Goal: Task Accomplishment & Management: Manage account settings

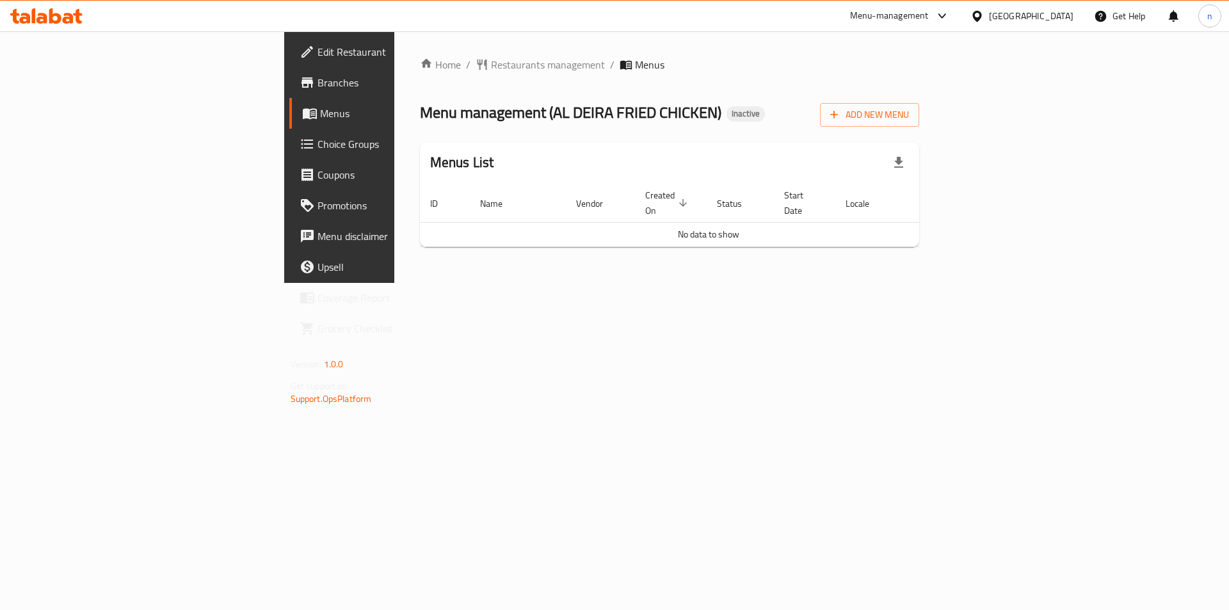
click at [919, 100] on div "Add New Menu" at bounding box center [869, 112] width 99 height 29
click at [909, 122] on span "Add New Menu" at bounding box center [869, 115] width 79 height 16
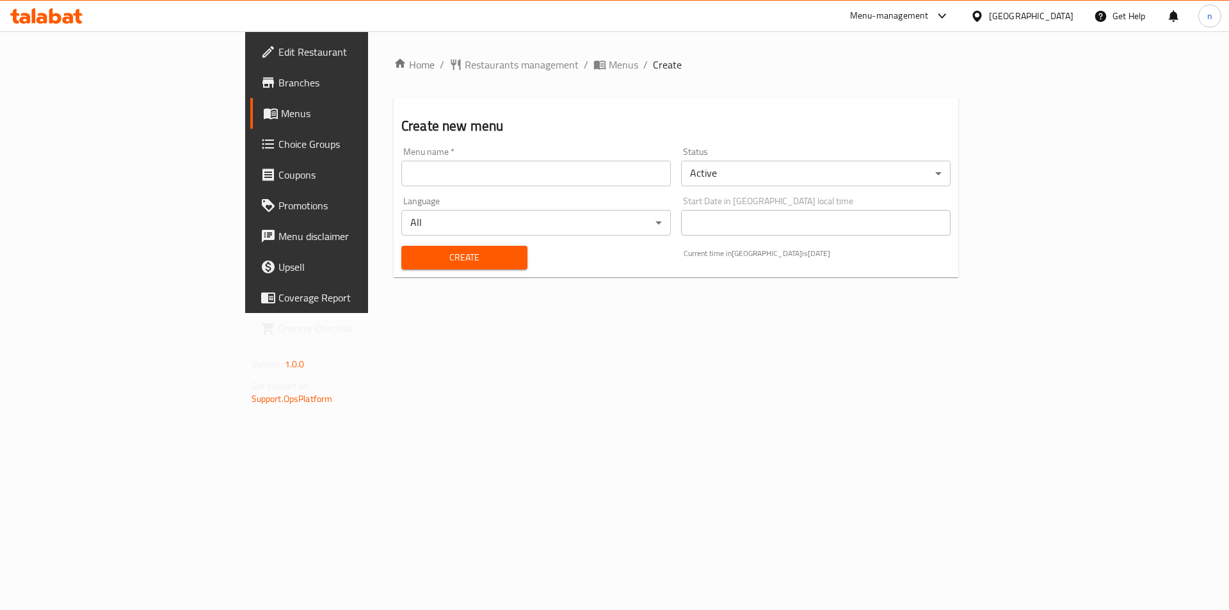
click at [546, 184] on input "text" at bounding box center [535, 174] width 269 height 26
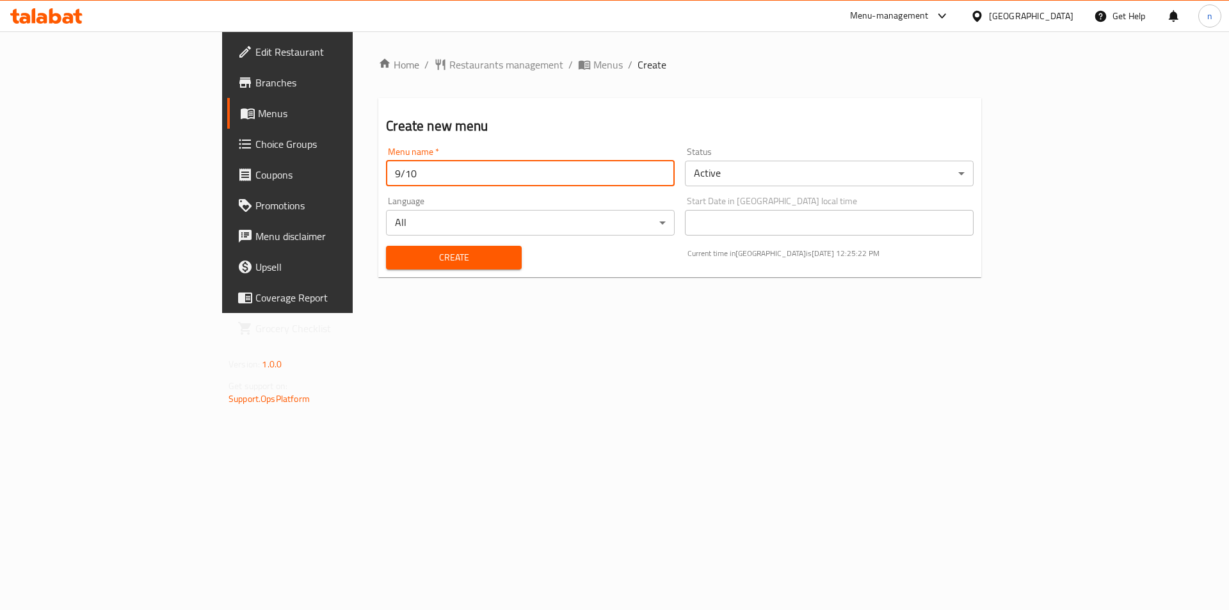
type input "9/10"
click at [386, 246] on button "Create" at bounding box center [453, 258] width 135 height 24
click at [593, 67] on span "Menus" at bounding box center [607, 64] width 29 height 15
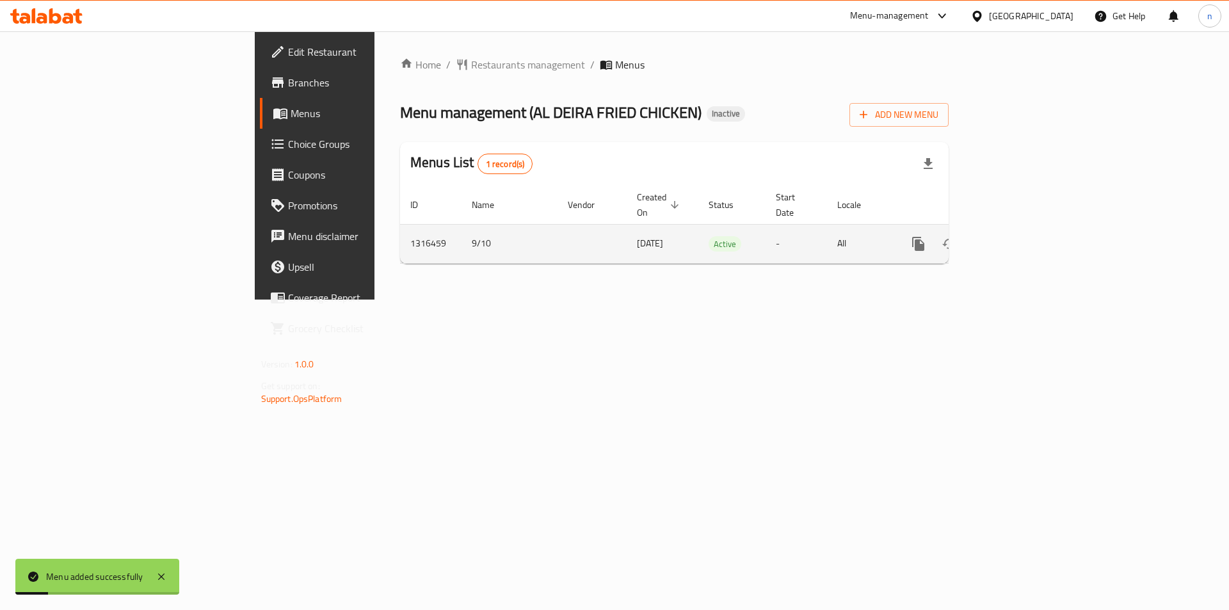
click at [1018, 236] on icon "enhanced table" at bounding box center [1010, 243] width 15 height 15
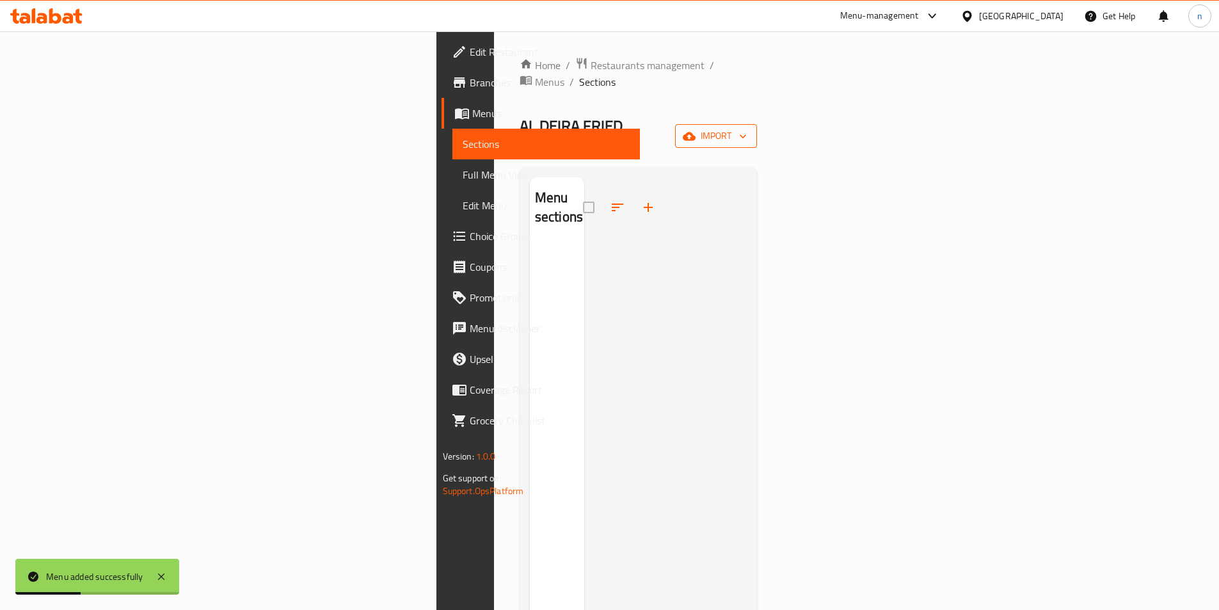
click at [757, 124] on button "import" at bounding box center [716, 136] width 82 height 24
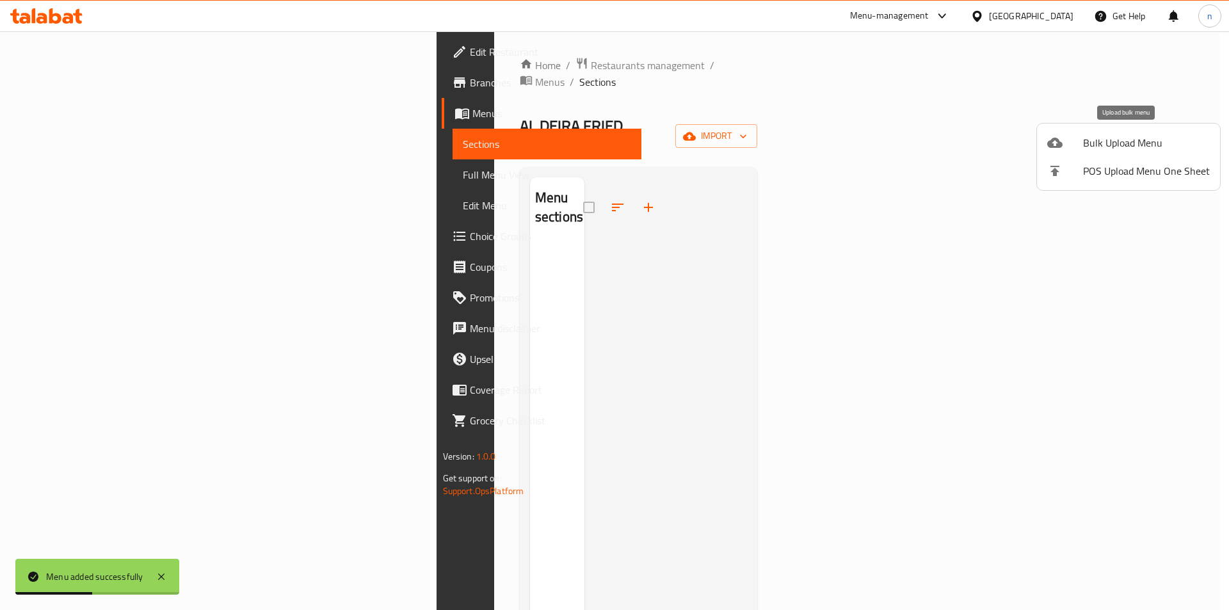
click at [1117, 138] on span "Bulk Upload Menu" at bounding box center [1146, 142] width 127 height 15
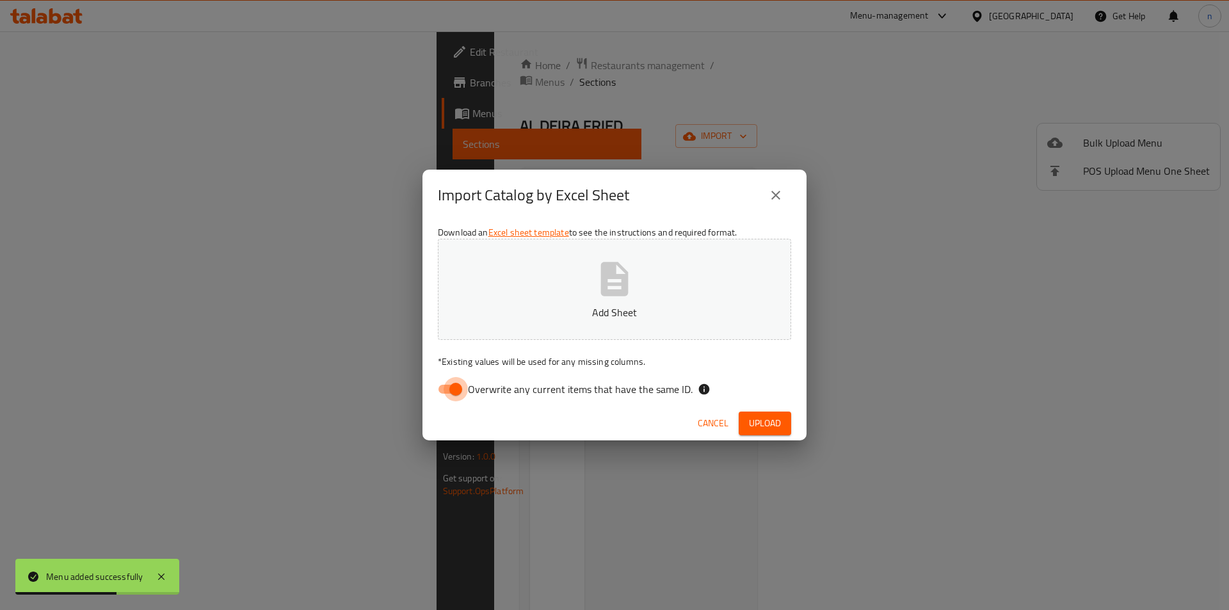
click at [452, 392] on input "Overwrite any current items that have the same ID." at bounding box center [455, 389] width 73 height 24
checkbox input "false"
click at [757, 412] on button "Upload" at bounding box center [764, 423] width 52 height 24
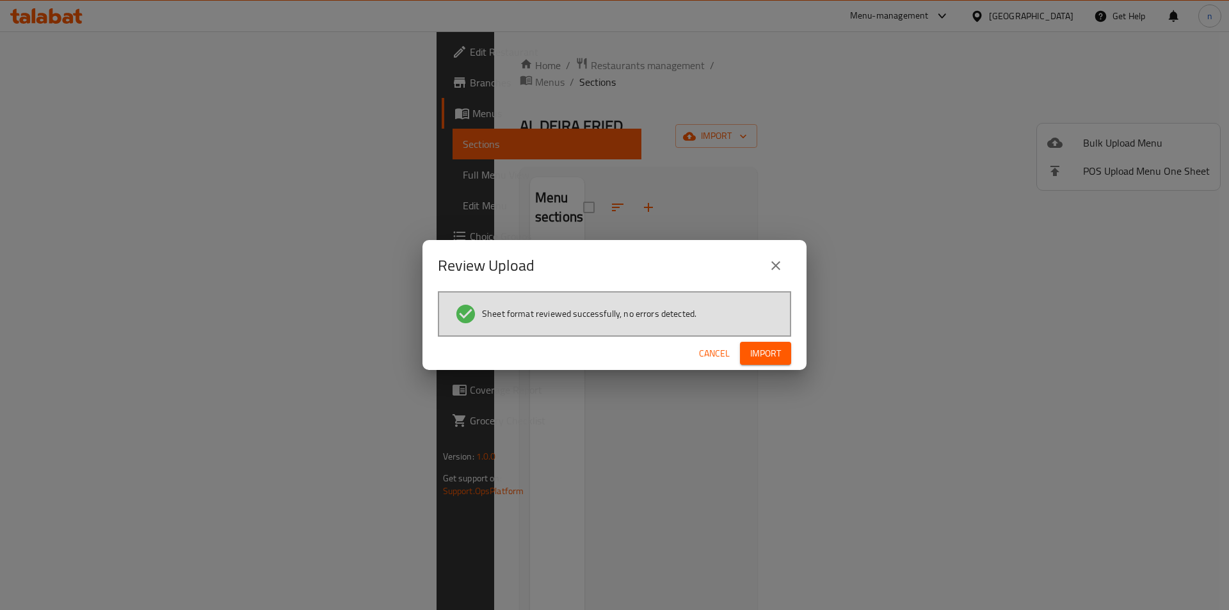
click at [793, 356] on div "Cancel Import" at bounding box center [614, 354] width 384 height 34
click at [770, 362] on button "Import" at bounding box center [765, 354] width 51 height 24
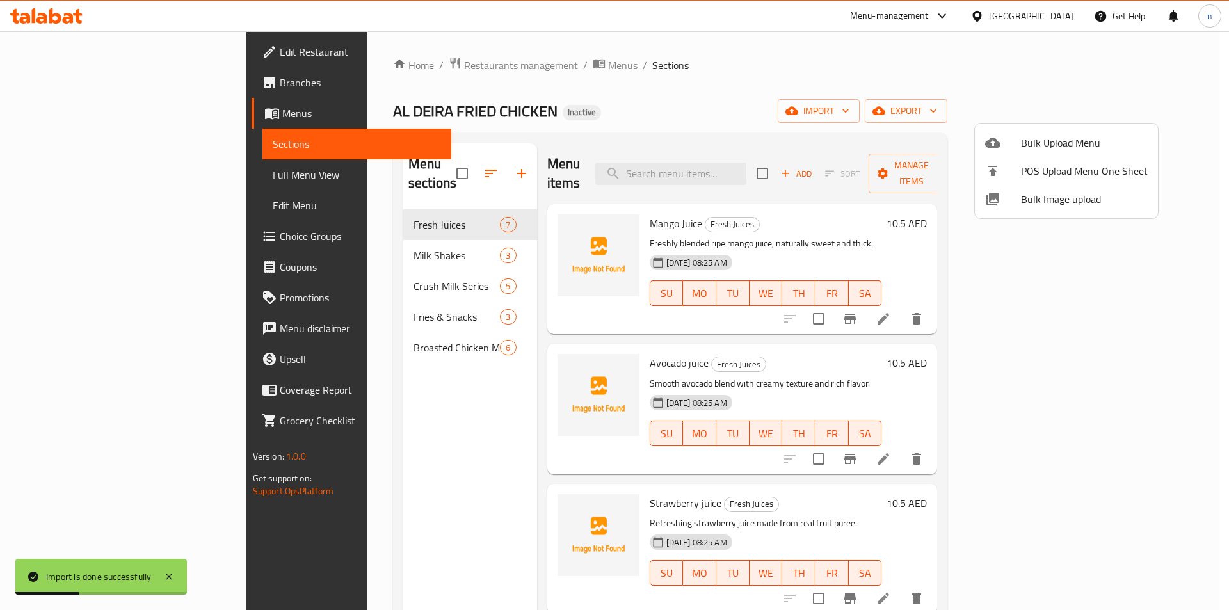
click at [769, 62] on div at bounding box center [614, 305] width 1229 height 610
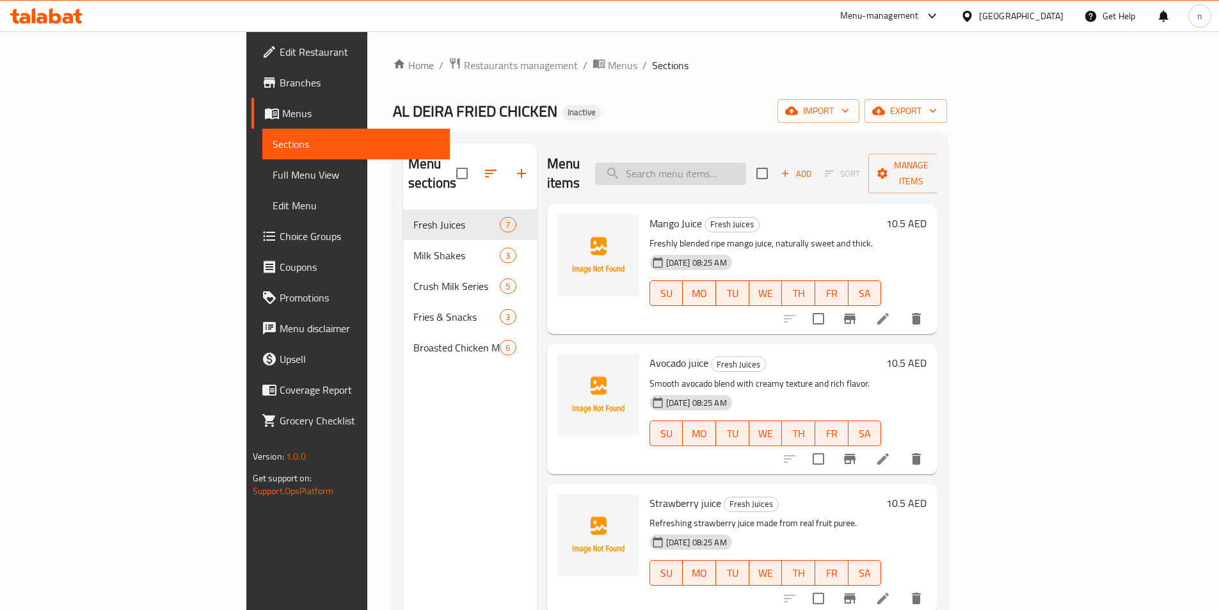
click at [746, 174] on input "search" at bounding box center [670, 174] width 151 height 22
paste input "Orange juice"
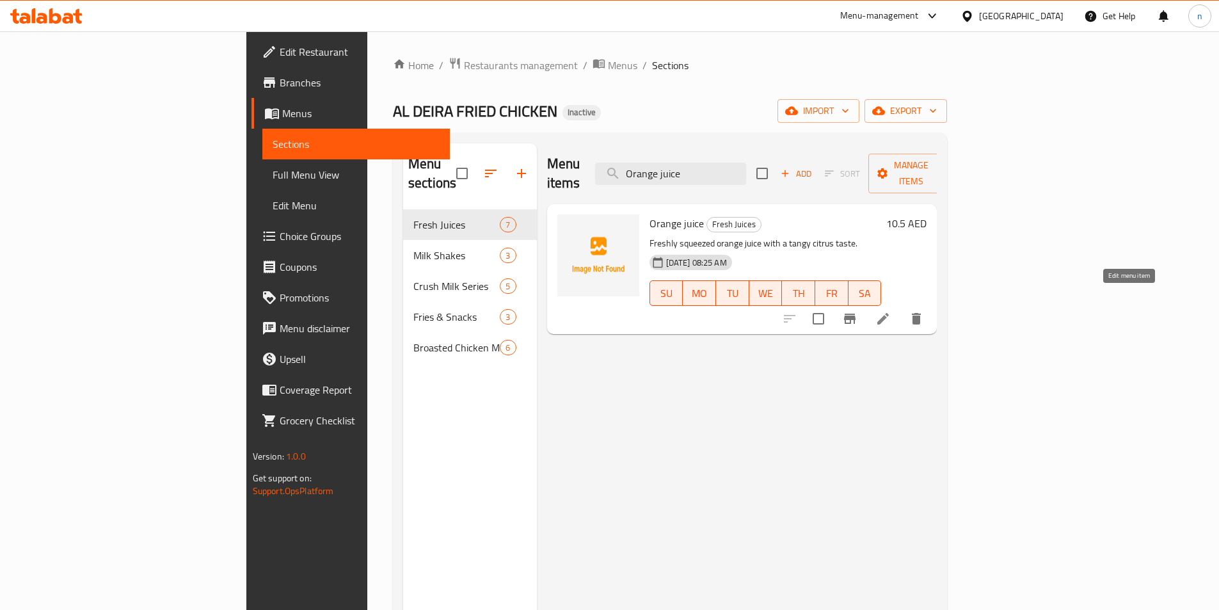
type input "Orange juice"
click at [891, 311] on icon at bounding box center [882, 318] width 15 height 15
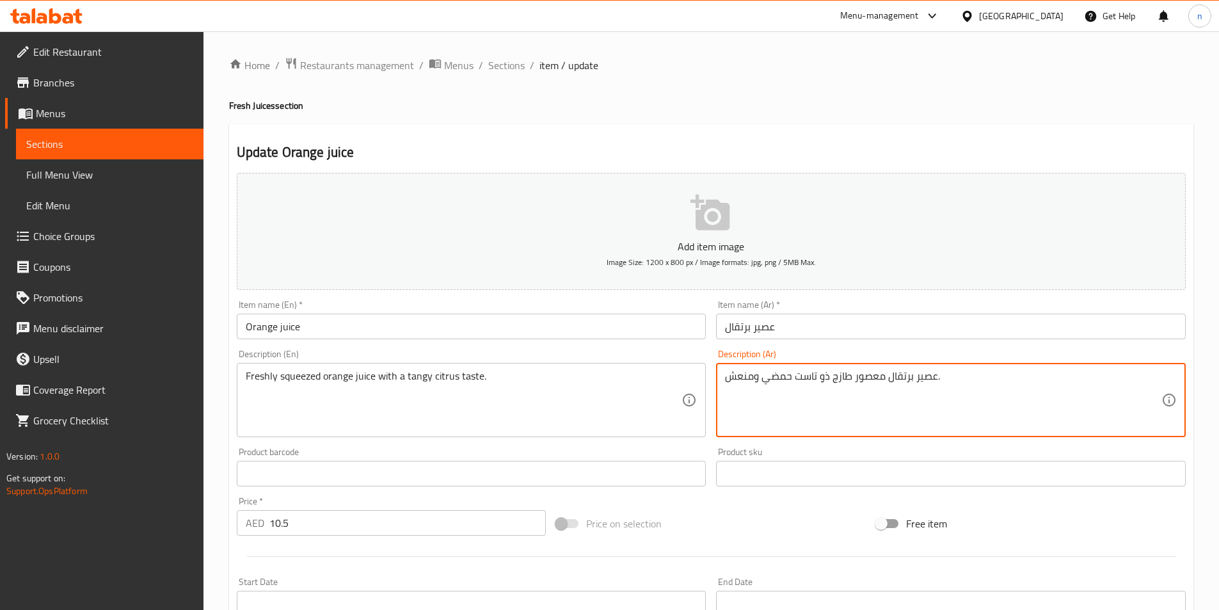
click at [822, 376] on textarea "عصير برتقال معصور طازج ذو تاست حمضي ومنعش." at bounding box center [943, 400] width 436 height 61
click at [825, 379] on textarea "عصير برتقال معصور طازج ذو تاست حمضي ومنعش." at bounding box center [943, 400] width 436 height 61
click at [788, 496] on div "Add item image Image Size: 1200 x 800 px / Image formats: jpg, png / 5MB Max. I…" at bounding box center [711, 444] width 959 height 552
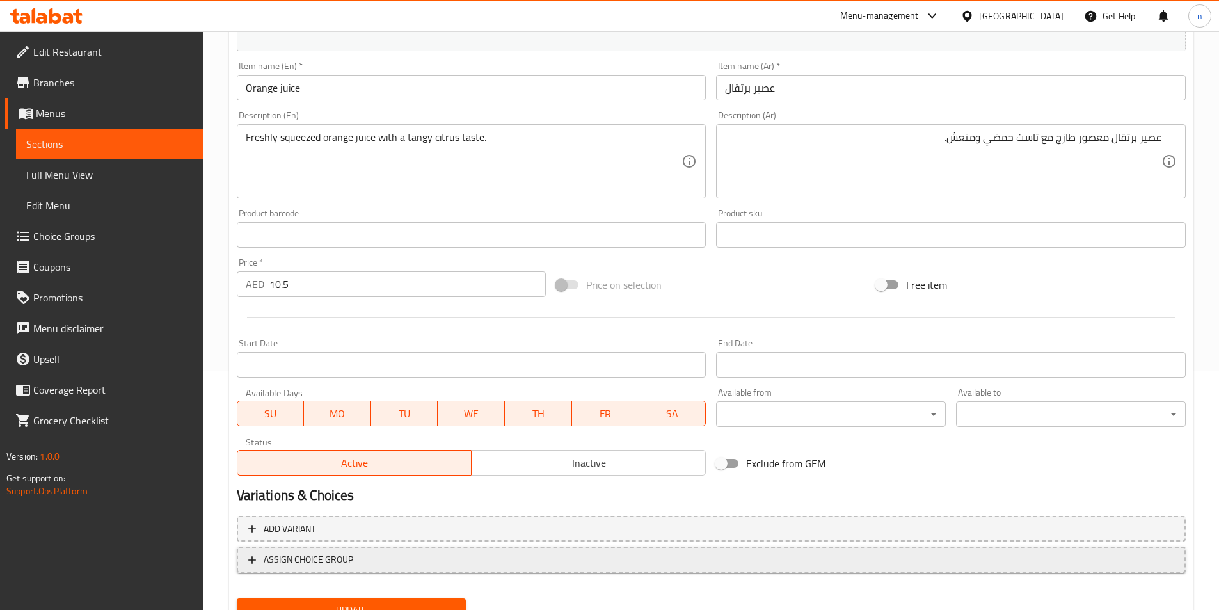
scroll to position [294, 0]
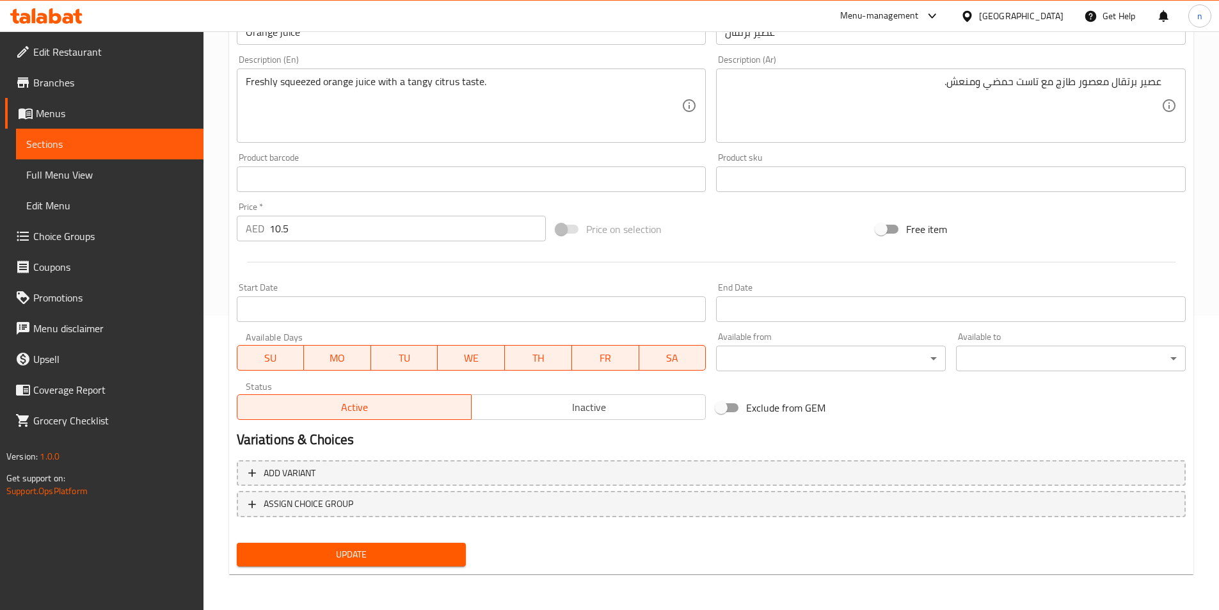
click at [331, 558] on span "Update" at bounding box center [351, 554] width 209 height 16
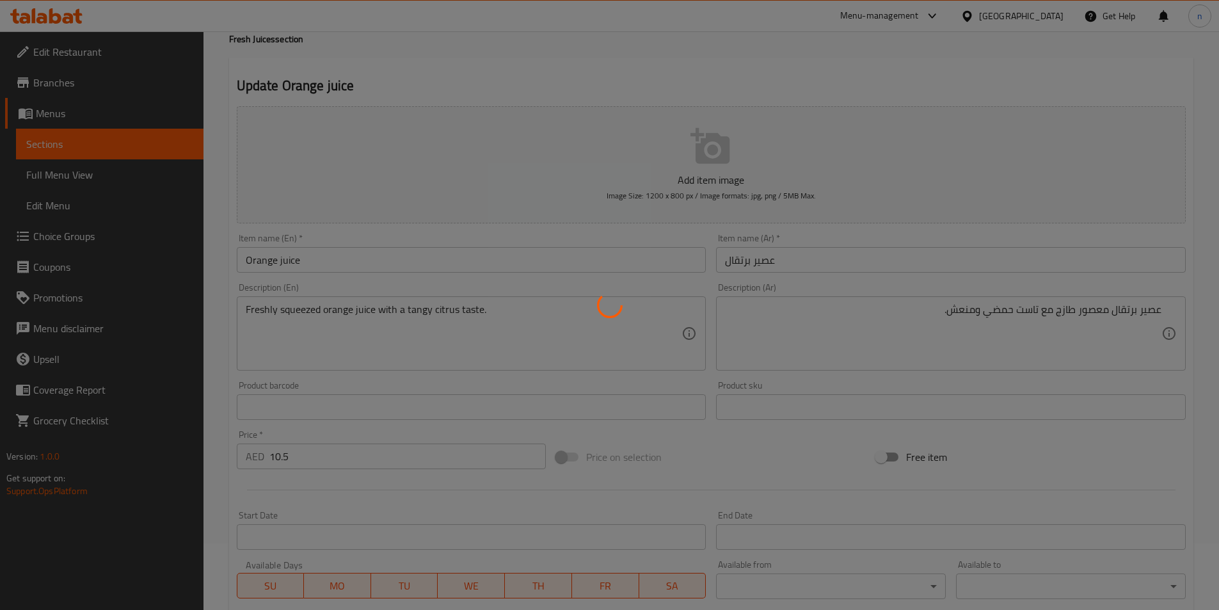
scroll to position [0, 0]
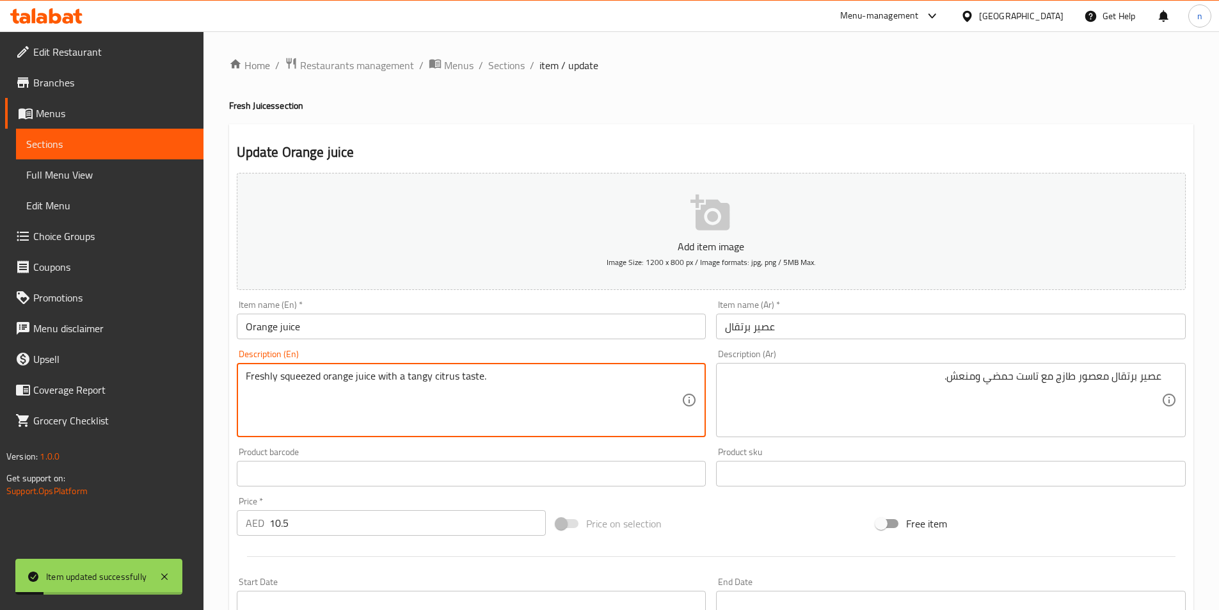
click at [298, 376] on textarea "Freshly squeezed orange juice with a tangy citrus taste." at bounding box center [464, 400] width 436 height 61
click at [294, 383] on textarea "Freshly squeezed orange juice with a tangy citrus taste." at bounding box center [464, 400] width 436 height 61
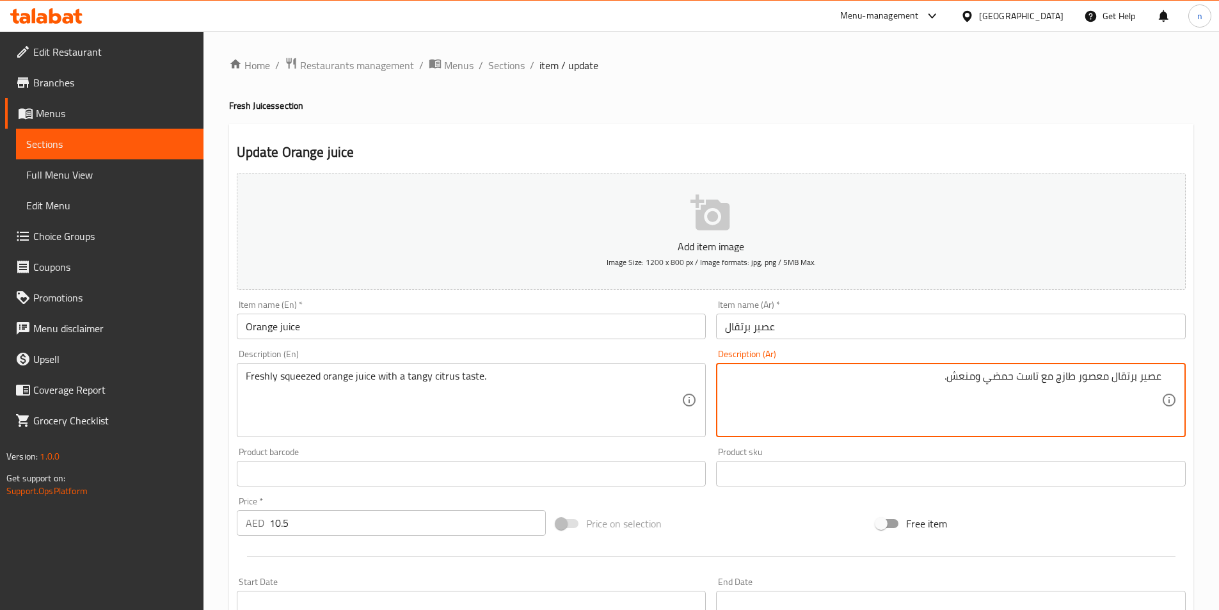
click at [1091, 377] on textarea "عصير برتقال معصور طازج مع تاست حمضي ومنعش." at bounding box center [943, 400] width 436 height 61
type textarea "عصير برتقال كبس طازج مع تاست حمضي ومنعش."
click at [747, 524] on div "Price on selection" at bounding box center [711, 523] width 320 height 35
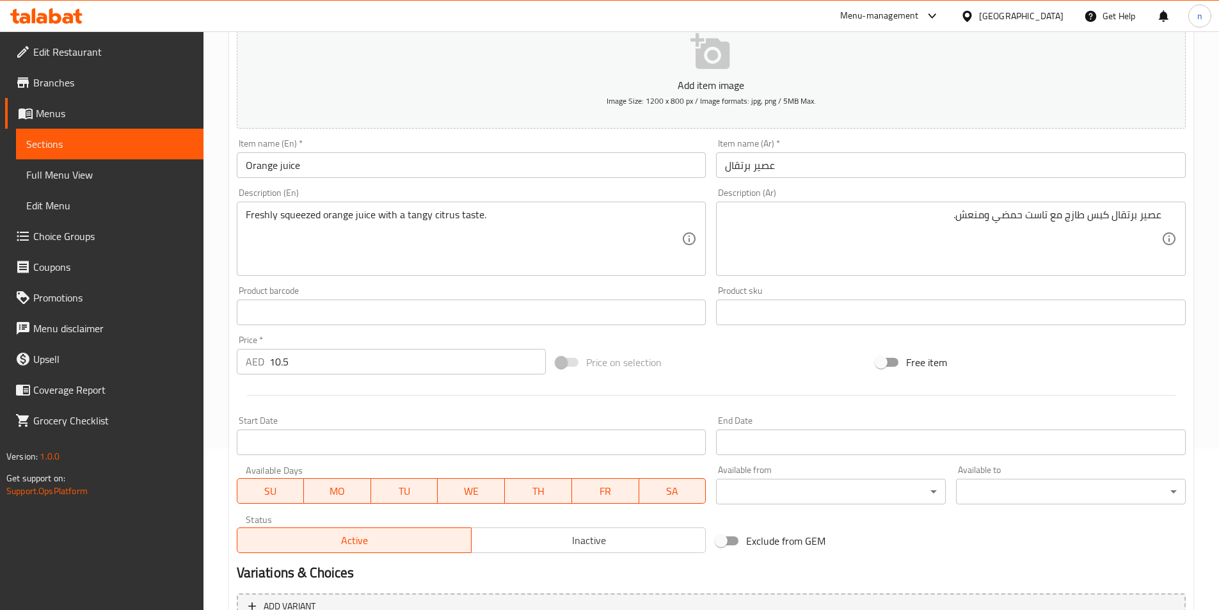
scroll to position [294, 0]
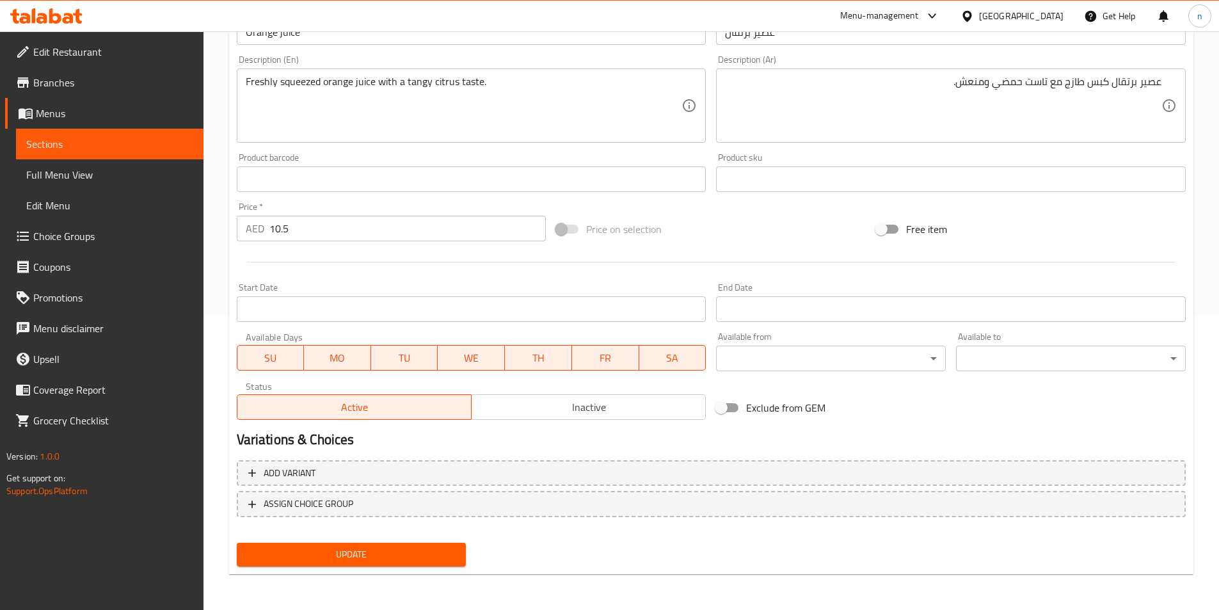
click at [373, 565] on button "Update" at bounding box center [352, 555] width 230 height 24
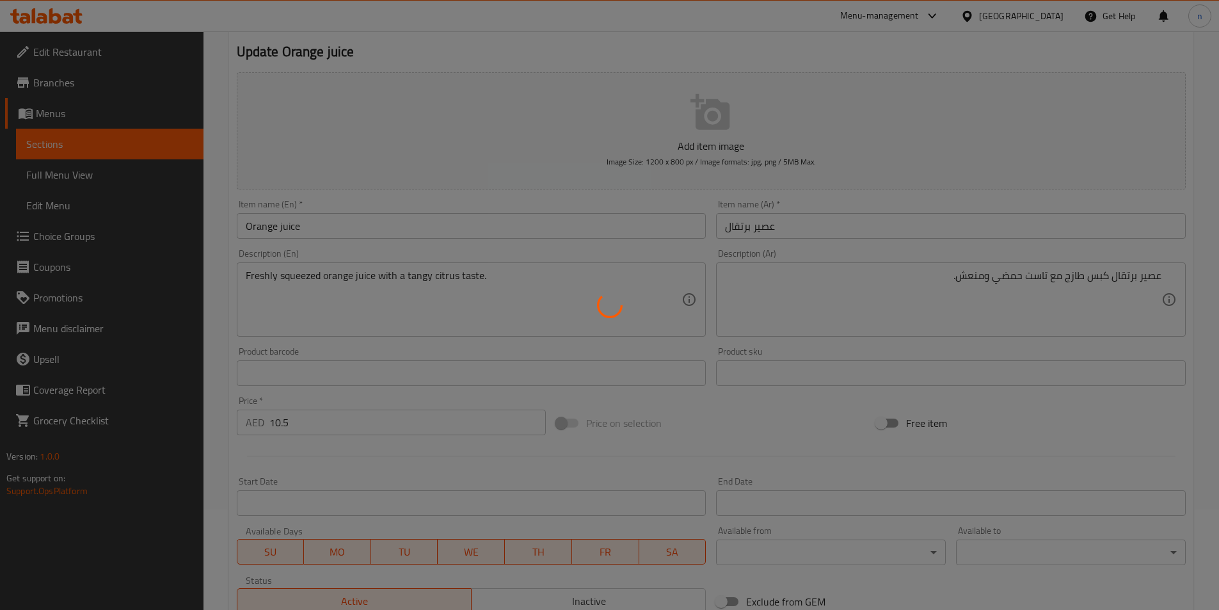
scroll to position [0, 0]
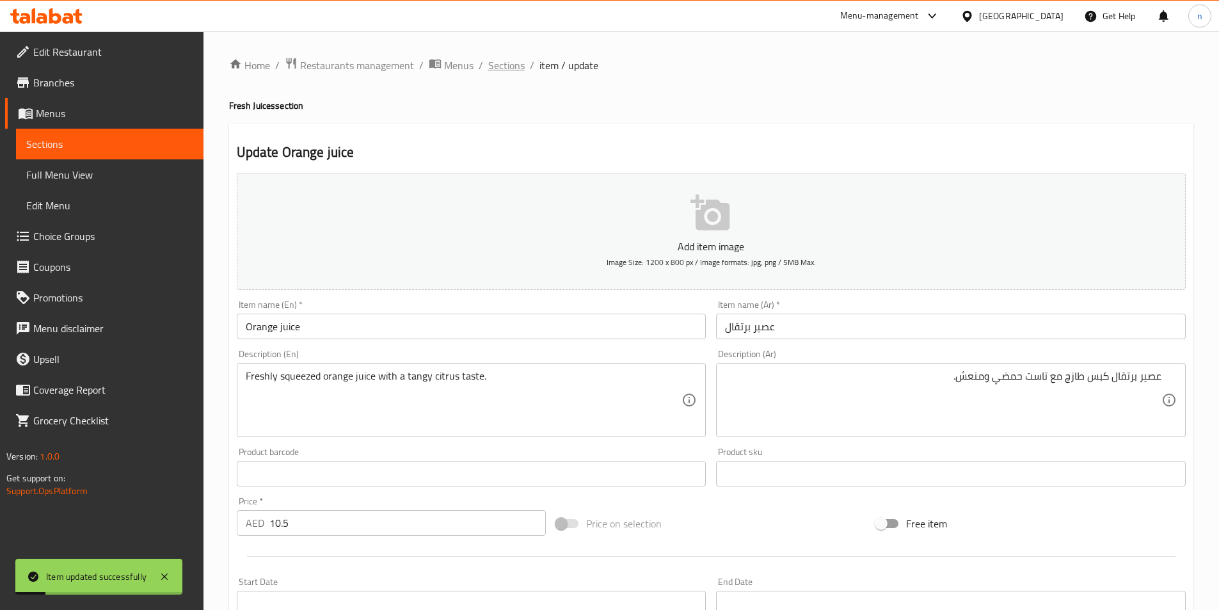
click at [520, 67] on span "Sections" at bounding box center [506, 65] width 36 height 15
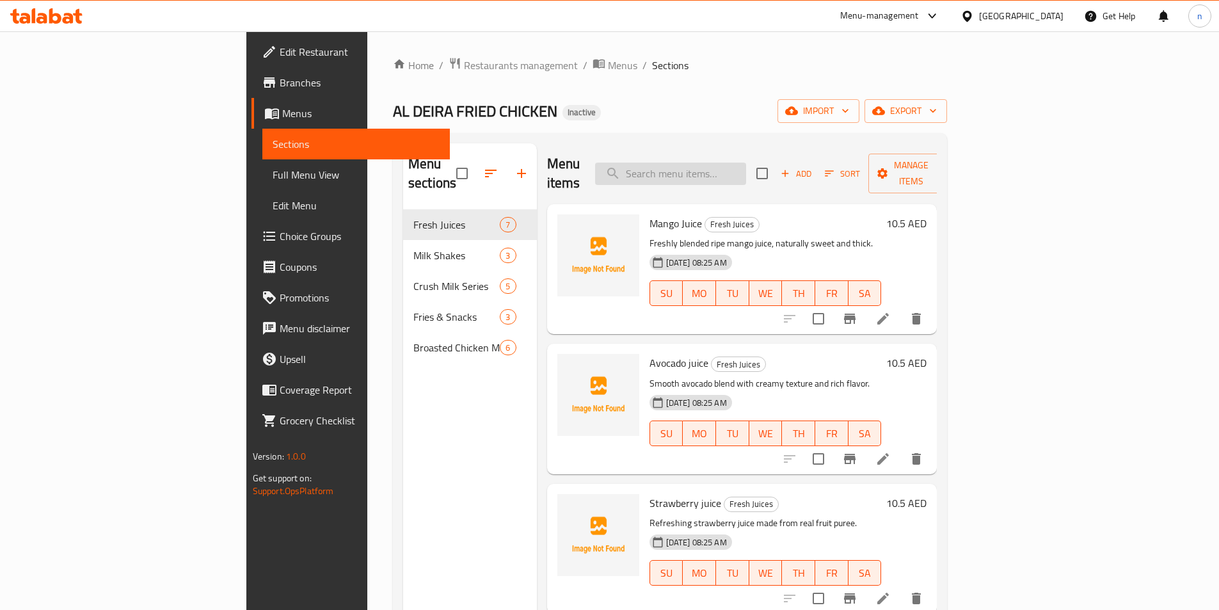
click at [731, 163] on input "search" at bounding box center [670, 174] width 151 height 22
paste input "Cocktail juice"
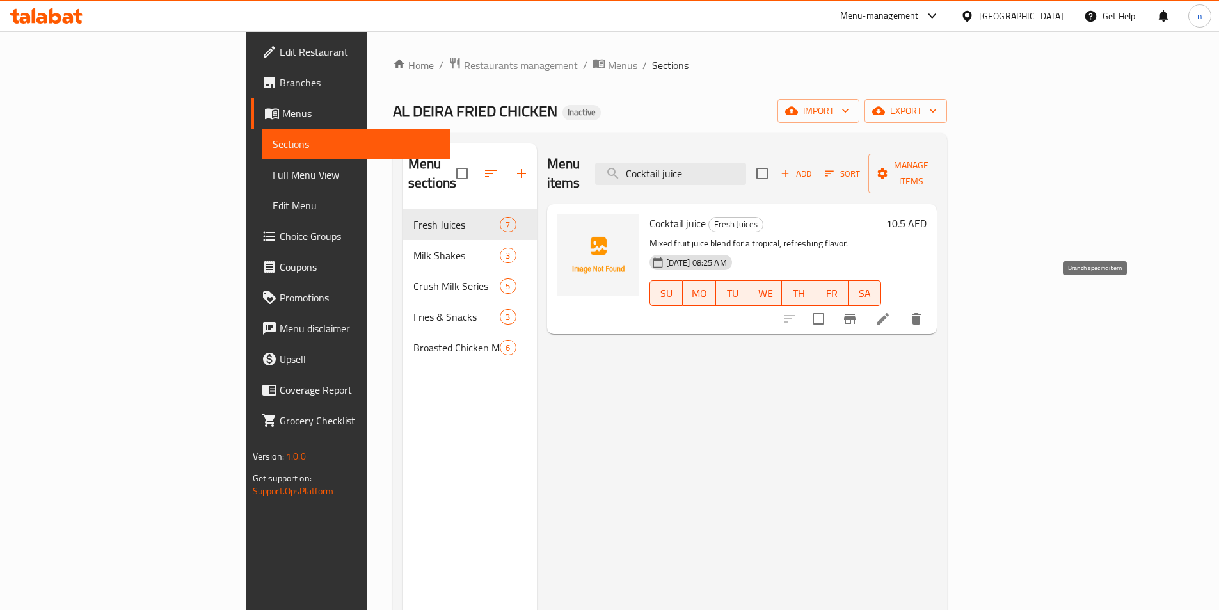
type input "Cocktail juice"
click at [891, 311] on icon at bounding box center [882, 318] width 15 height 15
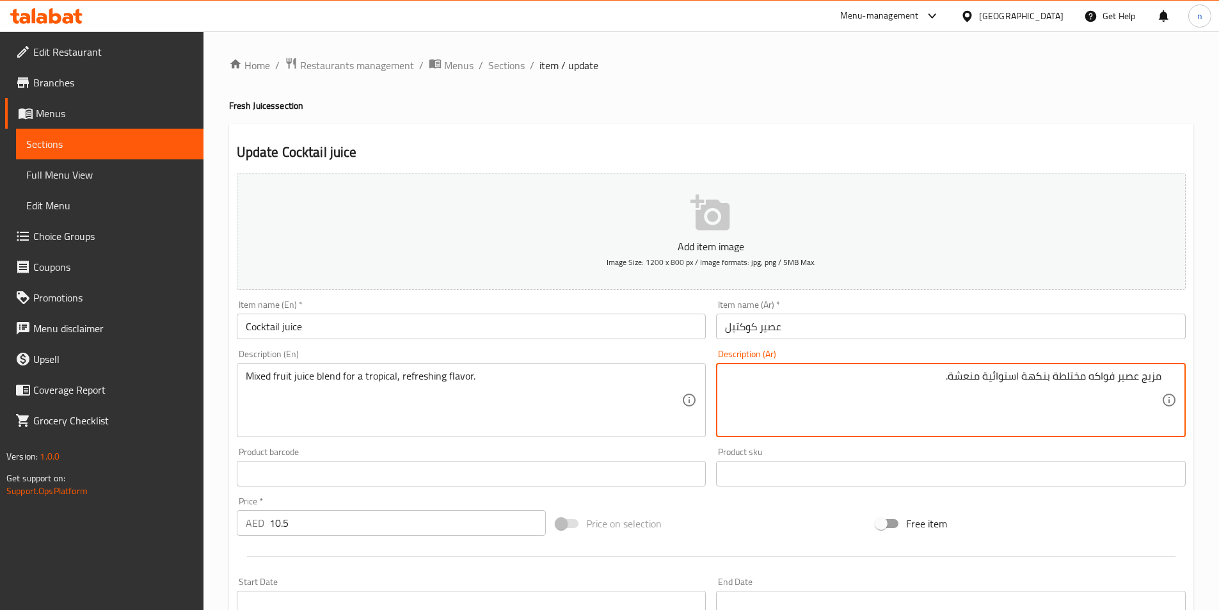
click at [1044, 381] on textarea "مزيج عصير فواكه مختلطة بنكهة استوائية منعشة." at bounding box center [943, 400] width 436 height 61
click at [1047, 382] on textarea "مزيج عصير فواكه مختلطة بنكهة استوائية منعشة." at bounding box center [943, 400] width 436 height 61
type textarea "مزيج عصير فواكه مختلطة لنكهة استوائية منعشة."
click at [740, 514] on div "Price on selection" at bounding box center [711, 523] width 320 height 35
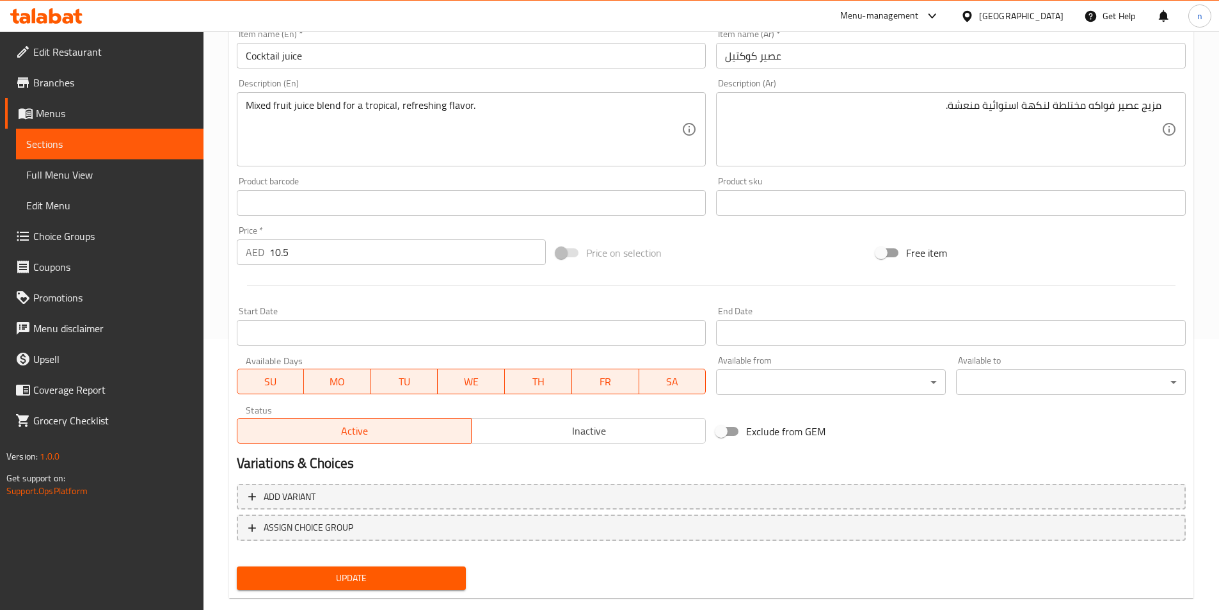
scroll to position [294, 0]
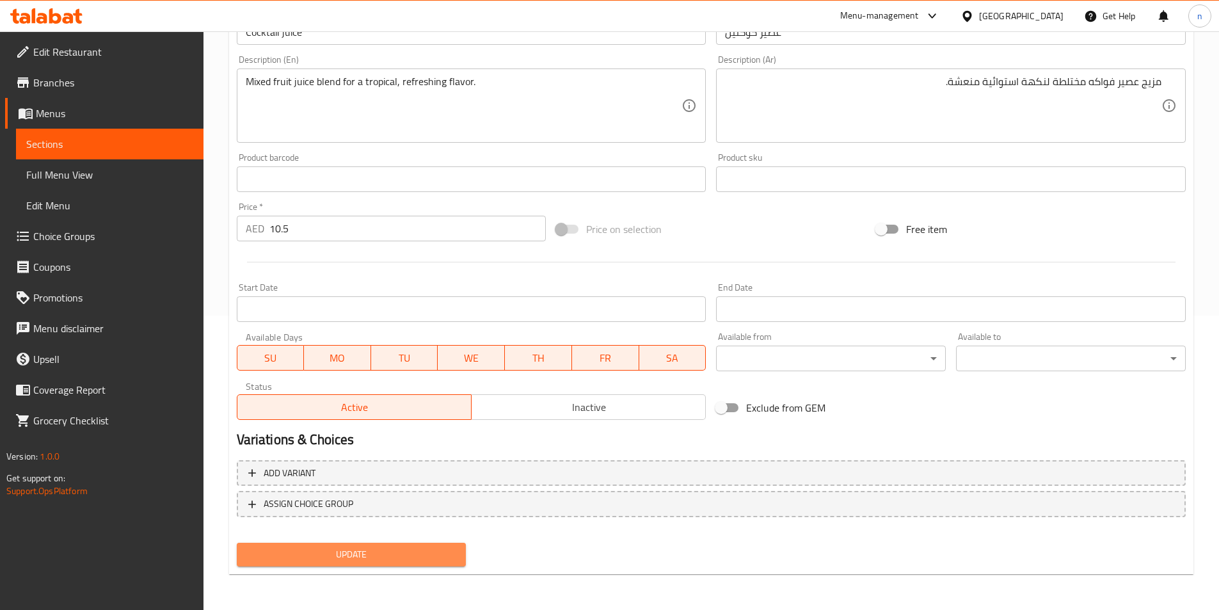
click at [283, 554] on span "Update" at bounding box center [351, 554] width 209 height 16
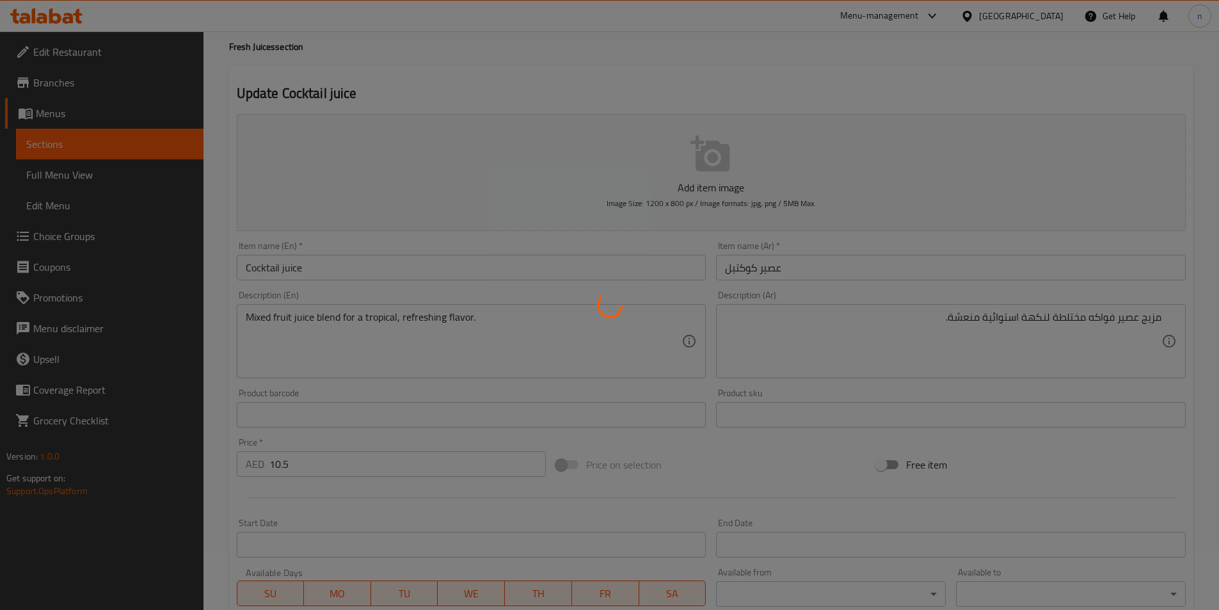
scroll to position [0, 0]
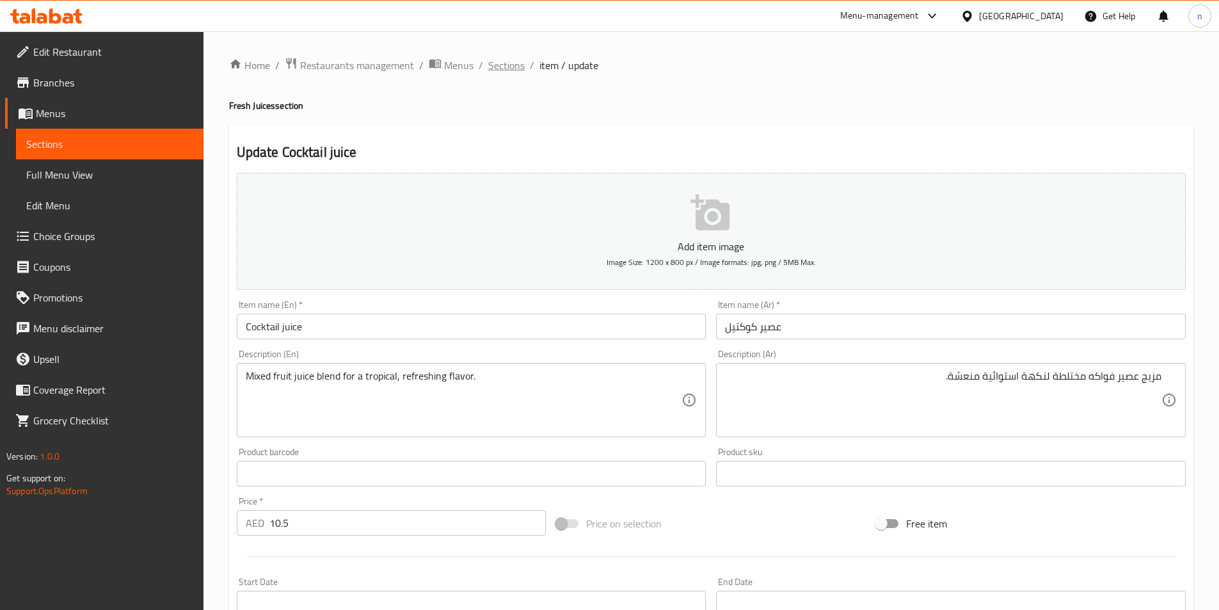
click at [492, 69] on span "Sections" at bounding box center [506, 65] width 36 height 15
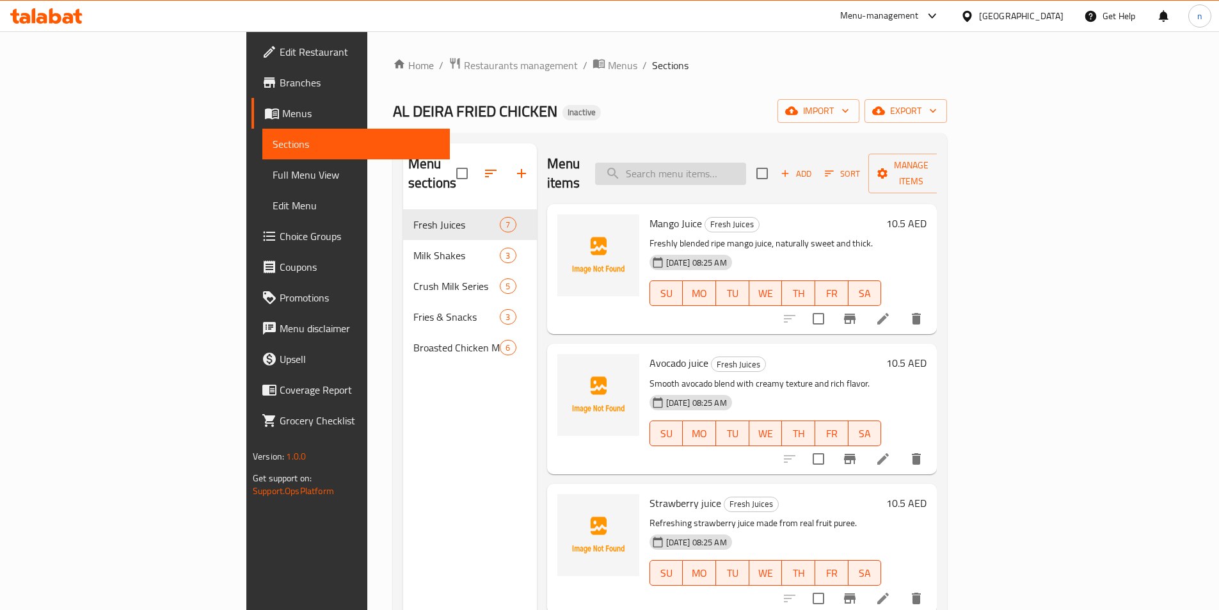
click at [717, 164] on input "search" at bounding box center [670, 174] width 151 height 22
paste input "KitKat Crush Milk"
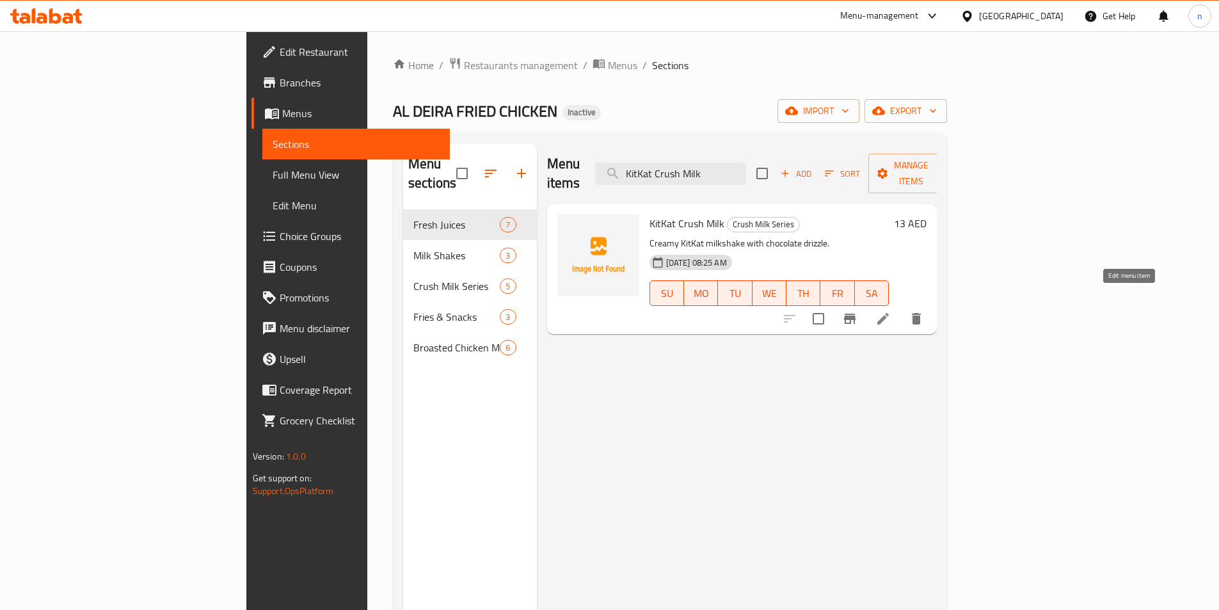
type input "KitKat Crush Milk"
click at [891, 311] on icon at bounding box center [882, 318] width 15 height 15
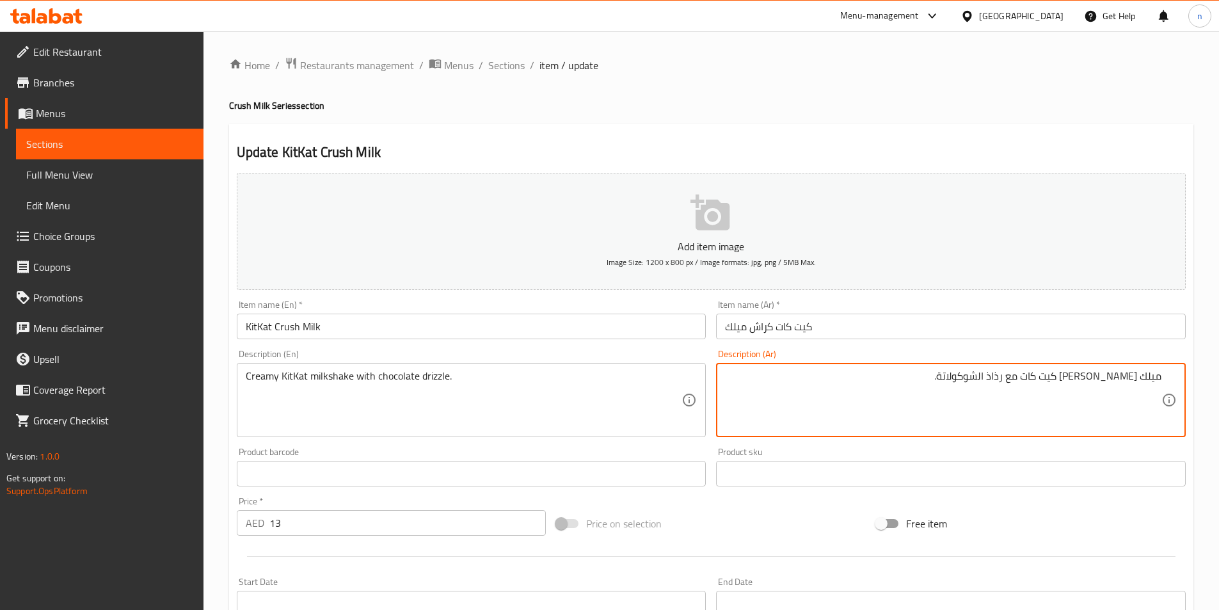
click at [1019, 379] on textarea "ميلك شيك كريمي كيت كات مع رذاذ الشوكولاتة." at bounding box center [943, 400] width 436 height 61
paste textarea "ريزل"
type textarea "ميلك شيك كريمي كيت كات مع دريزل الشوكولاتة."
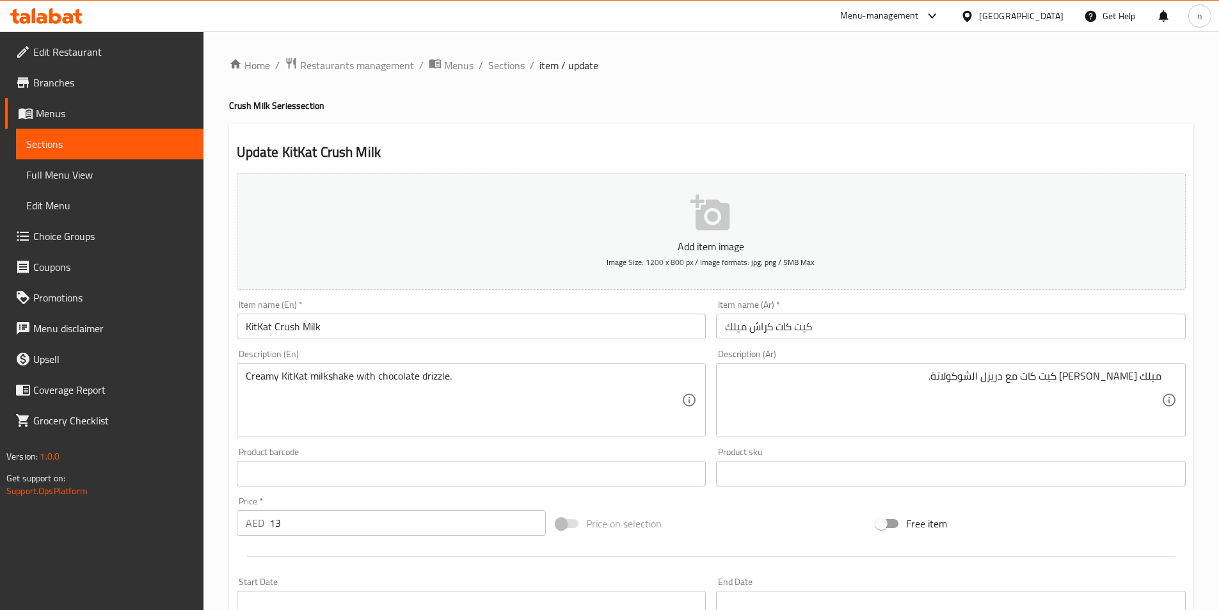
click at [651, 531] on span "Price on selection" at bounding box center [624, 523] width 76 height 15
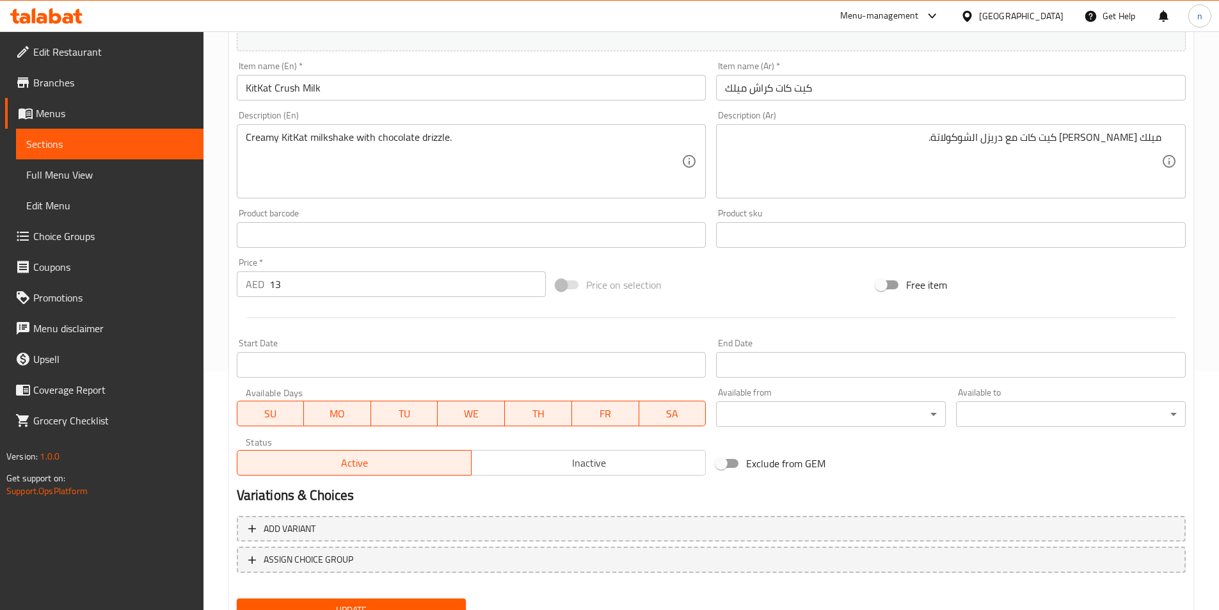
scroll to position [294, 0]
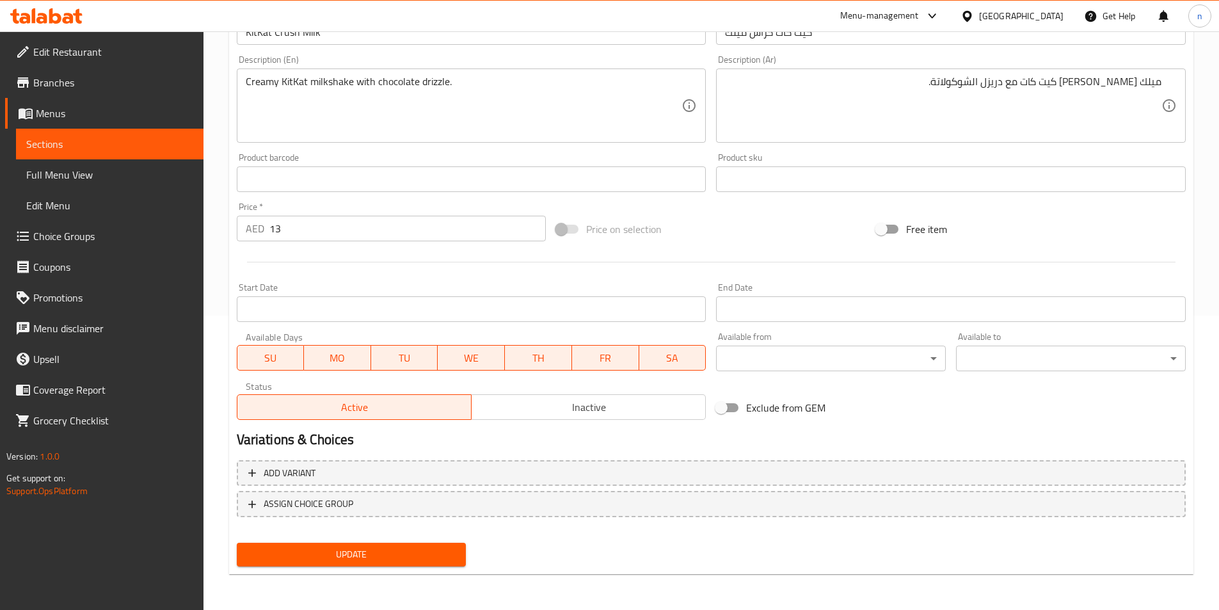
click at [402, 538] on div "Update" at bounding box center [352, 555] width 240 height 34
click at [402, 548] on span "Update" at bounding box center [351, 554] width 209 height 16
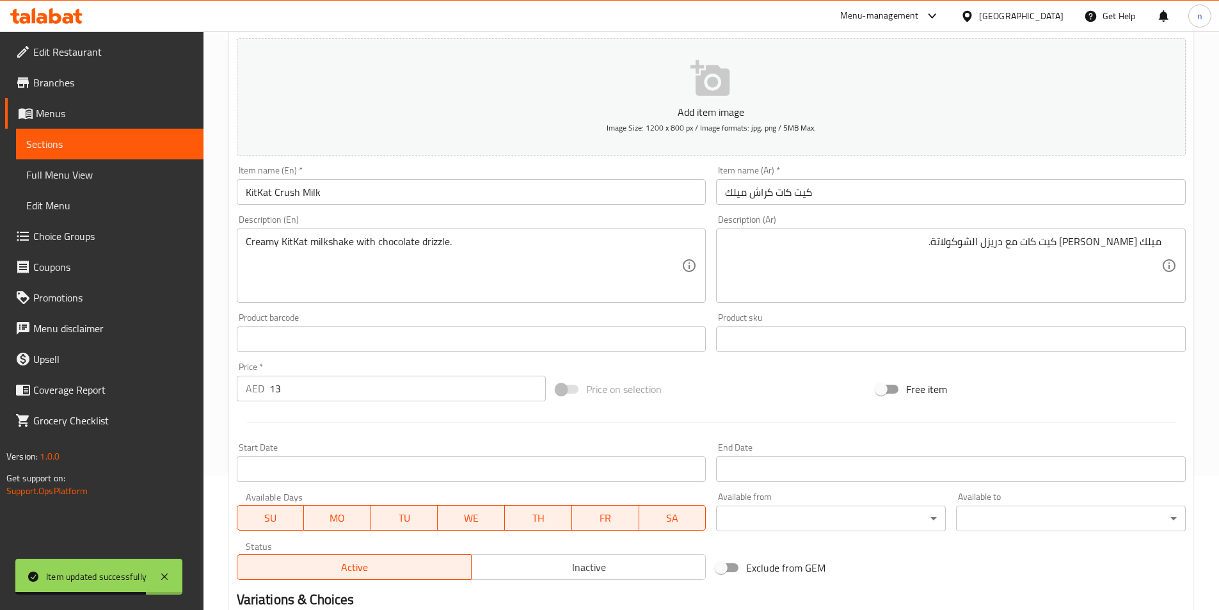
scroll to position [0, 0]
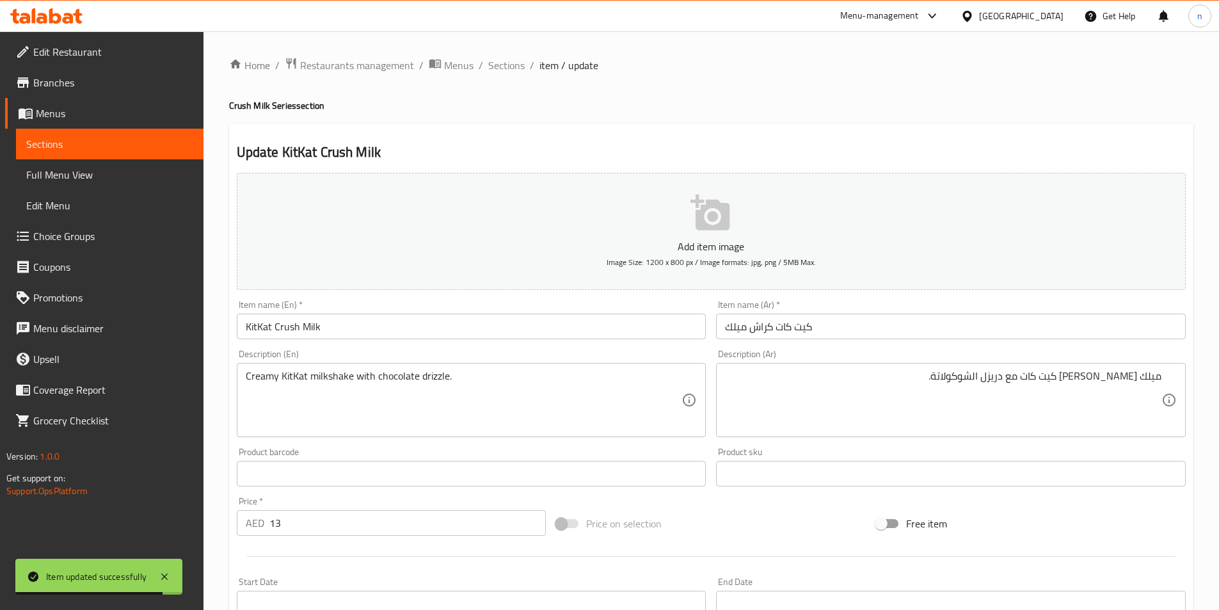
click at [484, 63] on ol "Home / Restaurants management / Menus / Sections / item / update" at bounding box center [711, 65] width 964 height 17
click at [485, 63] on ol "Home / Restaurants management / Menus / Sections / item / update" at bounding box center [711, 65] width 964 height 17
click at [493, 50] on div "Home / Restaurants management / Menus / Sections / item / update Crush Milk Ser…" at bounding box center [711, 467] width 1016 height 873
click at [499, 60] on span "Sections" at bounding box center [506, 65] width 36 height 15
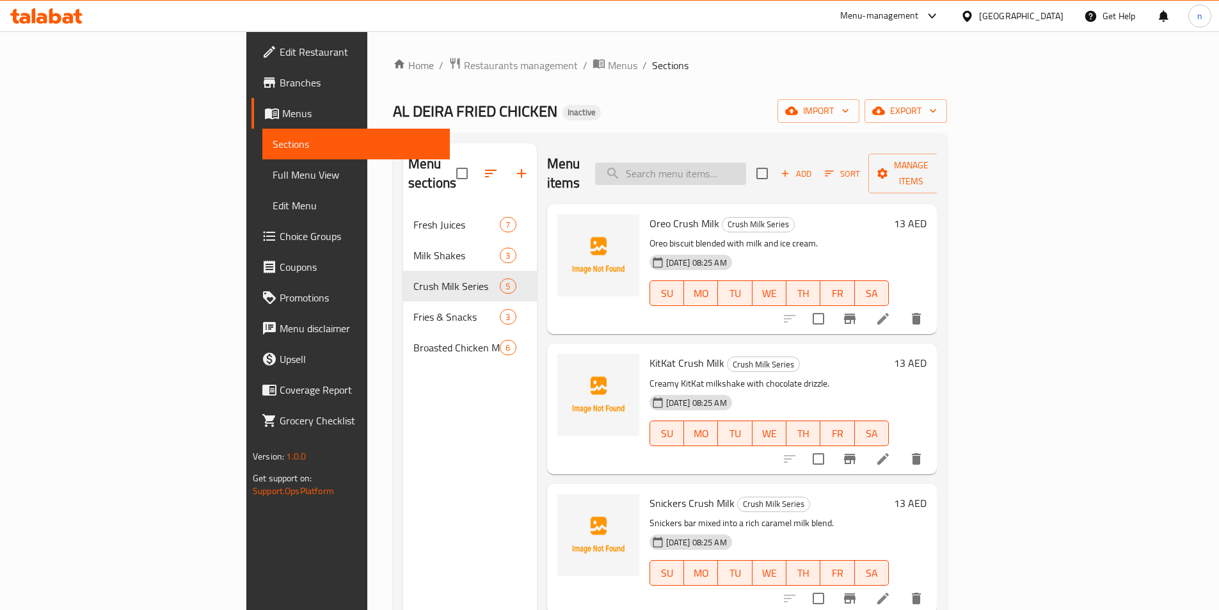
click at [717, 163] on input "search" at bounding box center [670, 174] width 151 height 22
paste input "Cheese Chilli Fries"
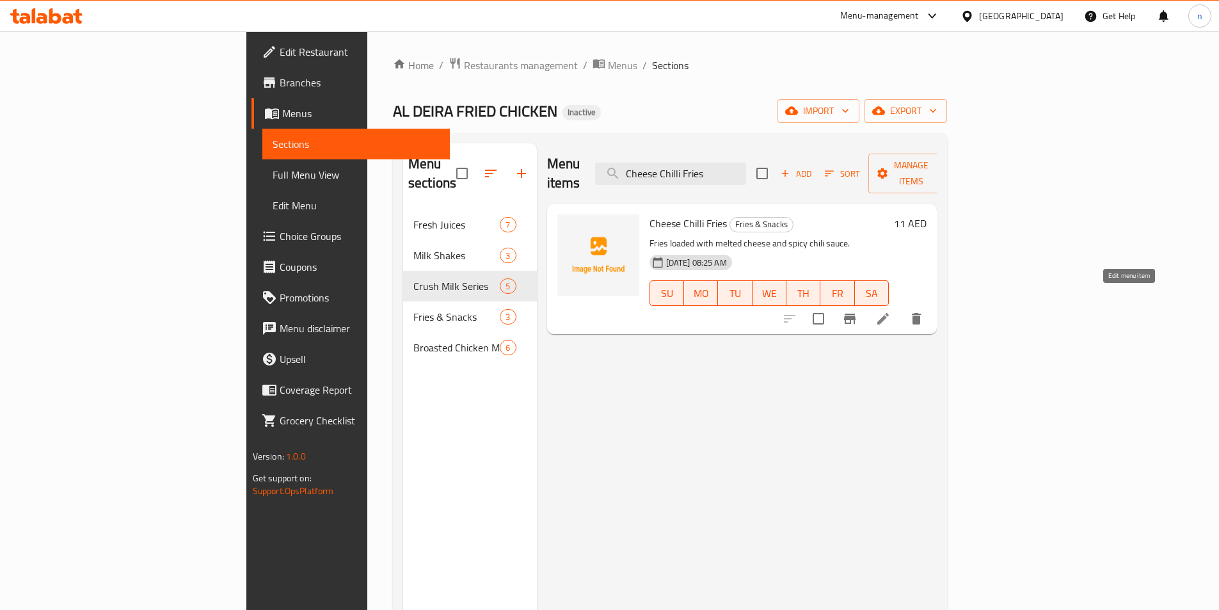
type input "Cheese Chilli Fries"
click at [891, 311] on icon at bounding box center [882, 318] width 15 height 15
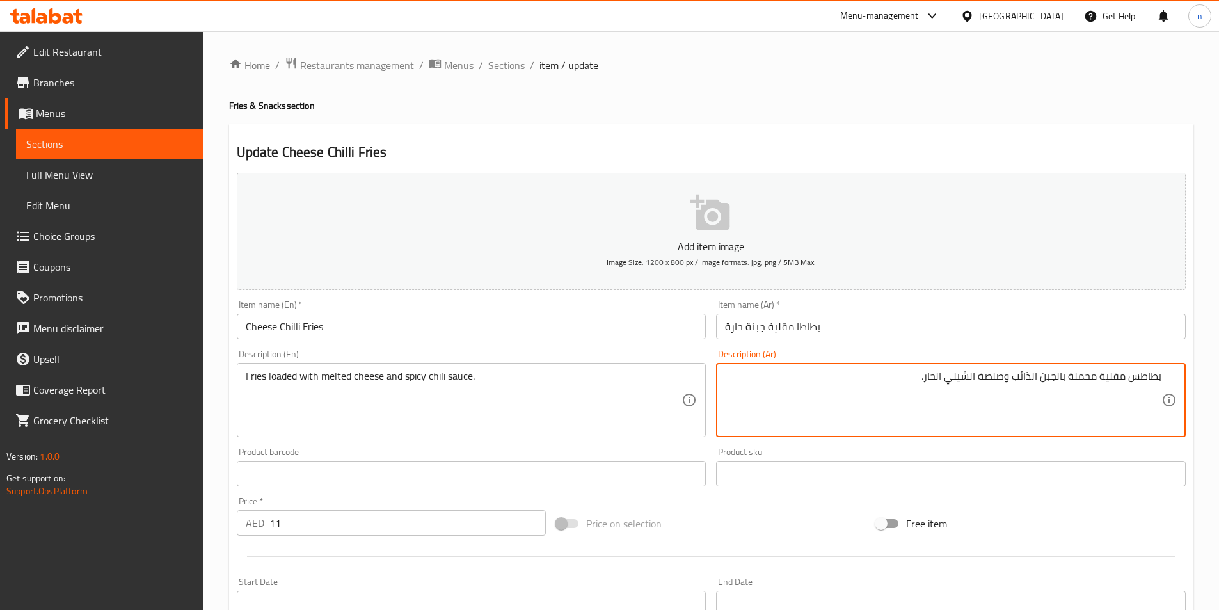
click at [731, 326] on input "بطاطا مقلية جبنة حارة" at bounding box center [951, 327] width 470 height 26
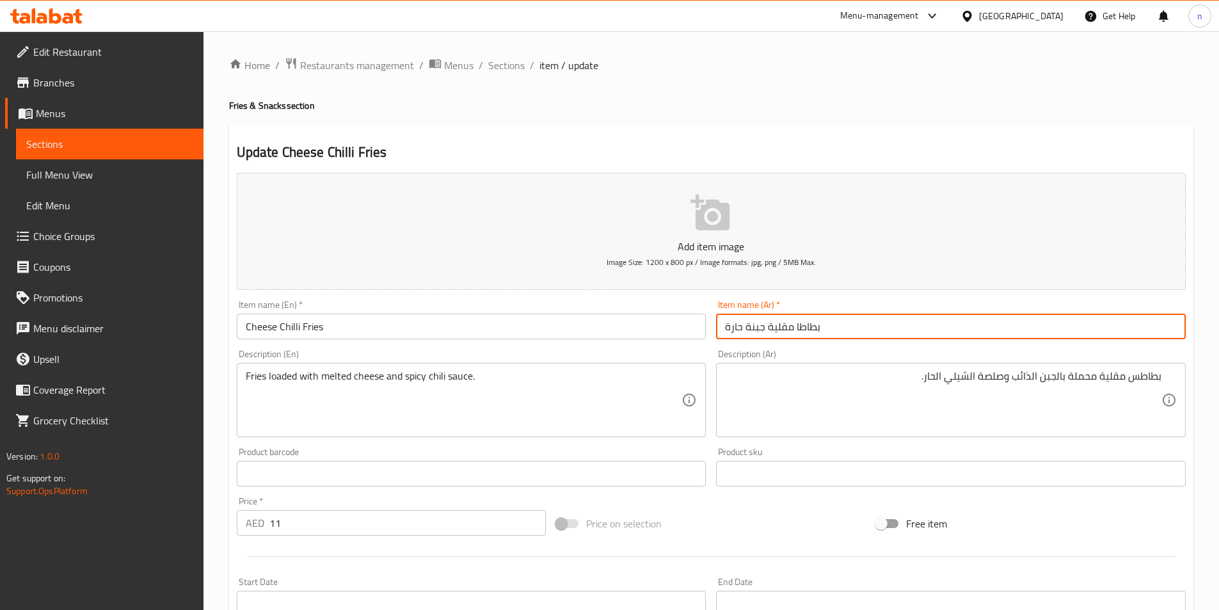
click at [731, 326] on input "بطاطا مقلية جبنة حارة" at bounding box center [951, 327] width 470 height 26
type input "بطاطا مقلية جبنة شيلي"
click at [712, 506] on div "Add item image Image Size: 1200 x 800 px / Image formats: jpg, png / 5MB Max. I…" at bounding box center [711, 444] width 959 height 552
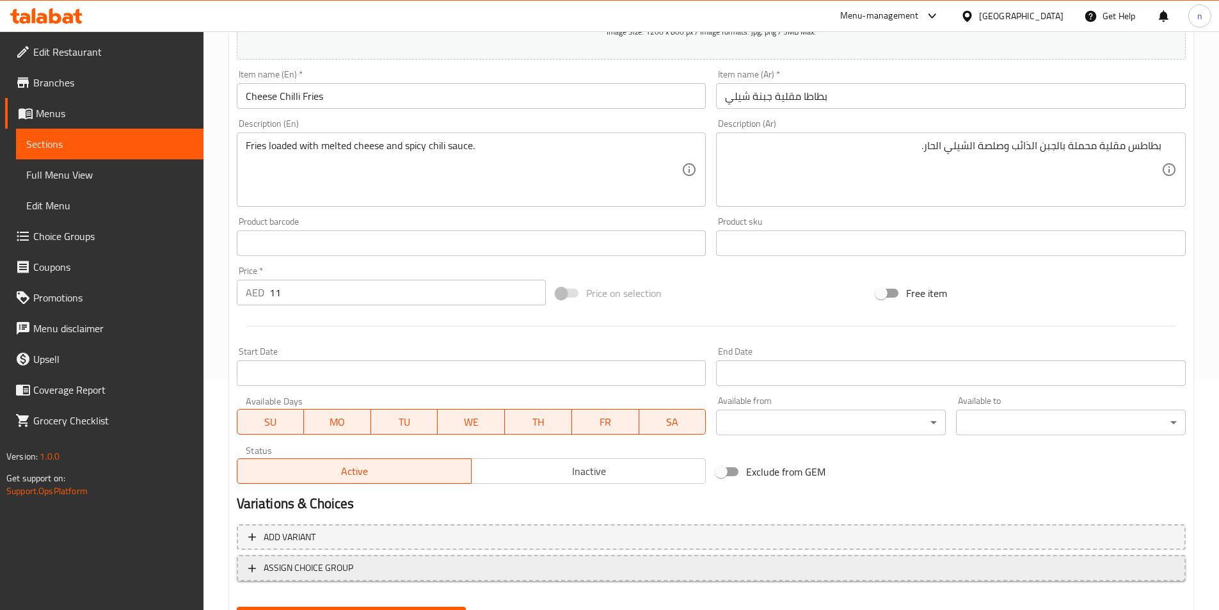
scroll to position [294, 0]
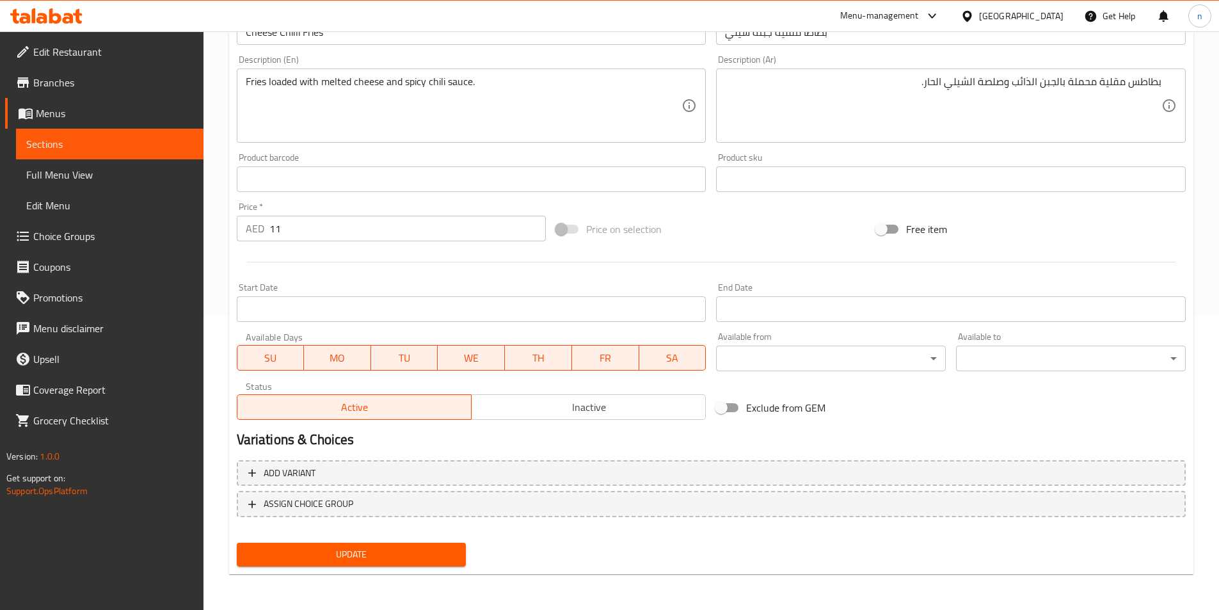
click at [416, 559] on span "Update" at bounding box center [351, 554] width 209 height 16
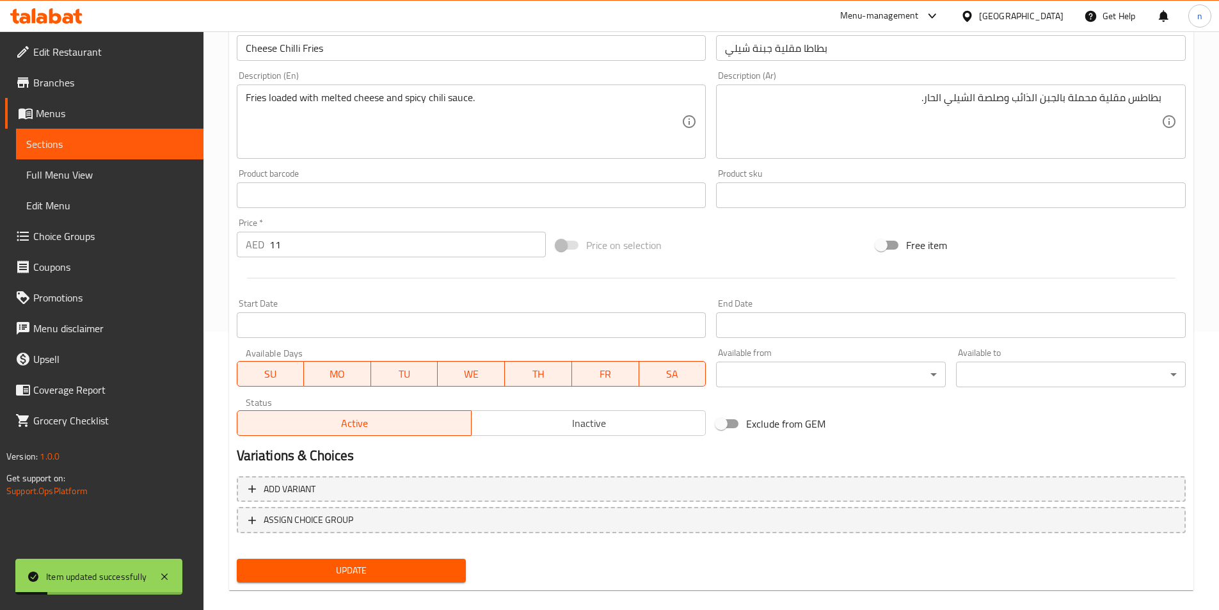
scroll to position [0, 0]
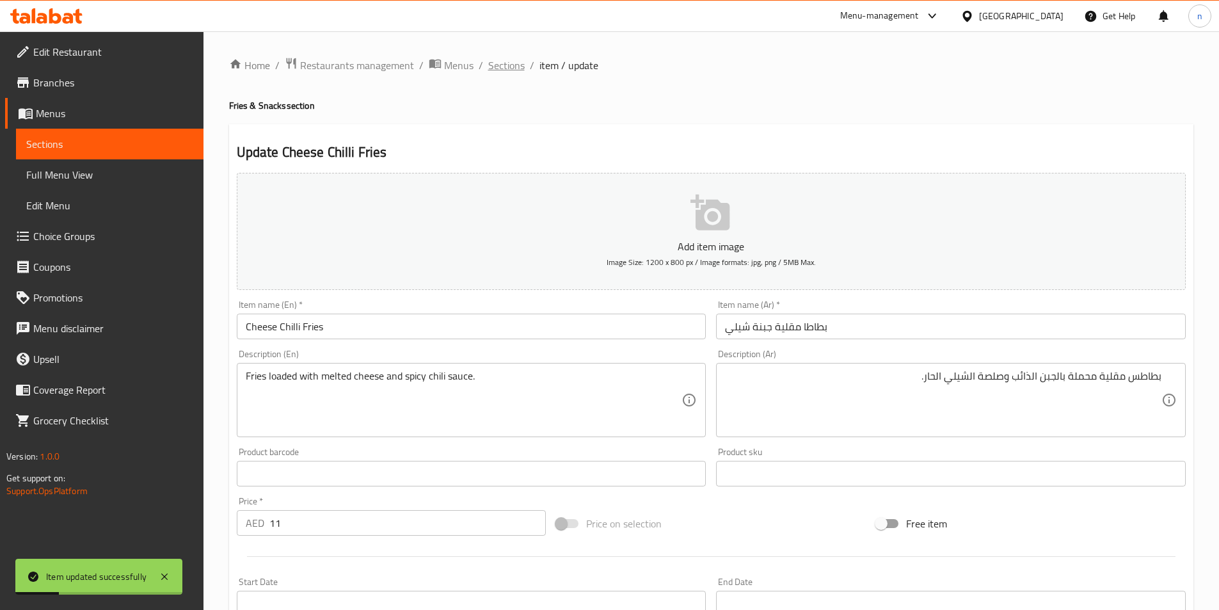
click at [498, 58] on span "Sections" at bounding box center [506, 65] width 36 height 15
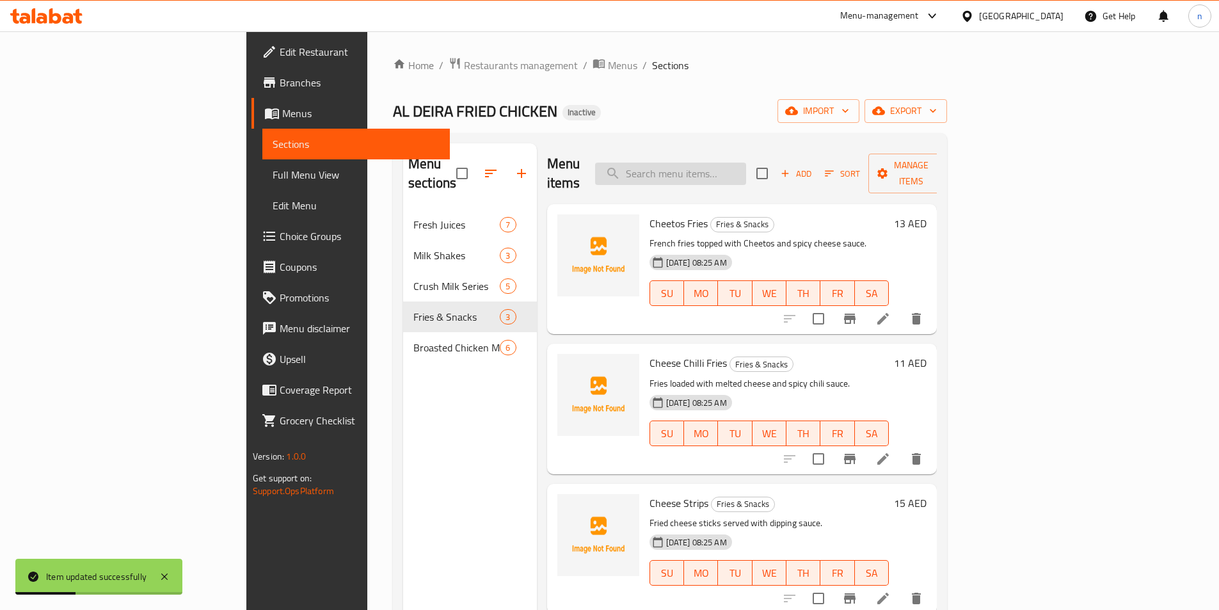
click at [711, 166] on input "search" at bounding box center [670, 174] width 151 height 22
paste input "Cheese Strips"
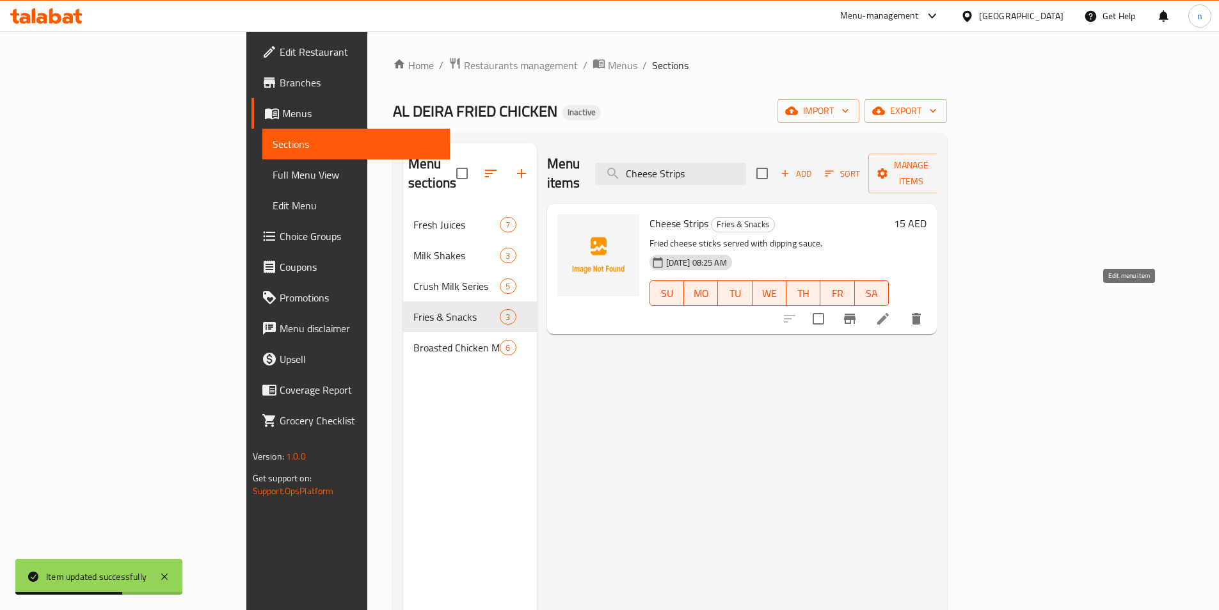
type input "Cheese Strips"
click at [891, 311] on icon at bounding box center [882, 318] width 15 height 15
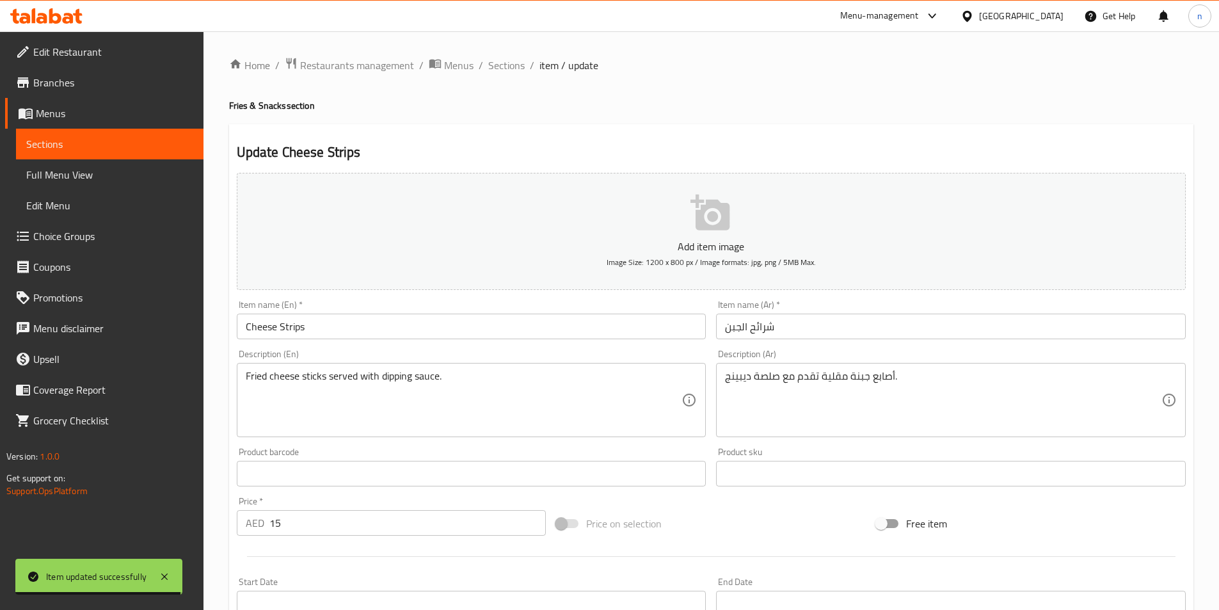
click at [769, 328] on input "شرائح الجبن" at bounding box center [951, 327] width 470 height 26
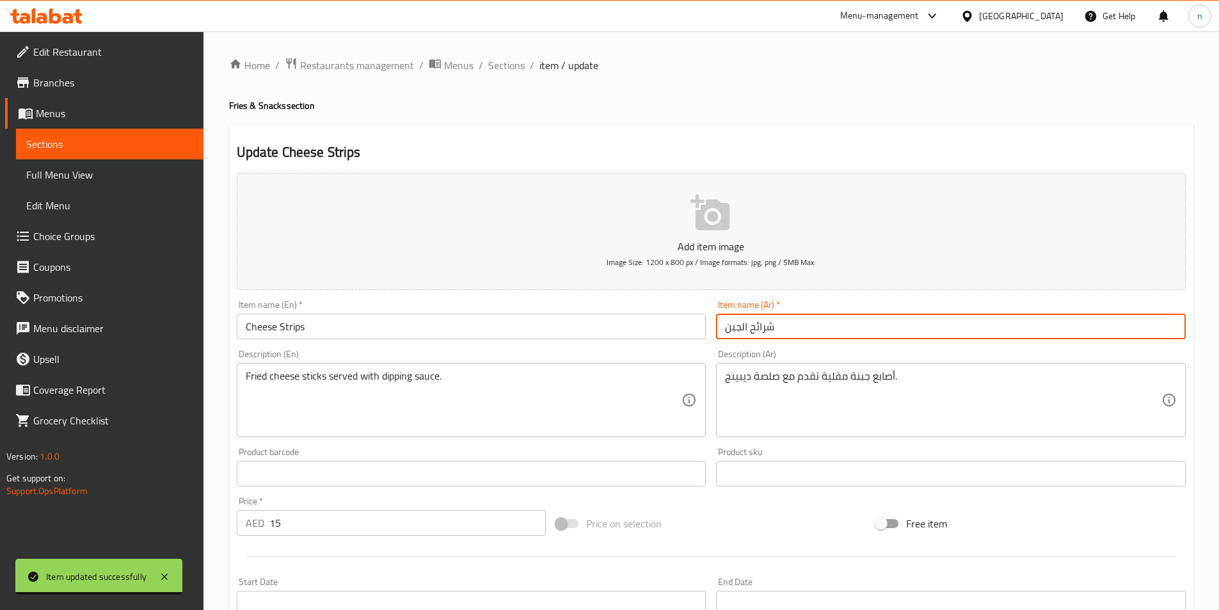
click at [768, 327] on input "شرائح الجبن" at bounding box center [951, 327] width 470 height 26
click at [776, 331] on input "ستربس الجبن" at bounding box center [951, 327] width 470 height 26
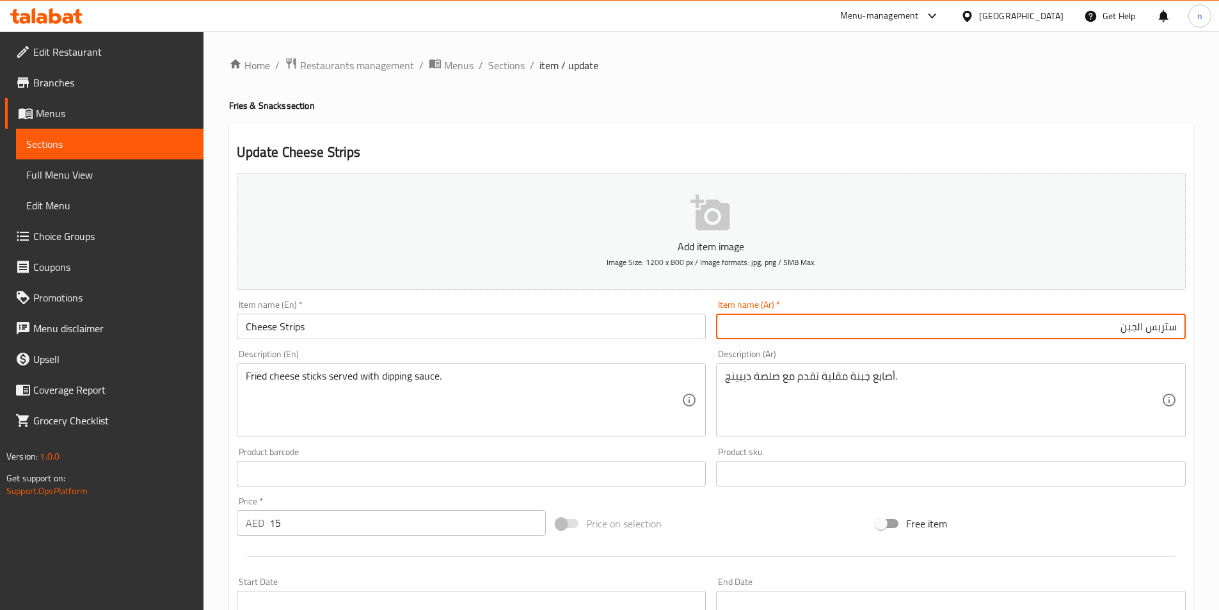
type input "ستربس الجبن"
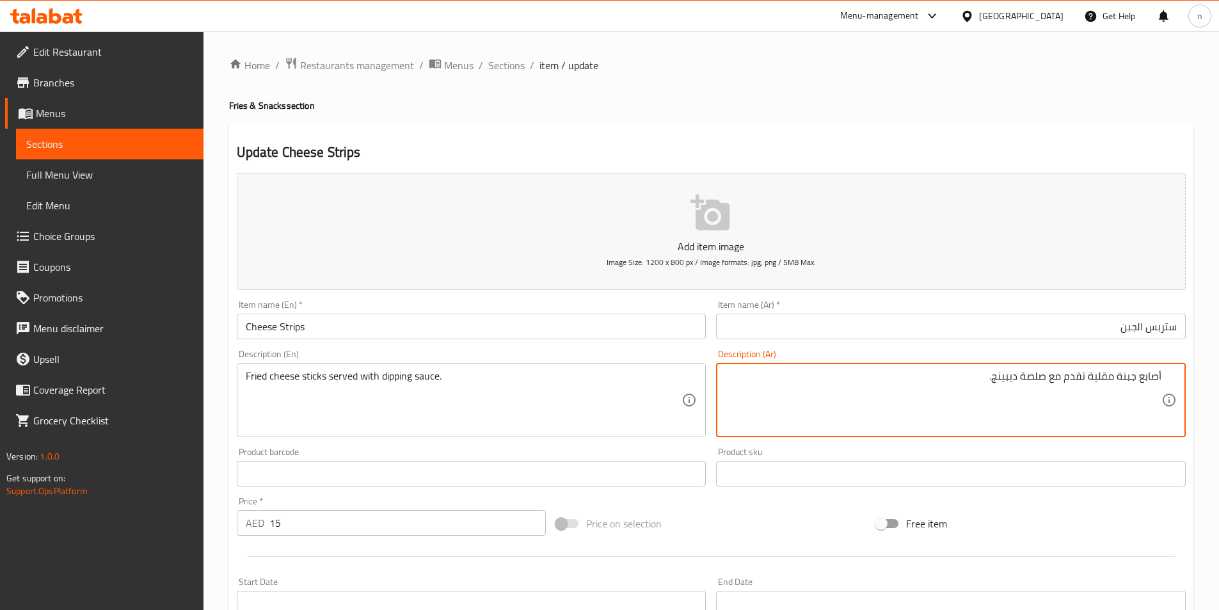
click at [314, 376] on textarea "Fried cheese sticks served with dipping sauce." at bounding box center [464, 400] width 436 height 61
click at [1030, 378] on textarea "أصابع جبنة مقلية تقدم مع صلصة ديبينج." at bounding box center [943, 400] width 436 height 61
type textarea "أصابع جبنة مقلية تقدم مع صوص ديبينج."
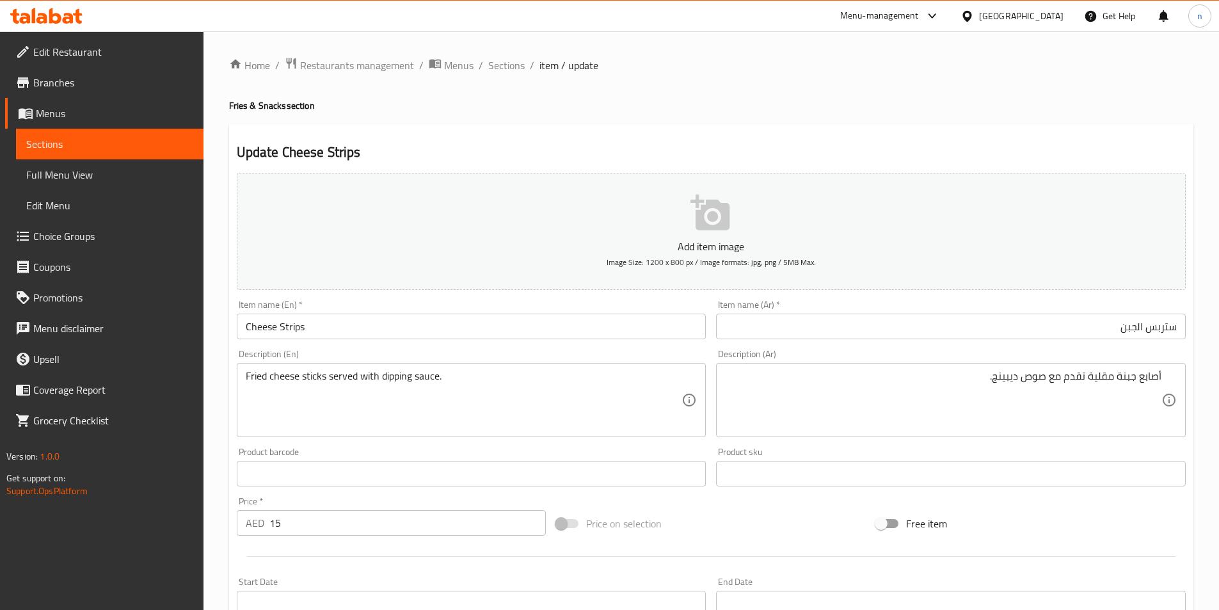
click at [735, 524] on div "Price on selection" at bounding box center [711, 523] width 320 height 35
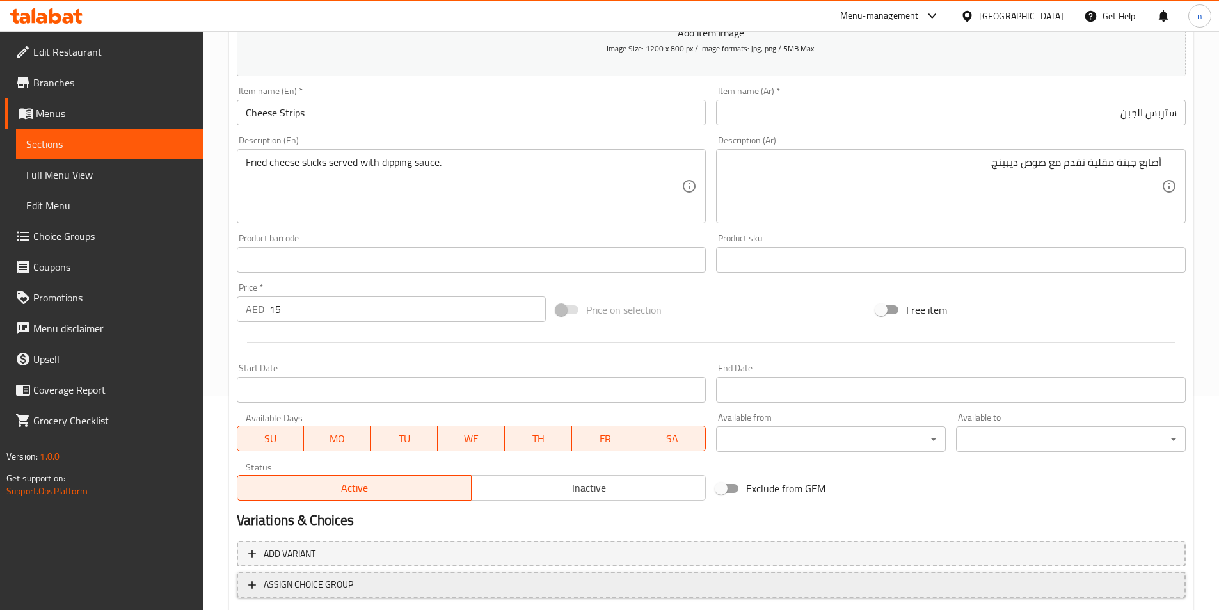
scroll to position [294, 0]
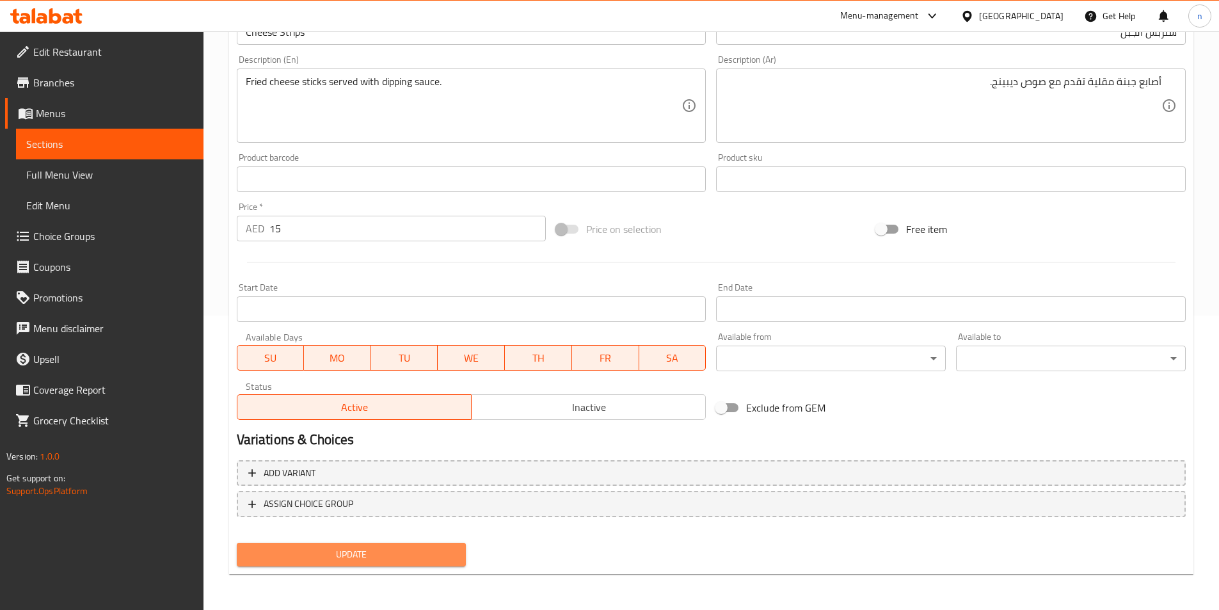
click at [388, 546] on button "Update" at bounding box center [352, 555] width 230 height 24
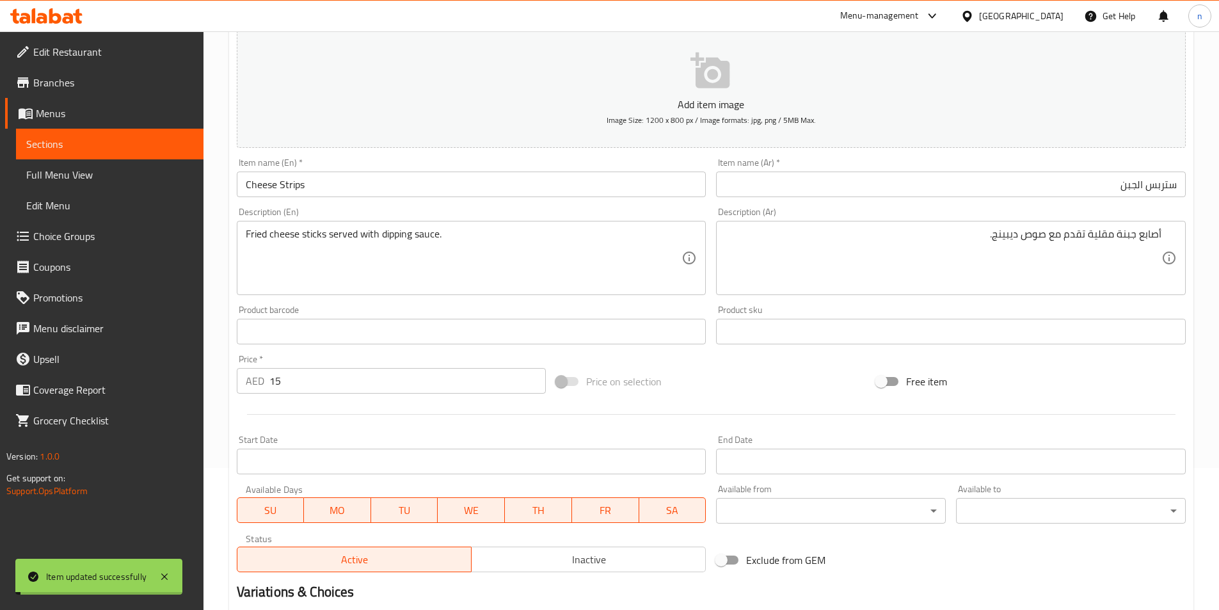
scroll to position [0, 0]
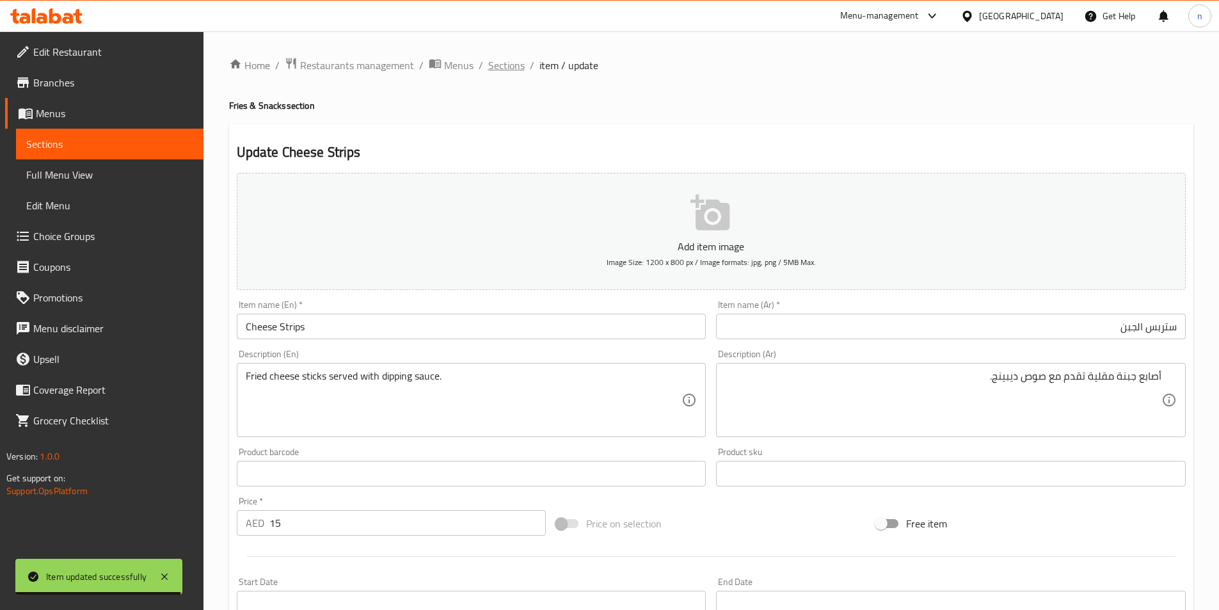
click at [513, 67] on span "Sections" at bounding box center [506, 65] width 36 height 15
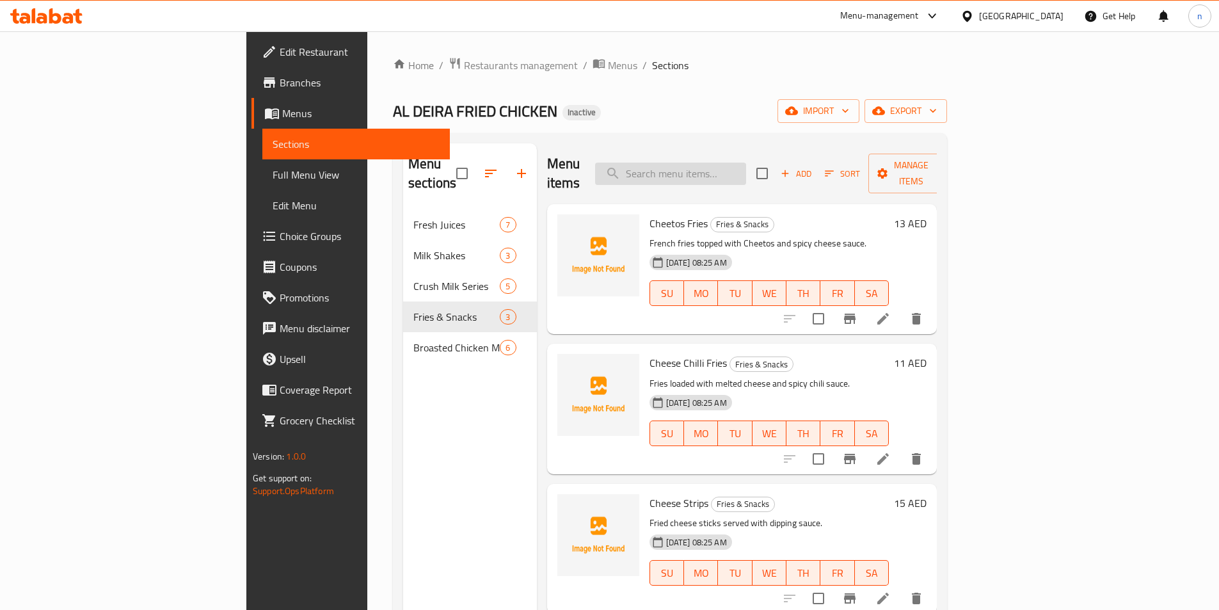
click at [746, 170] on input "search" at bounding box center [670, 174] width 151 height 22
paste input "Crispy Strips Meal"
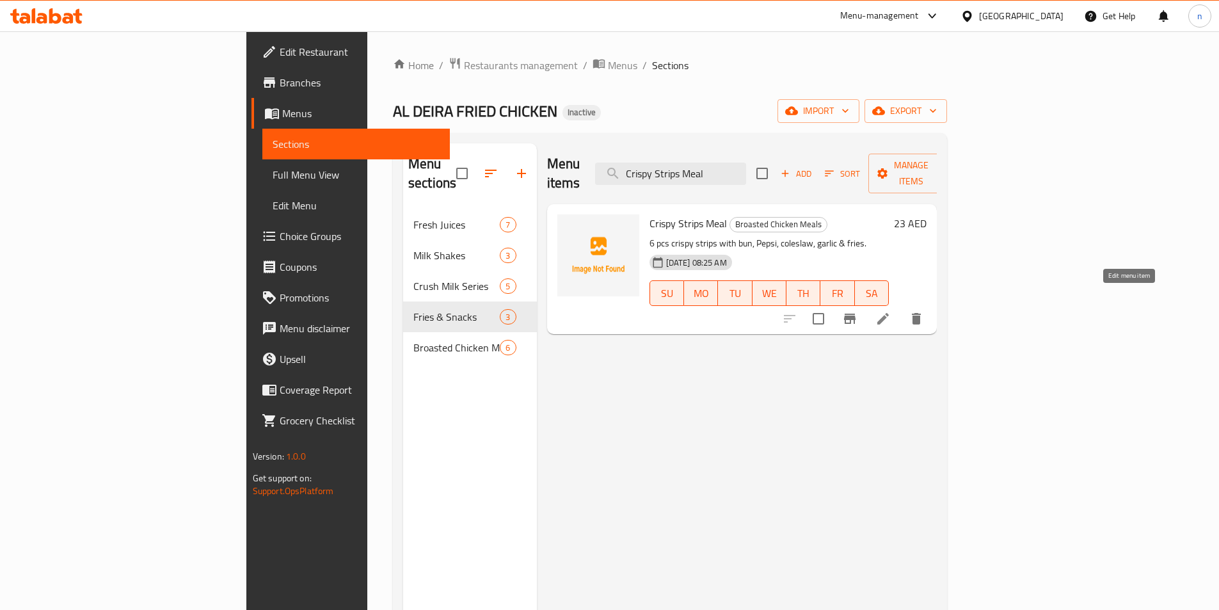
type input "Crispy Strips Meal"
click at [891, 311] on icon at bounding box center [882, 318] width 15 height 15
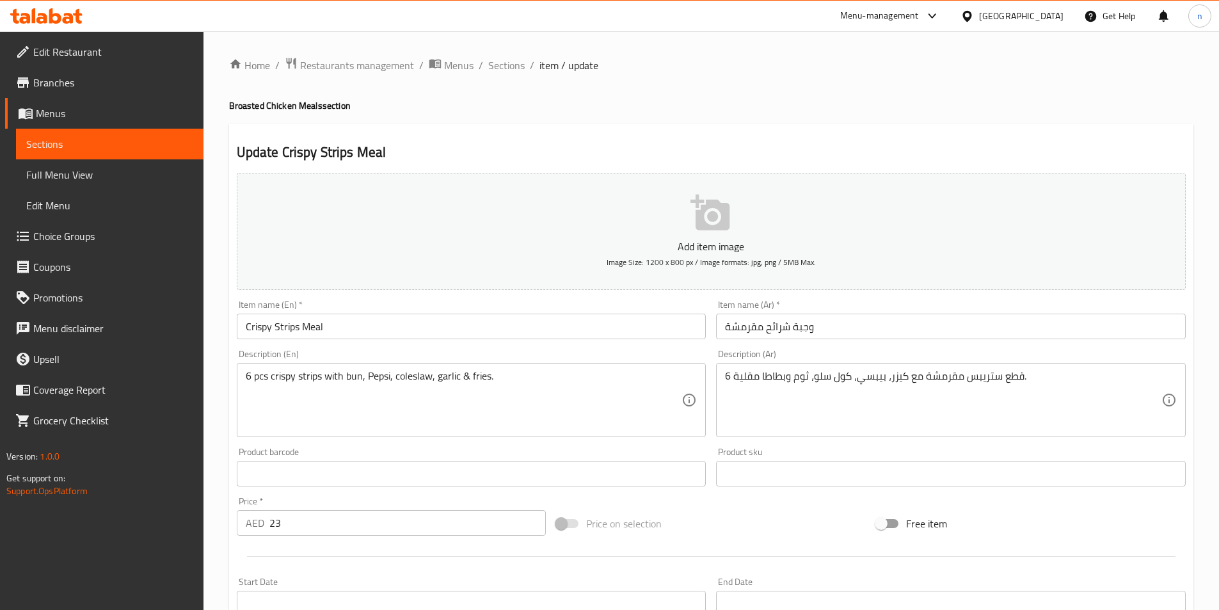
click at [779, 327] on input "وجبة شرائح مقرمشة" at bounding box center [951, 327] width 470 height 26
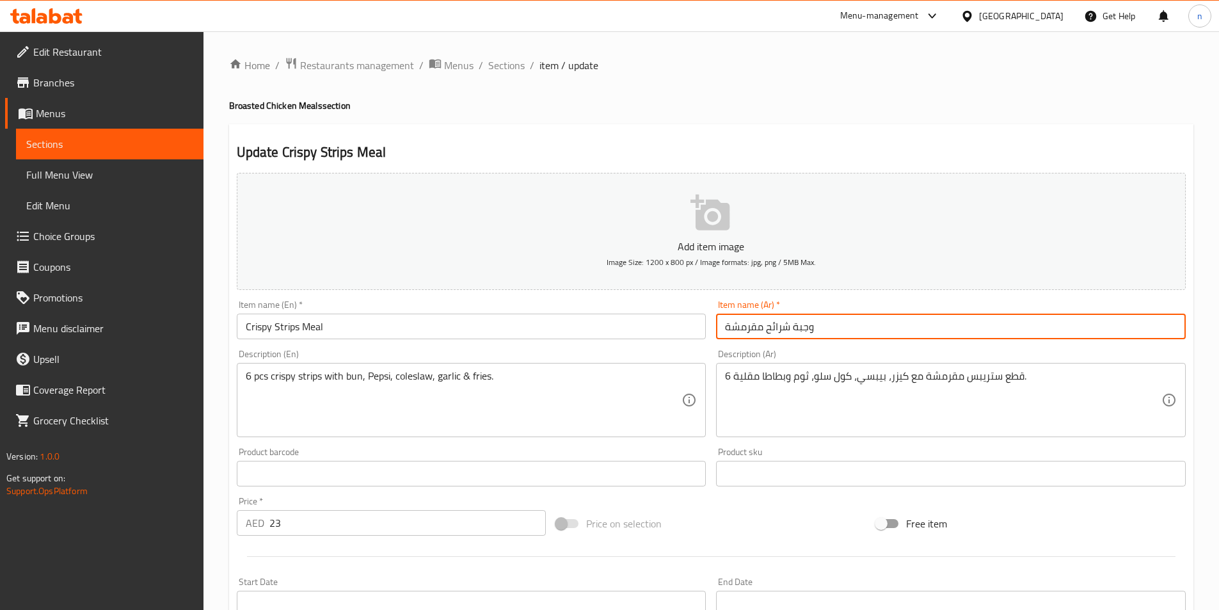
click at [779, 327] on input "وجبة شرائح مقرمشة" at bounding box center [951, 327] width 470 height 26
type input "وجبة ستريبس مقرمشة"
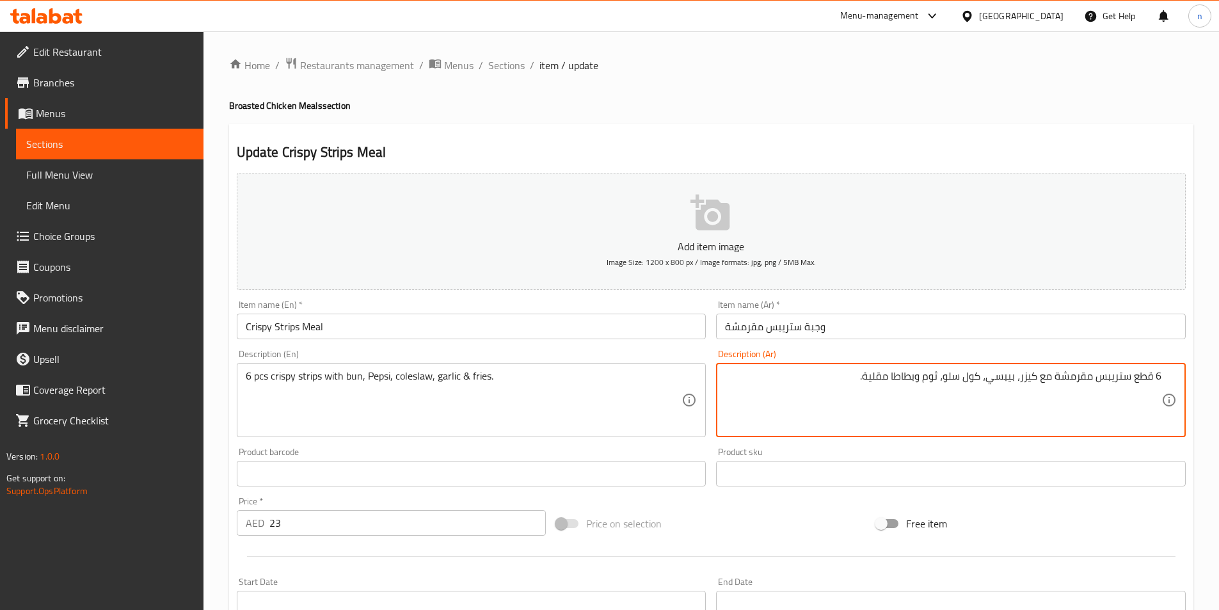
click at [709, 514] on div "Price on selection" at bounding box center [711, 523] width 320 height 35
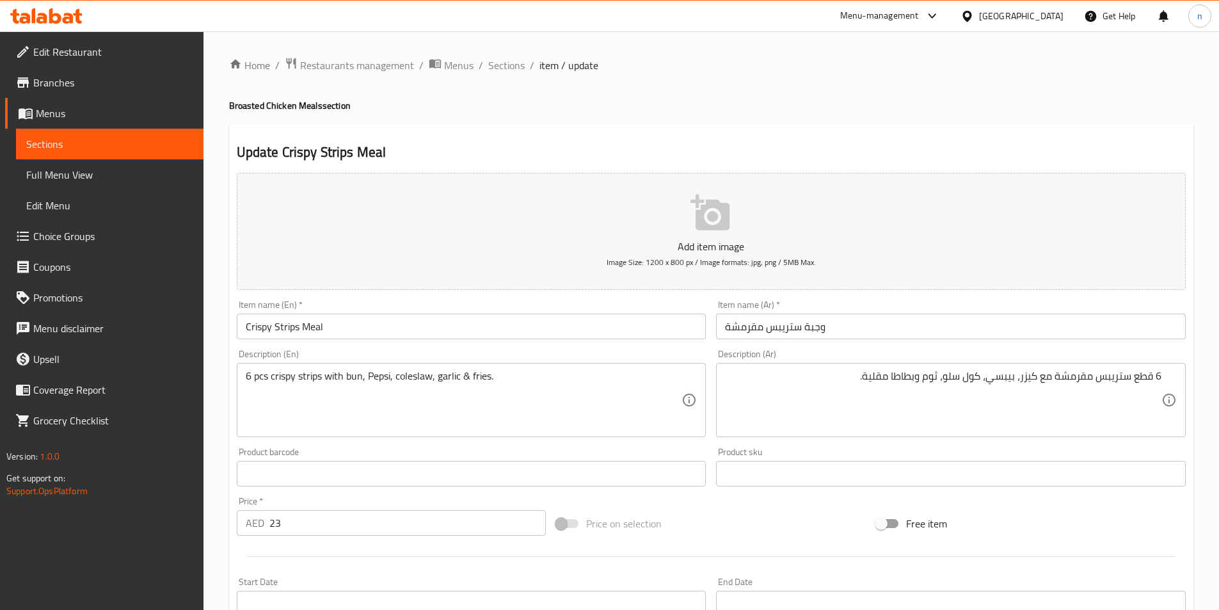
scroll to position [294, 0]
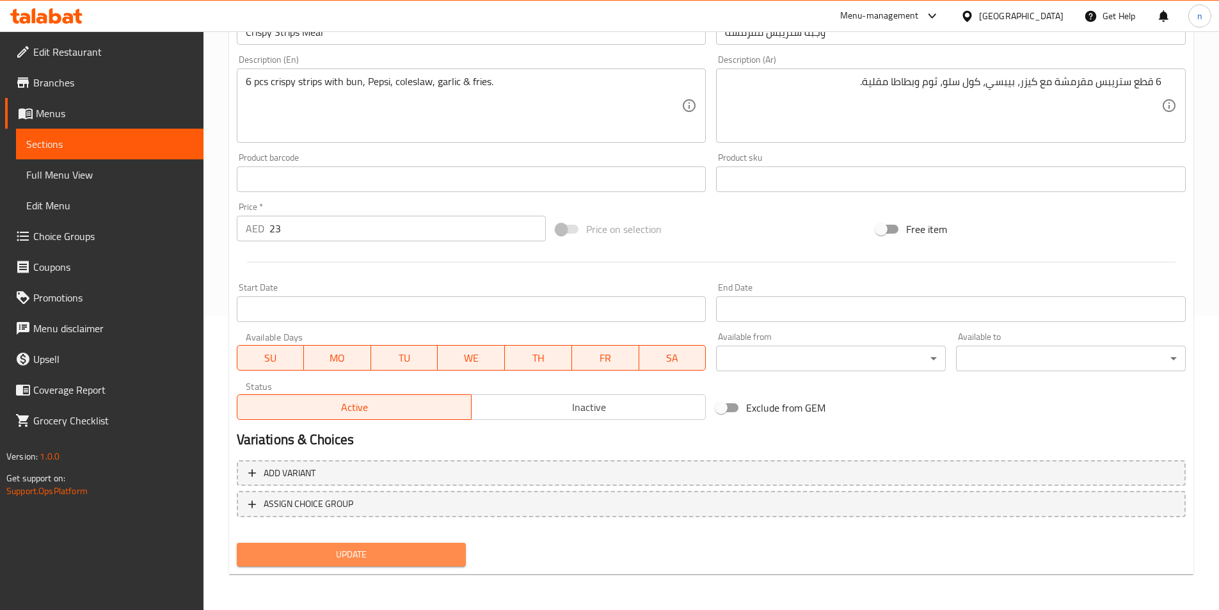
click at [382, 546] on button "Update" at bounding box center [352, 555] width 230 height 24
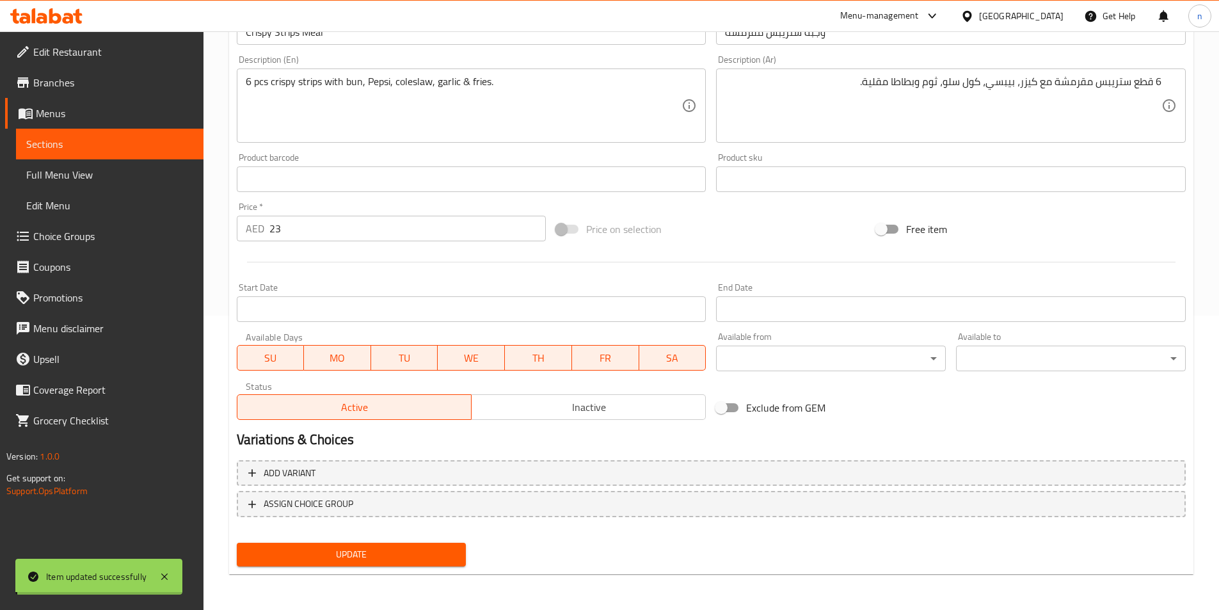
scroll to position [0, 0]
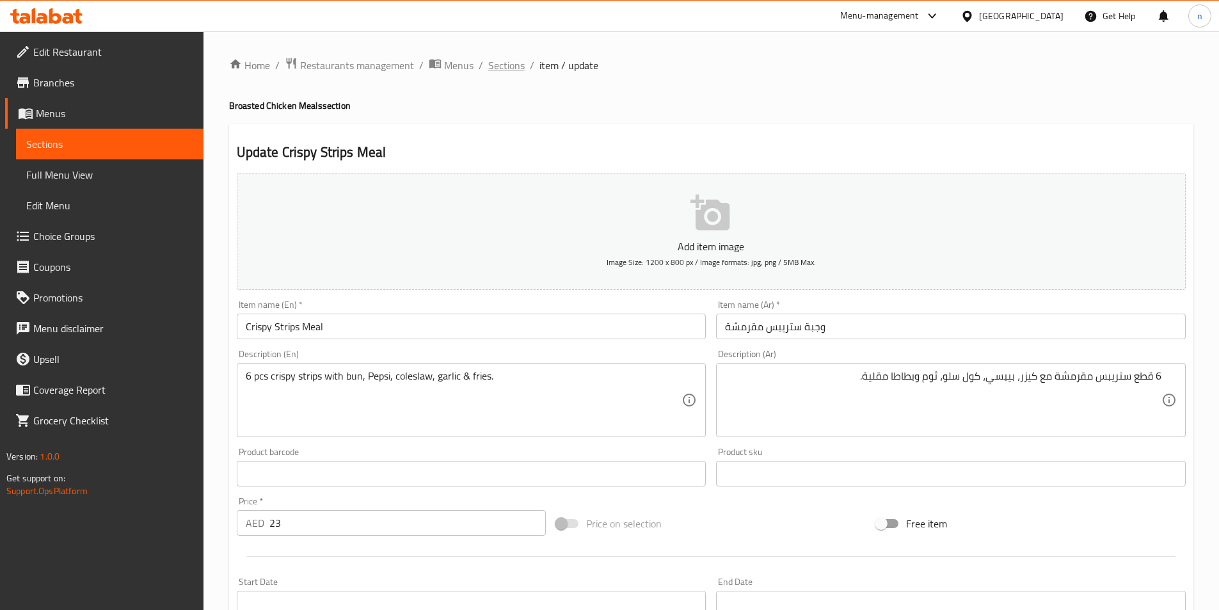
click at [491, 73] on span "Sections" at bounding box center [506, 65] width 36 height 15
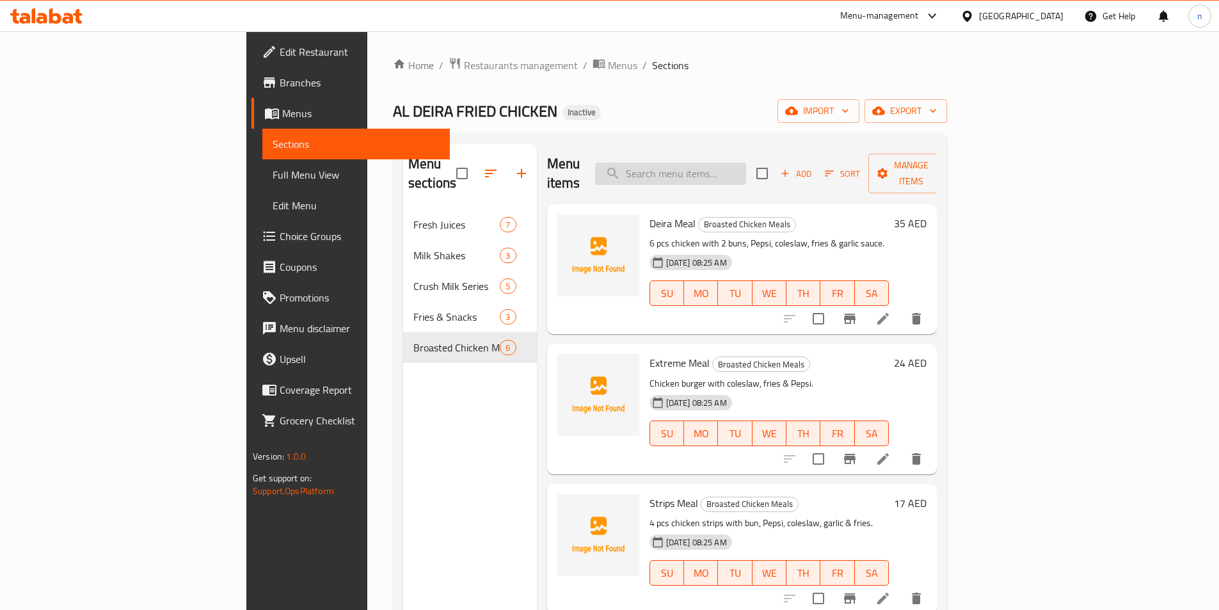
click at [703, 164] on input "search" at bounding box center [670, 174] width 151 height 22
paste input "Cheese Strips"
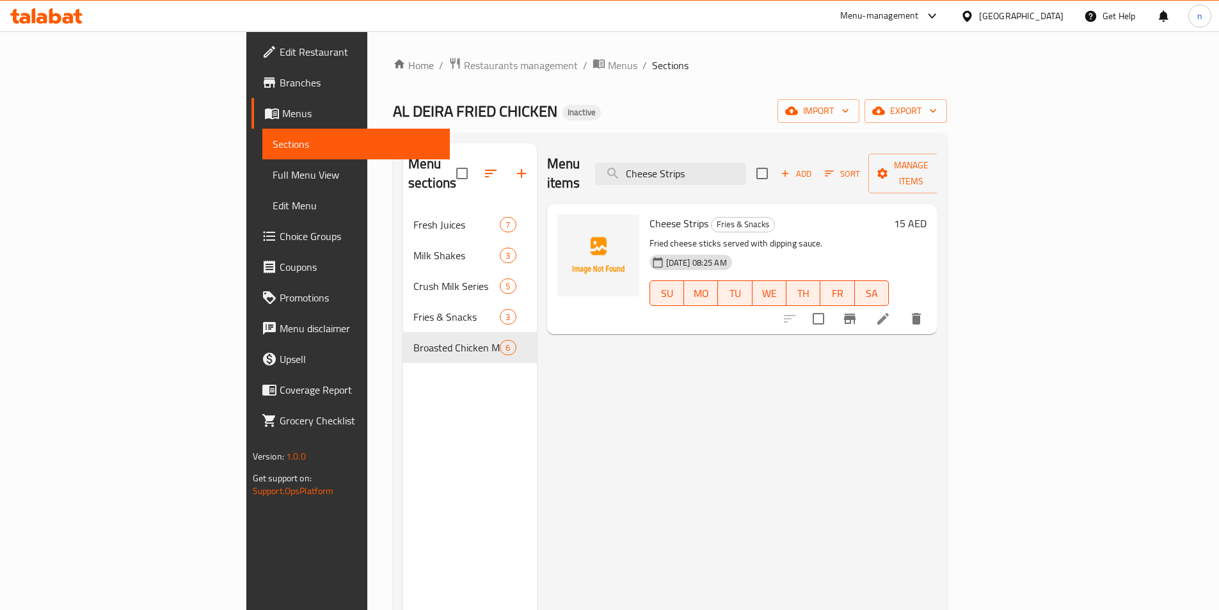
type input "Cheese Strips"
click at [889, 313] on icon at bounding box center [883, 319] width 12 height 12
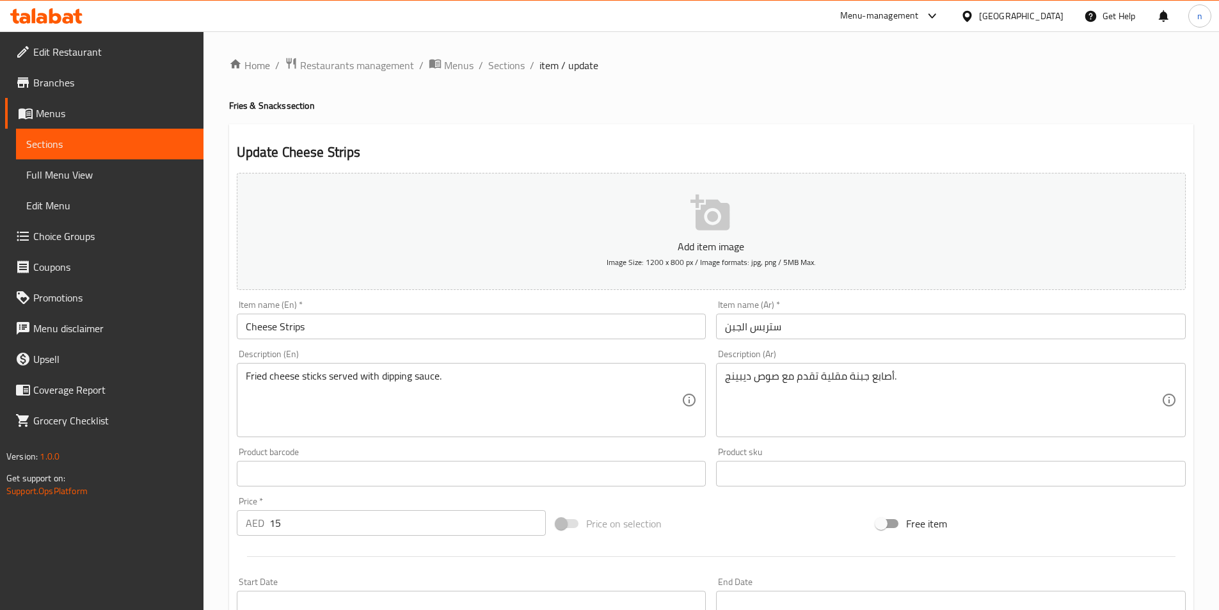
click at [763, 332] on input "ستربس الجبن" at bounding box center [951, 327] width 470 height 26
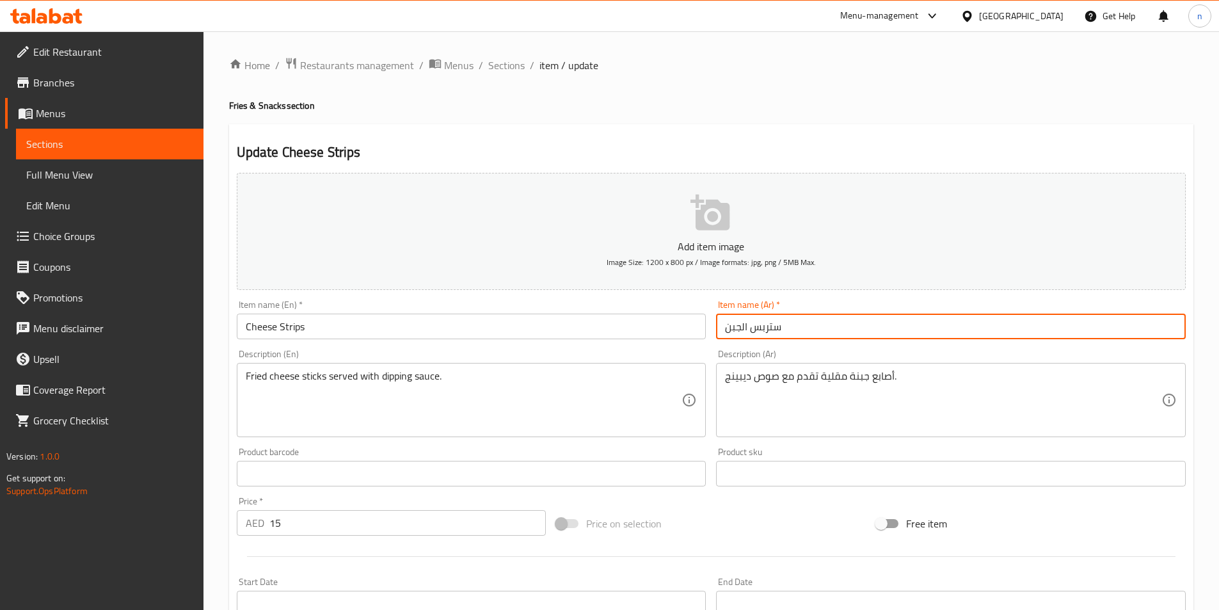
click at [765, 331] on input "ستربس الجبن" at bounding box center [951, 327] width 470 height 26
type input "ستريبس الجبن"
click at [802, 529] on div "Price on selection" at bounding box center [711, 523] width 320 height 35
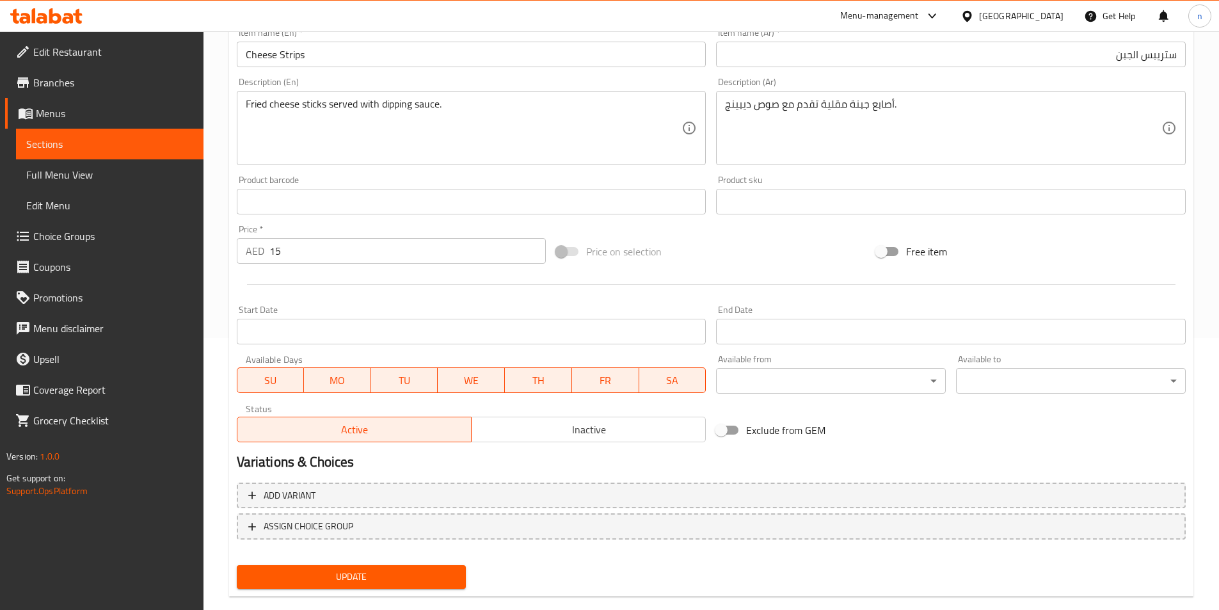
scroll to position [294, 0]
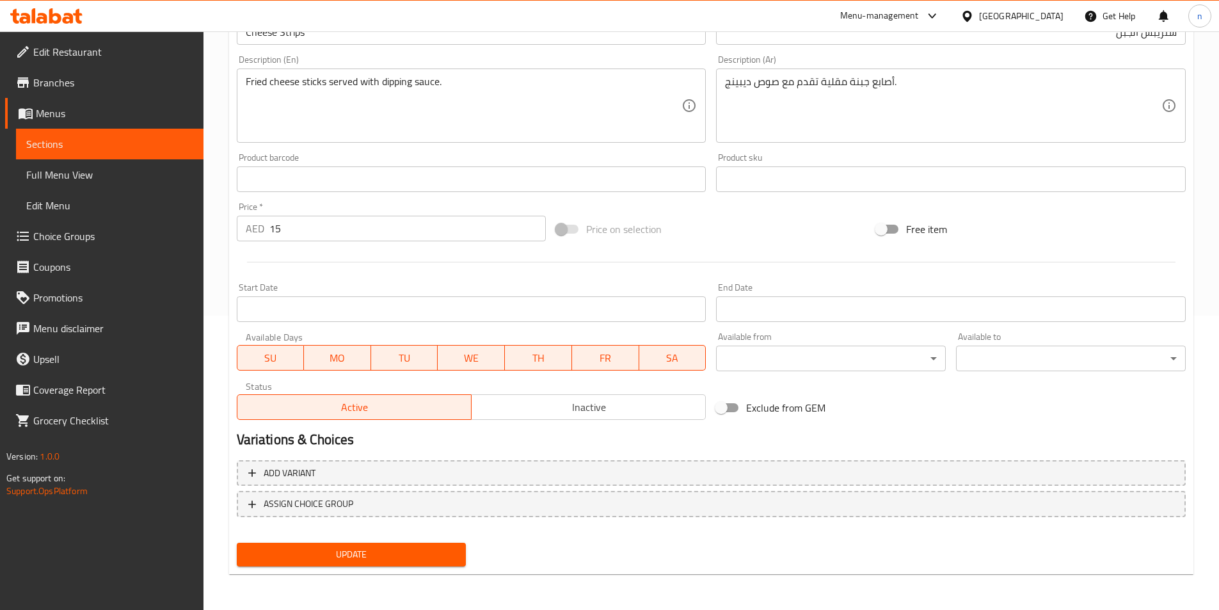
click at [358, 558] on span "Update" at bounding box center [351, 554] width 209 height 16
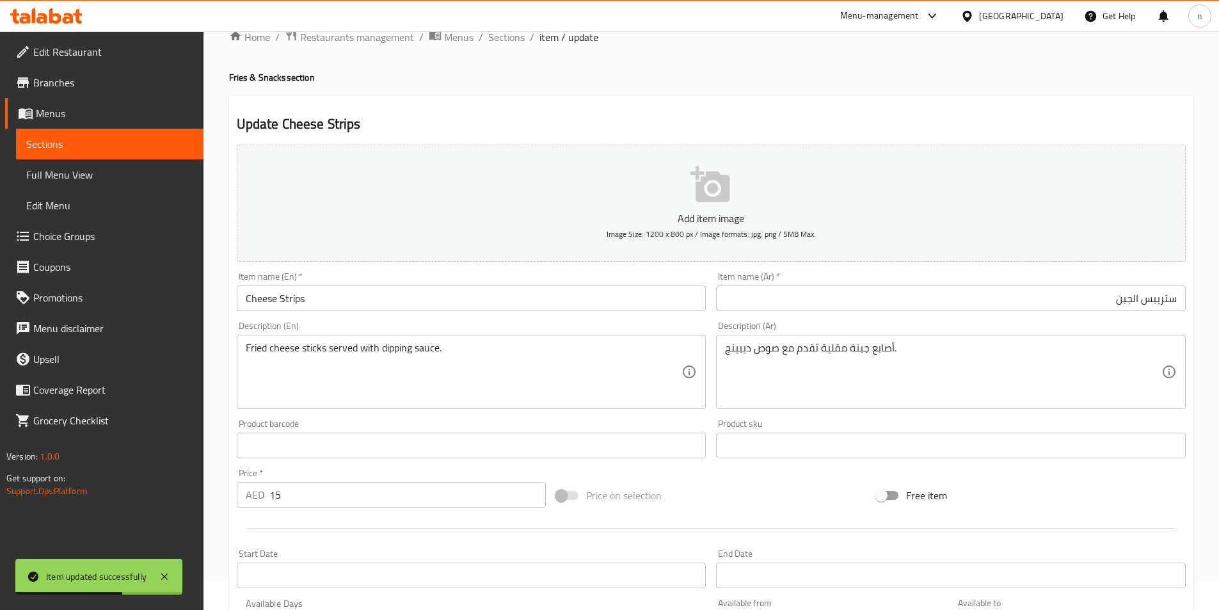
scroll to position [0, 0]
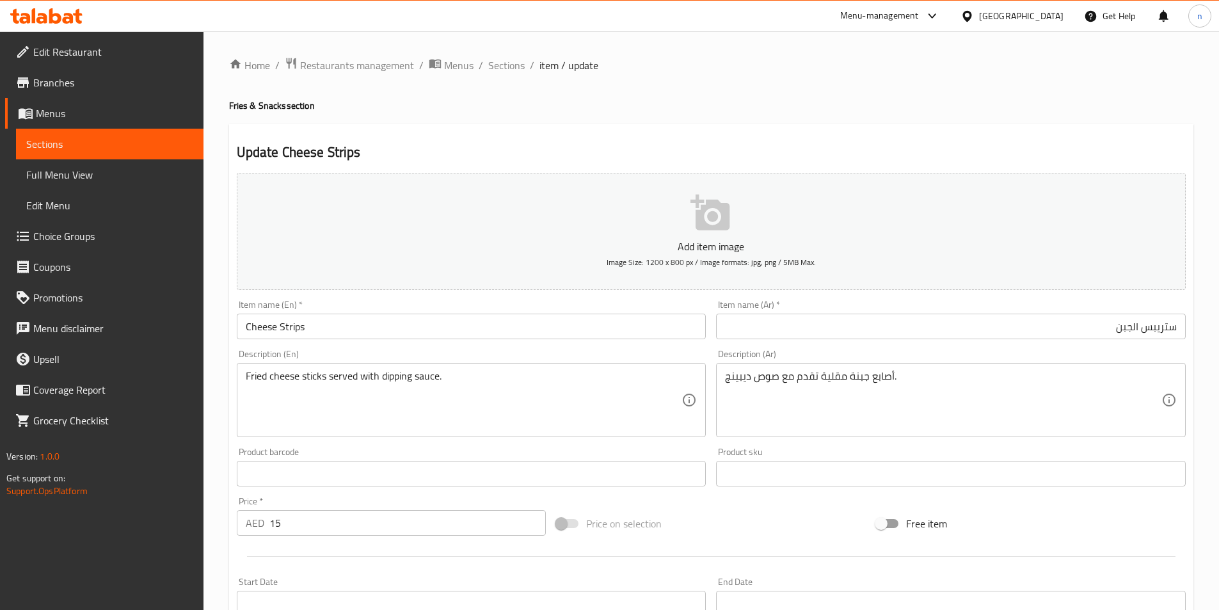
click at [119, 70] on link "Branches" at bounding box center [104, 82] width 198 height 31
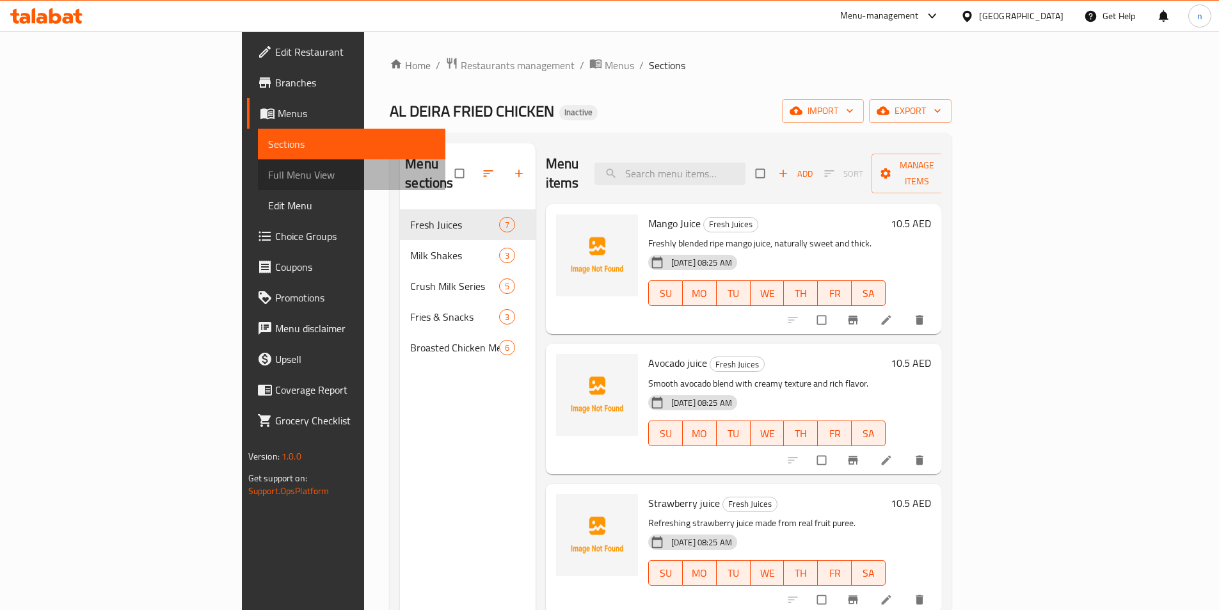
click at [268, 173] on span "Full Menu View" at bounding box center [351, 174] width 167 height 15
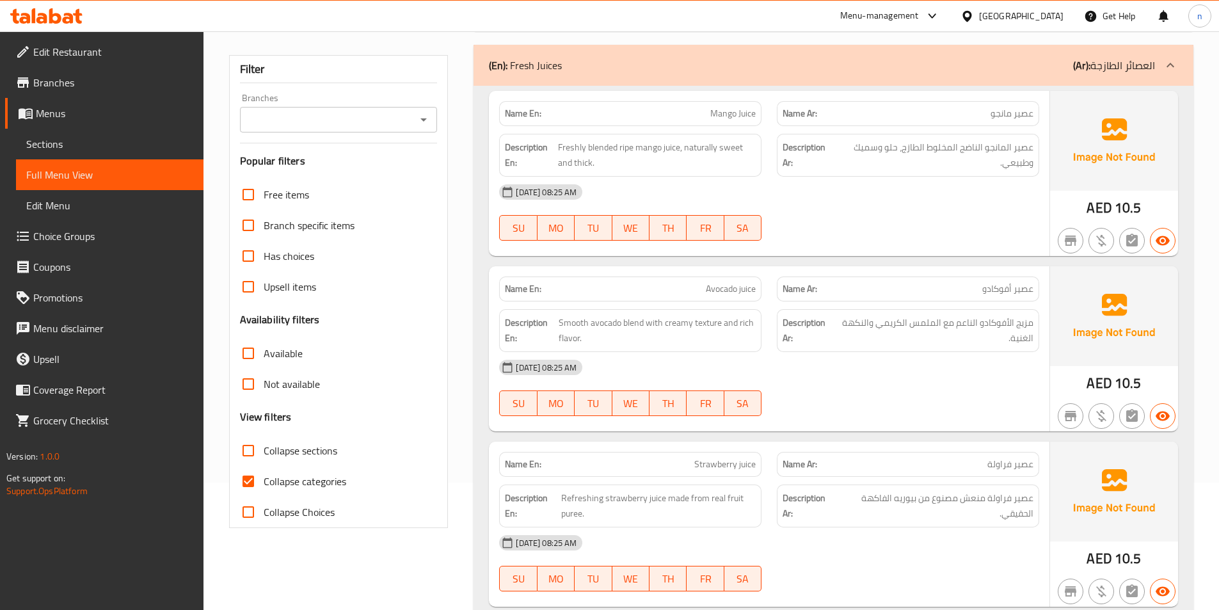
scroll to position [128, 0]
click at [259, 486] on input "Collapse categories" at bounding box center [248, 480] width 31 height 31
checkbox input "false"
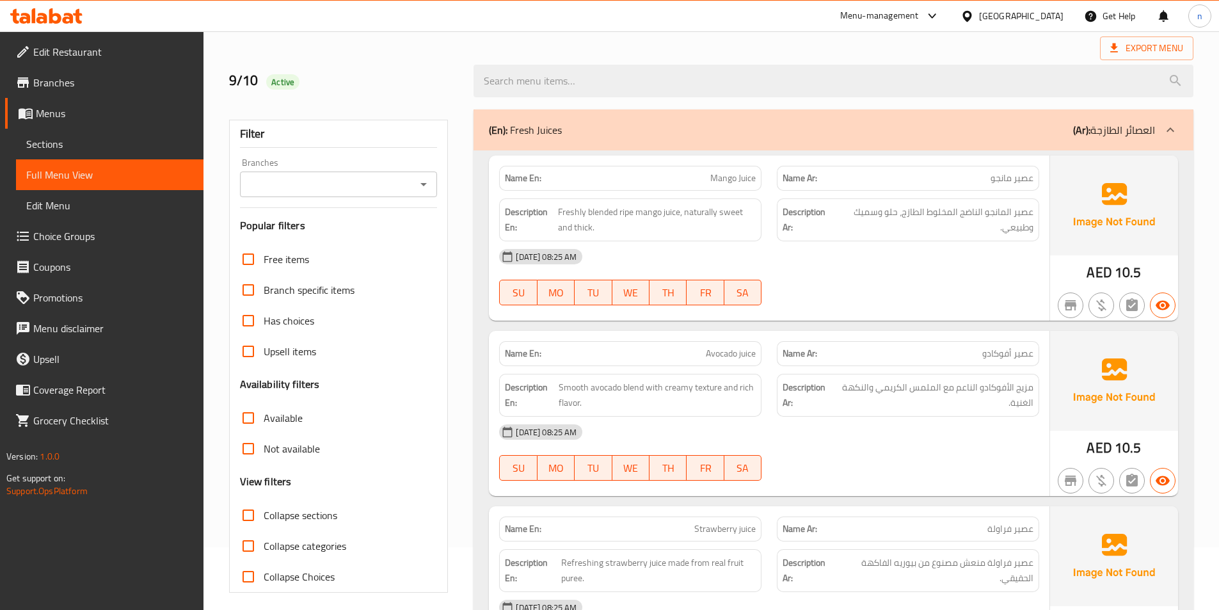
scroll to position [0, 0]
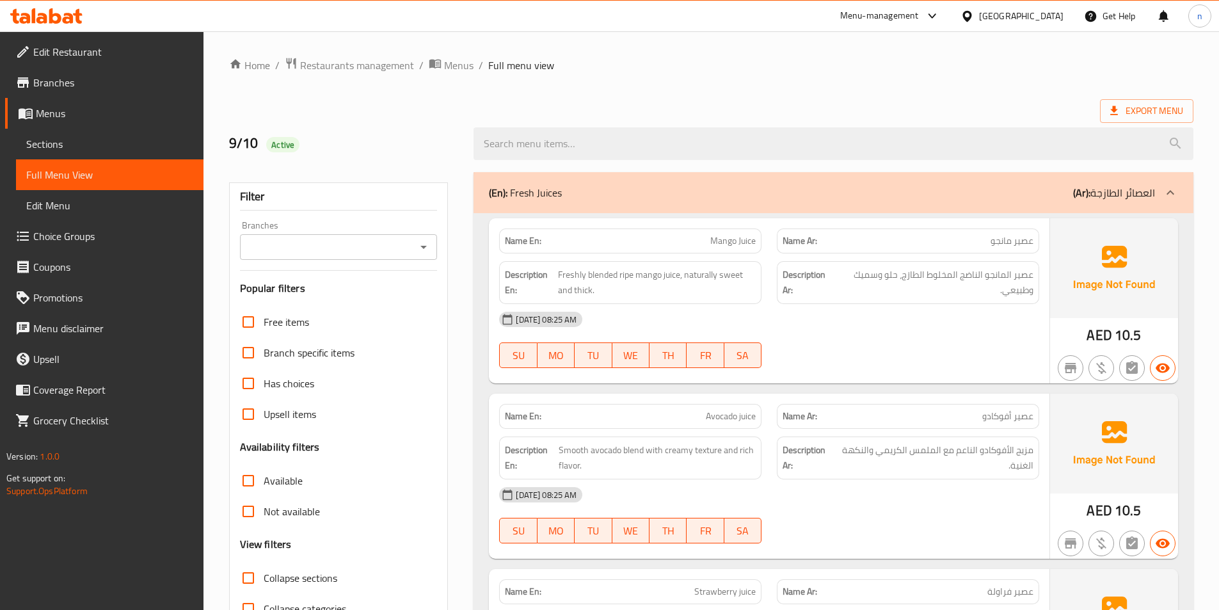
click at [941, 106] on div "Export Menu" at bounding box center [711, 111] width 964 height 24
click at [874, 338] on div "09-10-2025 08:25 AM SU MO TU WE TH FR SA" at bounding box center [768, 340] width 555 height 72
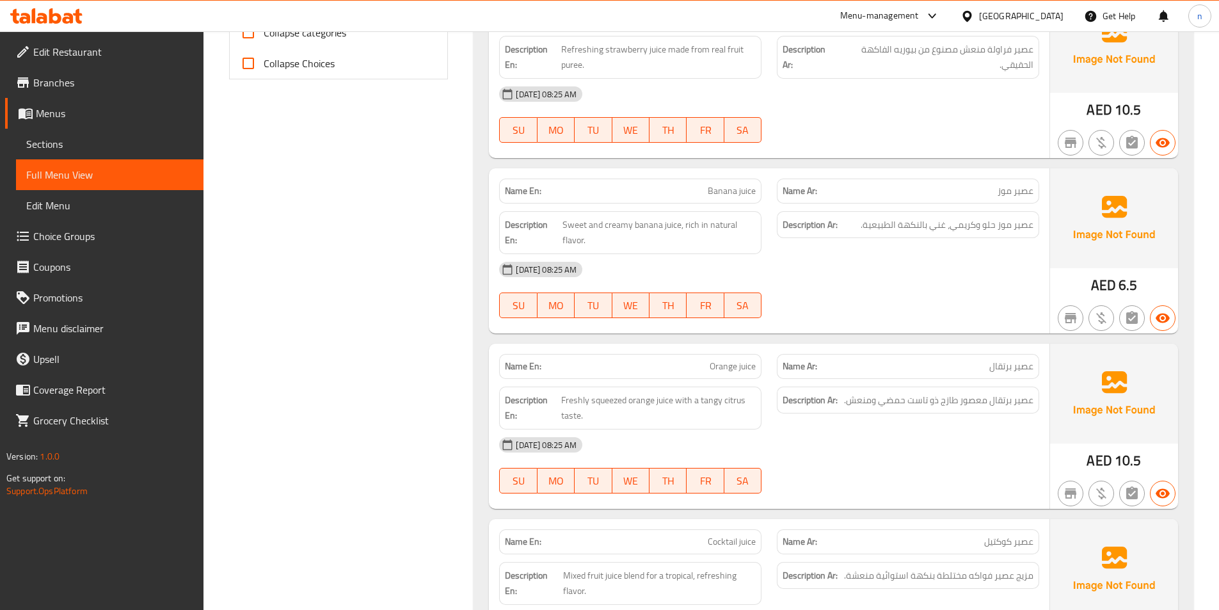
scroll to position [640, 0]
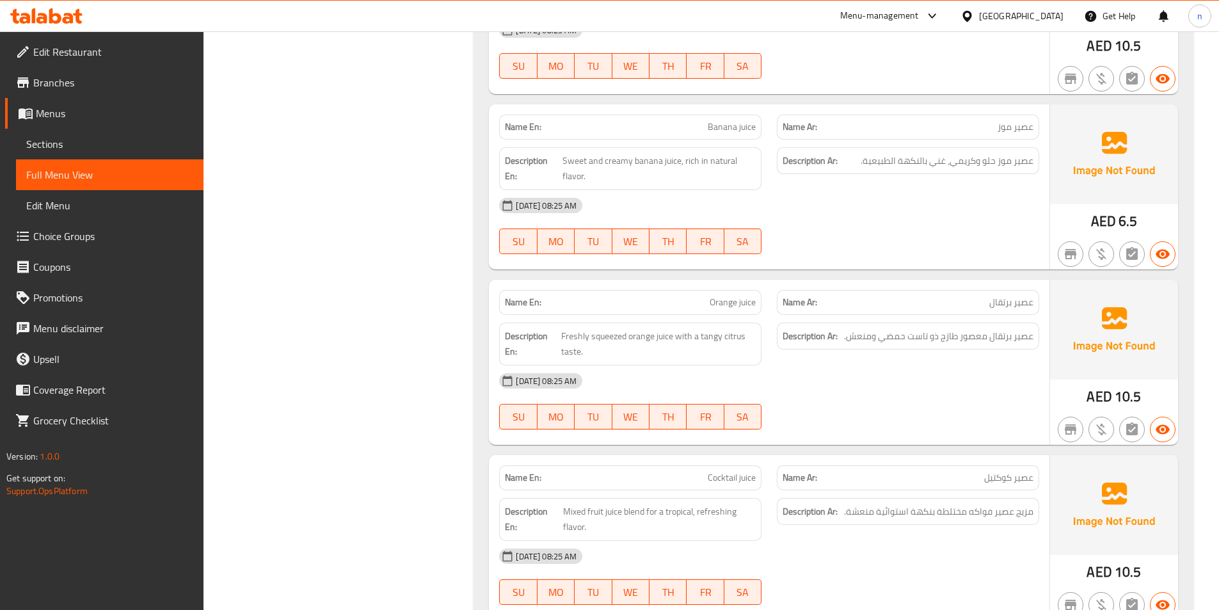
click at [731, 308] on span "Orange juice" at bounding box center [733, 302] width 46 height 13
copy span "Orange juice"
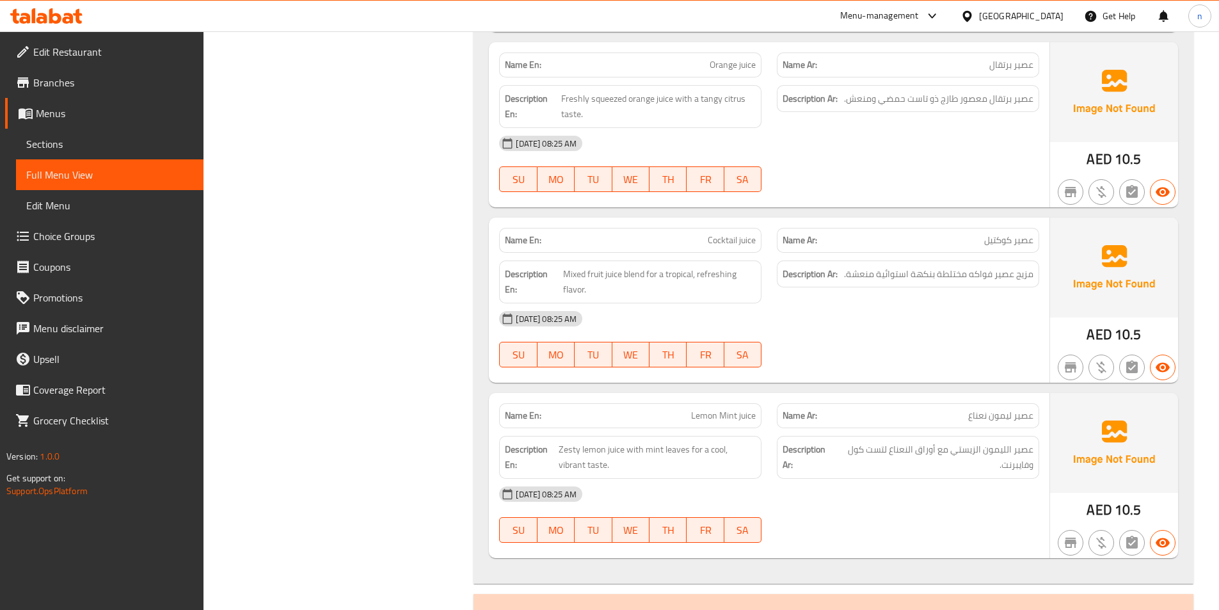
scroll to position [960, 0]
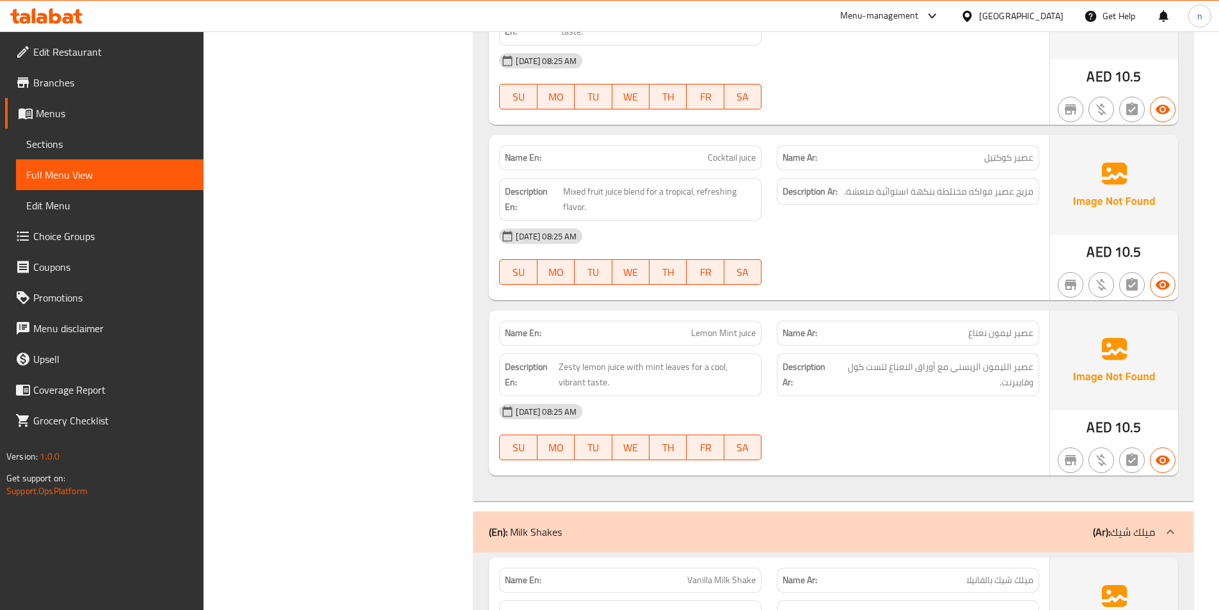
click at [731, 156] on span "Cocktail juice" at bounding box center [732, 157] width 48 height 13
copy span "Cocktail juice"
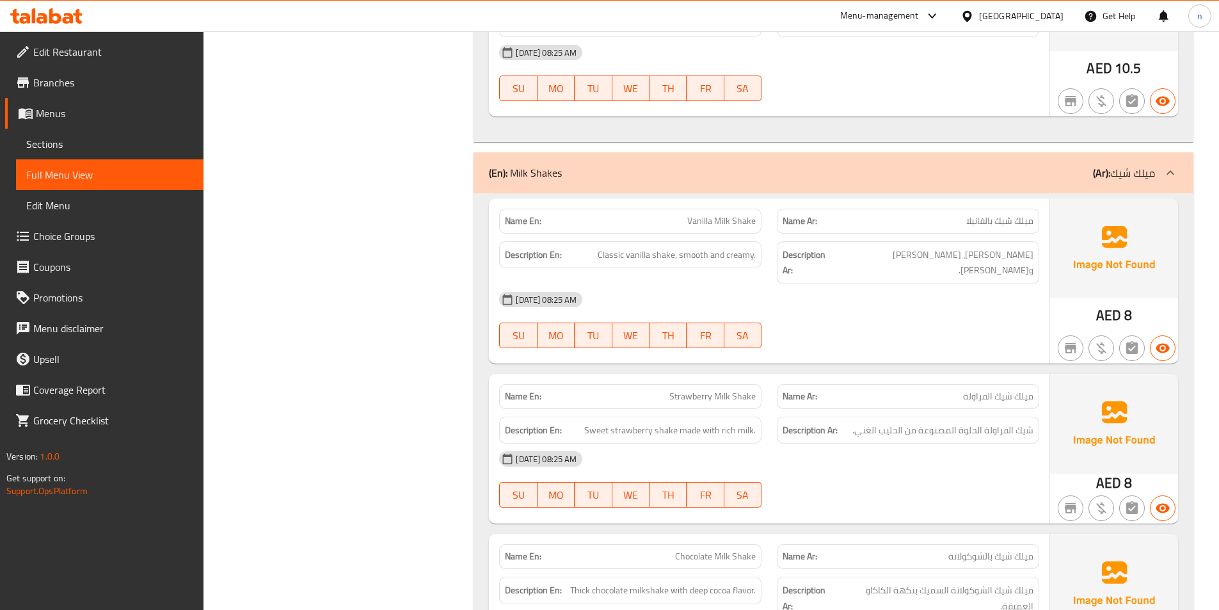
scroll to position [1344, 0]
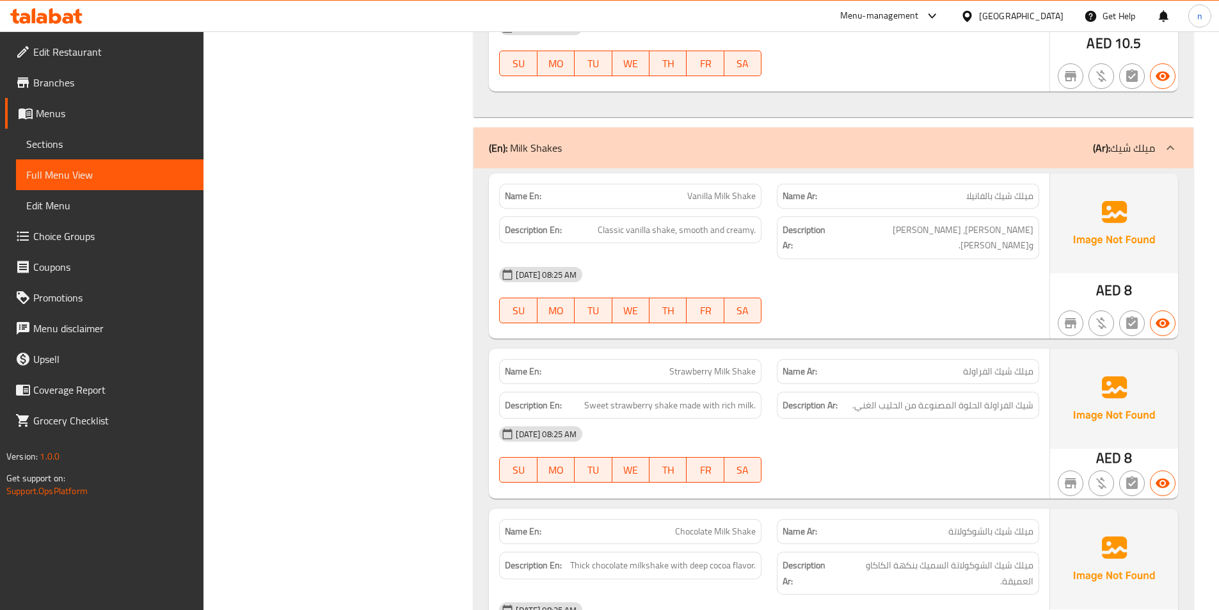
click at [746, 196] on span "Vanilla Milk Shake" at bounding box center [721, 195] width 68 height 13
click at [957, 284] on div "09-10-2025 08:25 AM SU MO TU WE TH FR SA" at bounding box center [768, 295] width 555 height 72
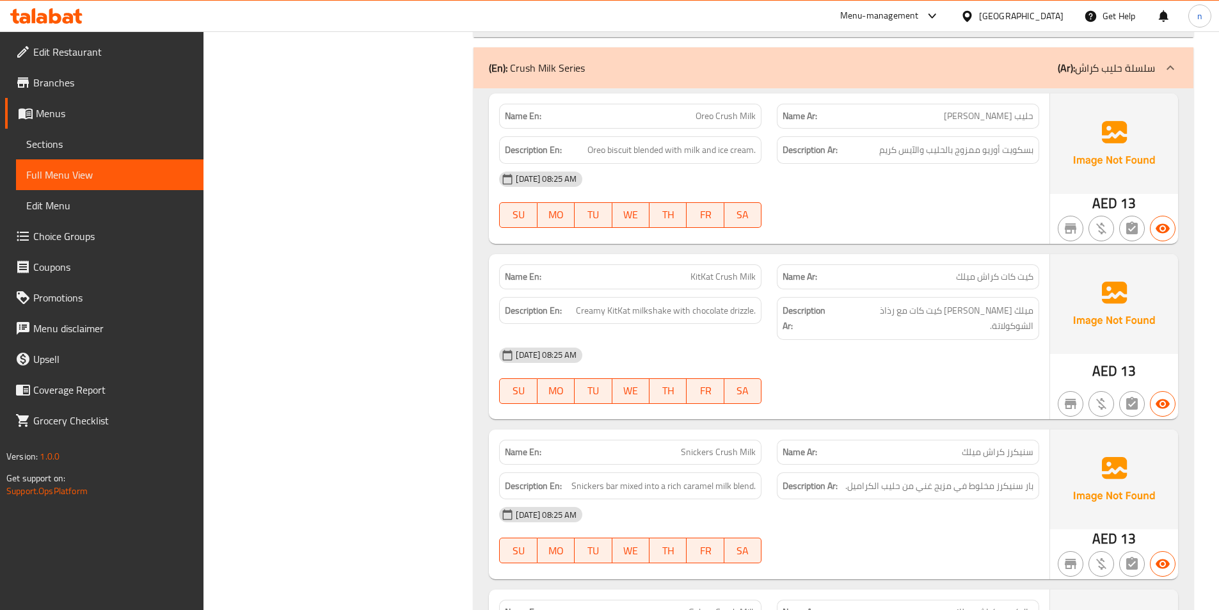
scroll to position [1984, 0]
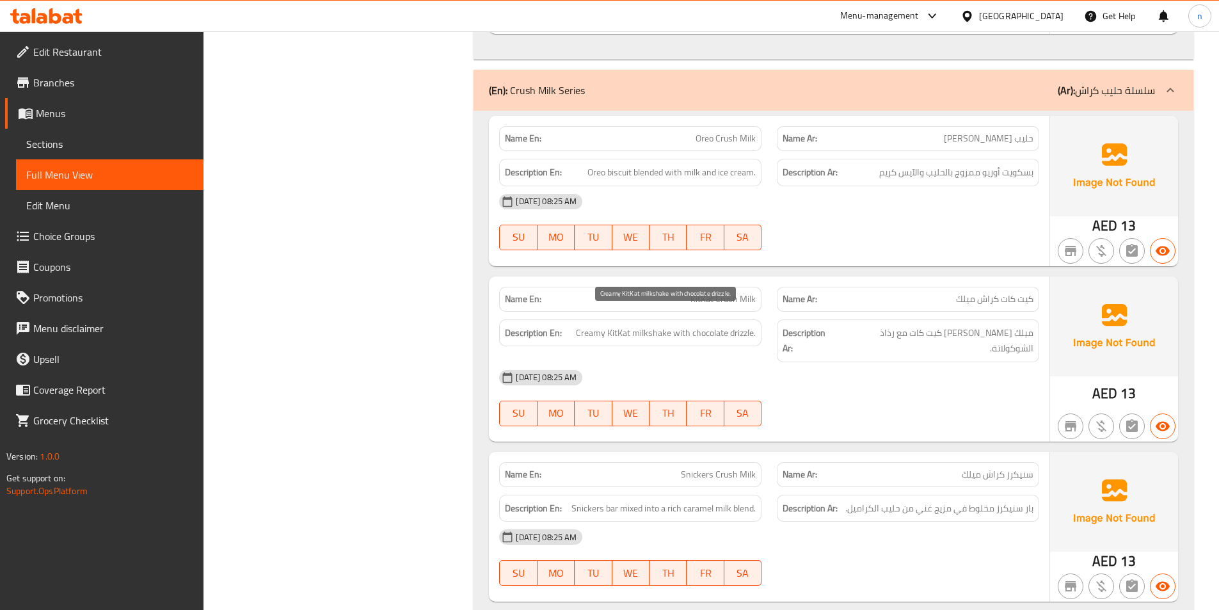
click at [739, 325] on span "Creamy KitKat milkshake with chocolate drizzle." at bounding box center [666, 333] width 180 height 16
copy span "drizzle"
click at [737, 292] on span "KitKat Crush Milk" at bounding box center [722, 298] width 65 height 13
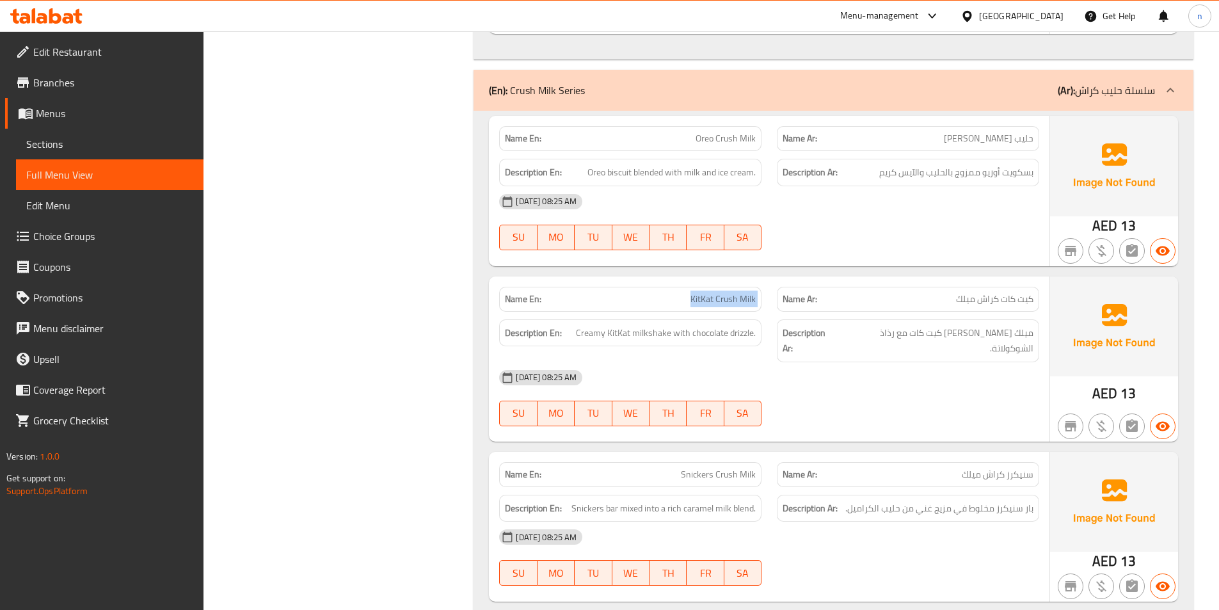
click at [737, 292] on span "KitKat Crush Milk" at bounding box center [722, 298] width 65 height 13
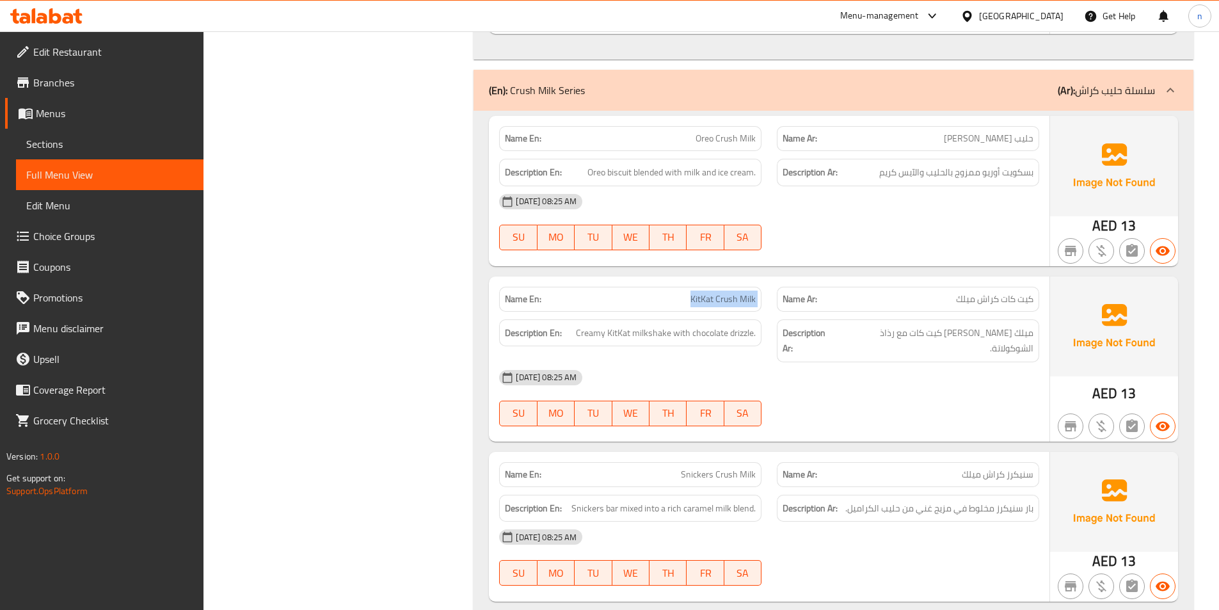
click at [340, 287] on div "Filter Branches Branches Popular filters Free items Branch specific items Has c…" at bounding box center [343, 420] width 245 height 4479
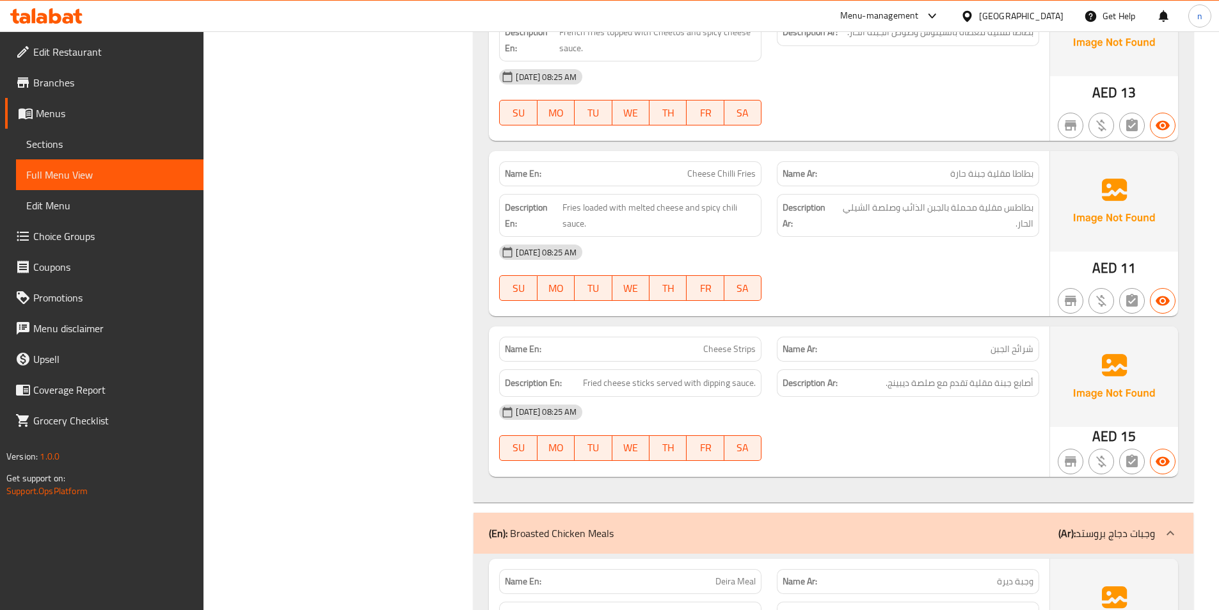
scroll to position [3007, 0]
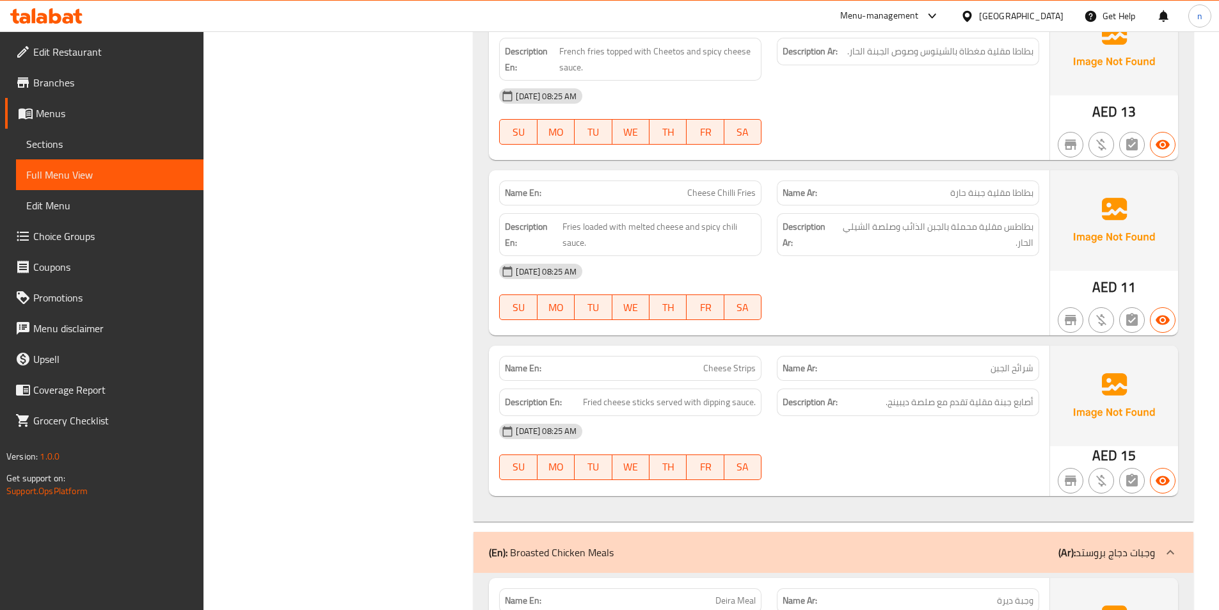
click at [722, 186] on span "Cheese Chilli Fries" at bounding box center [721, 192] width 68 height 13
copy span "Cheese Chilli Fries"
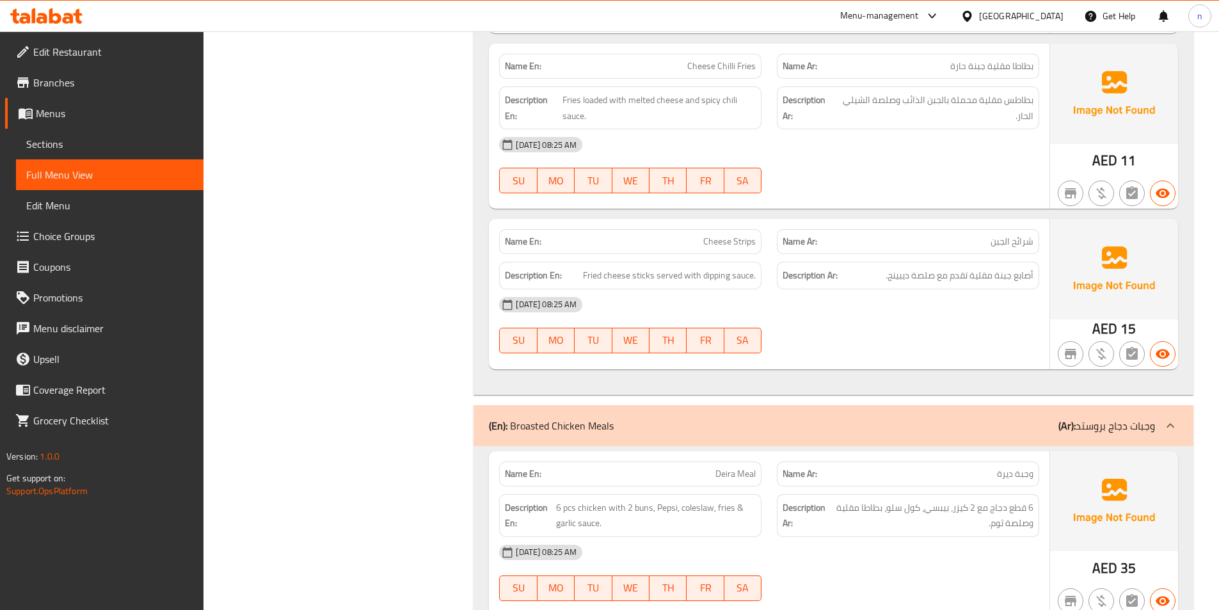
scroll to position [3135, 0]
click at [729, 234] on span "Cheese Strips" at bounding box center [729, 240] width 52 height 13
copy span "Cheese Strips"
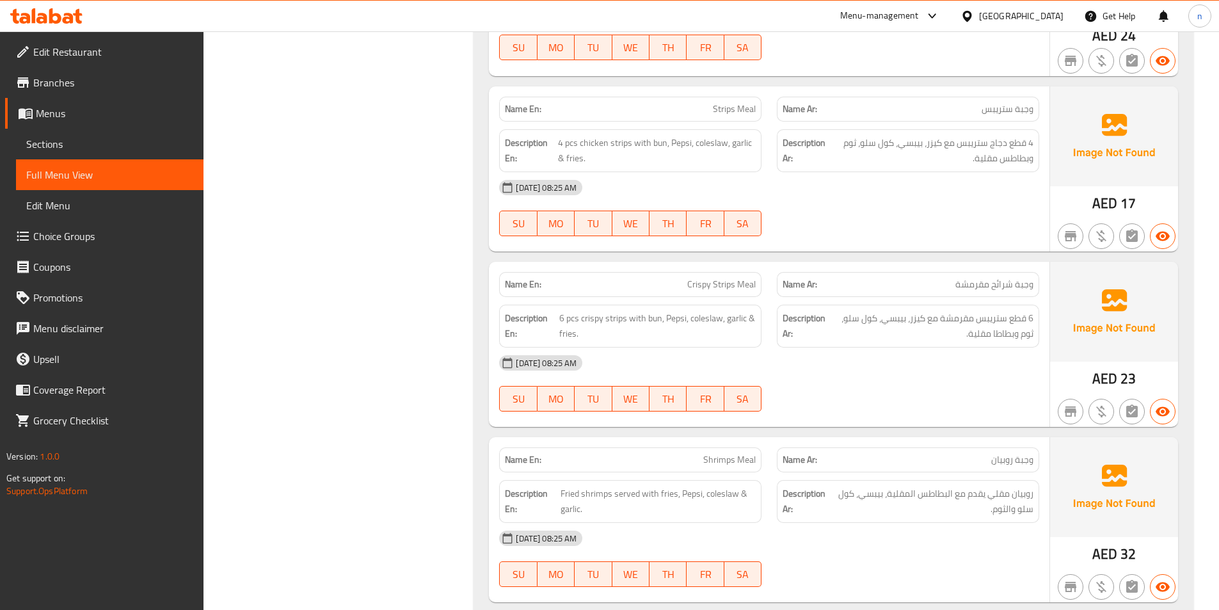
scroll to position [3839, 0]
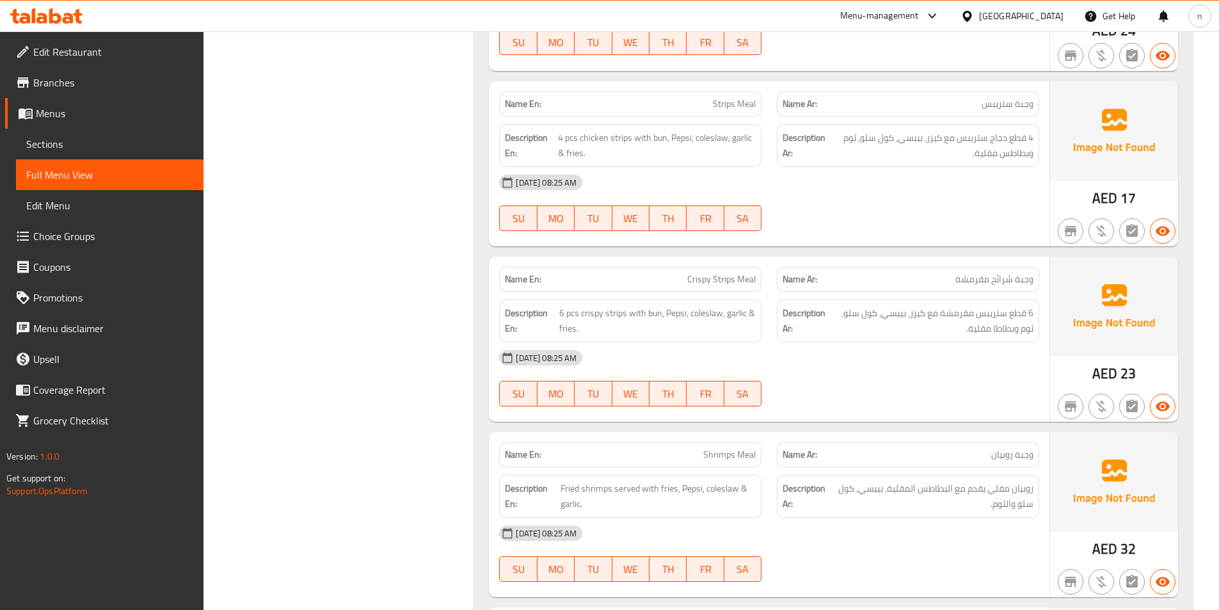
click at [720, 273] on span "Crispy Strips Meal" at bounding box center [721, 279] width 68 height 13
copy span "Crispy Strips Meal"
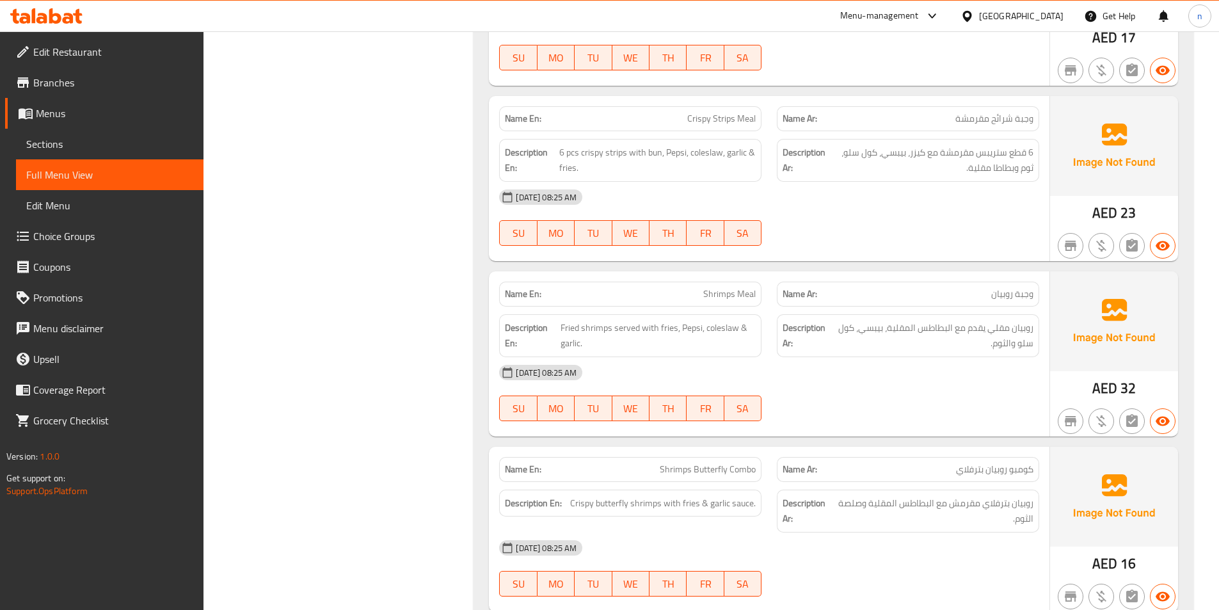
scroll to position [4023, 0]
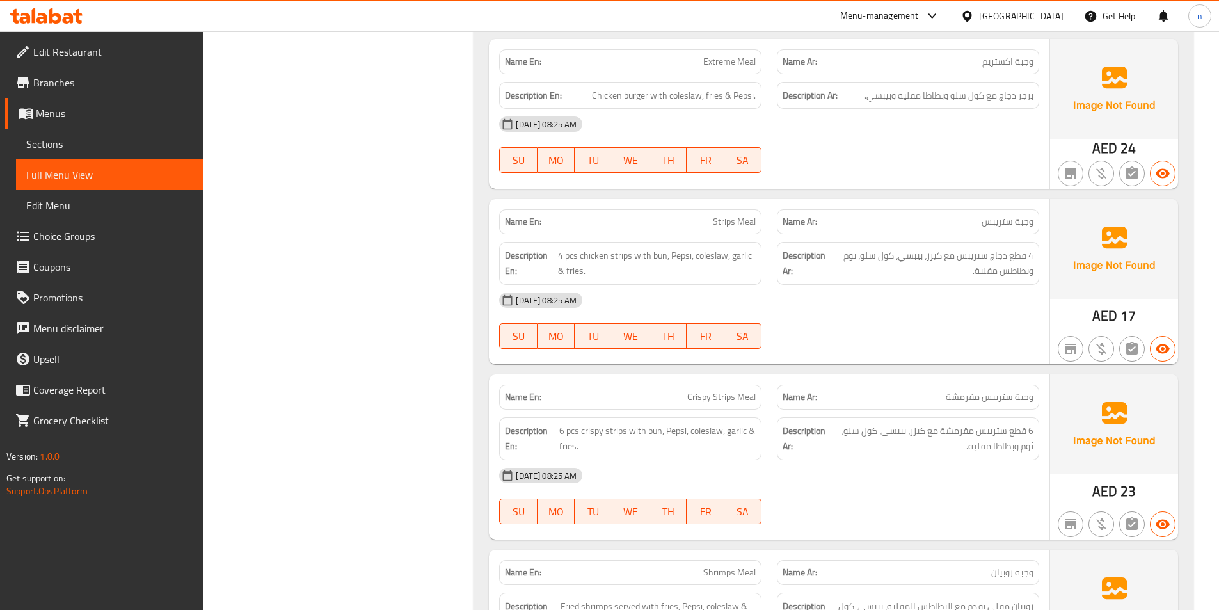
scroll to position [3703, 0]
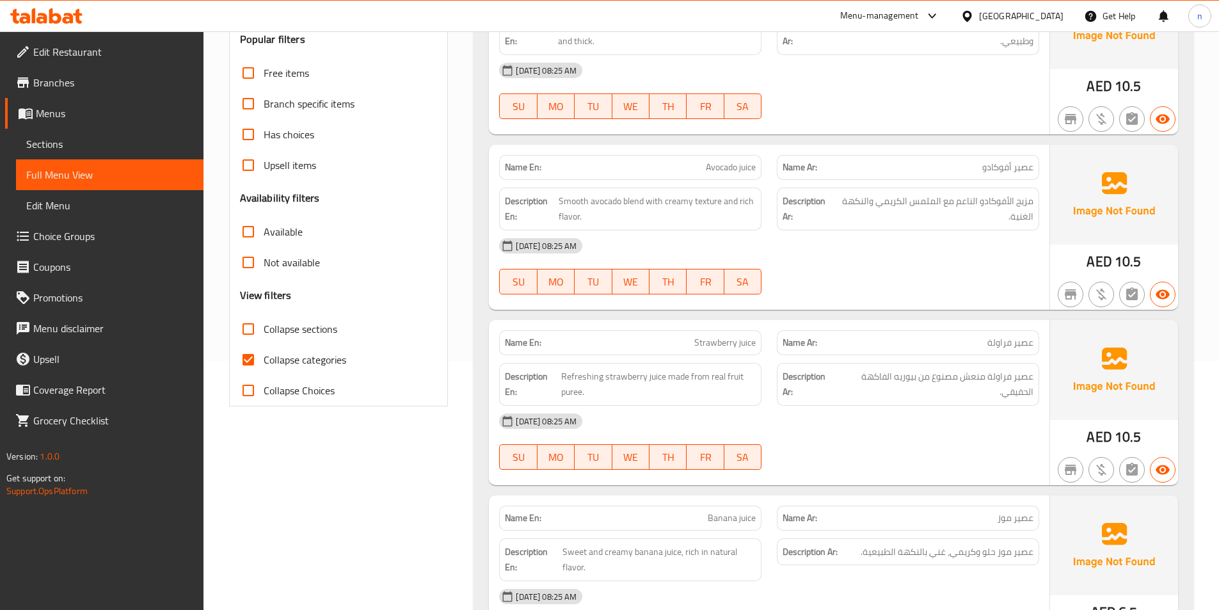
scroll to position [256, 0]
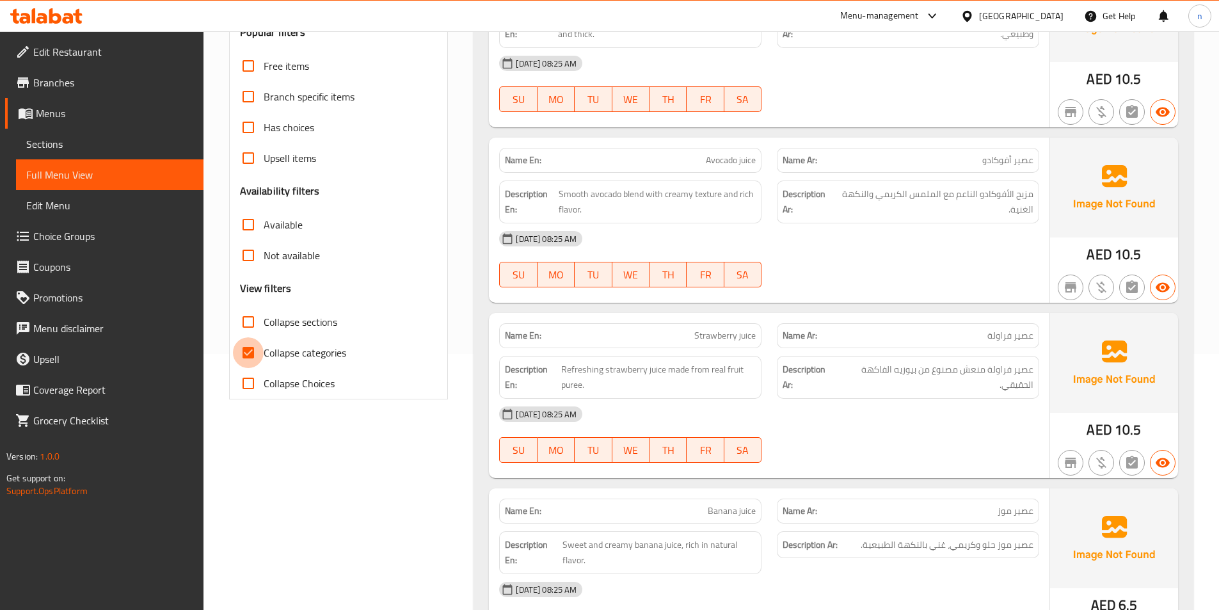
click at [254, 361] on input "Collapse categories" at bounding box center [248, 352] width 31 height 31
checkbox input "false"
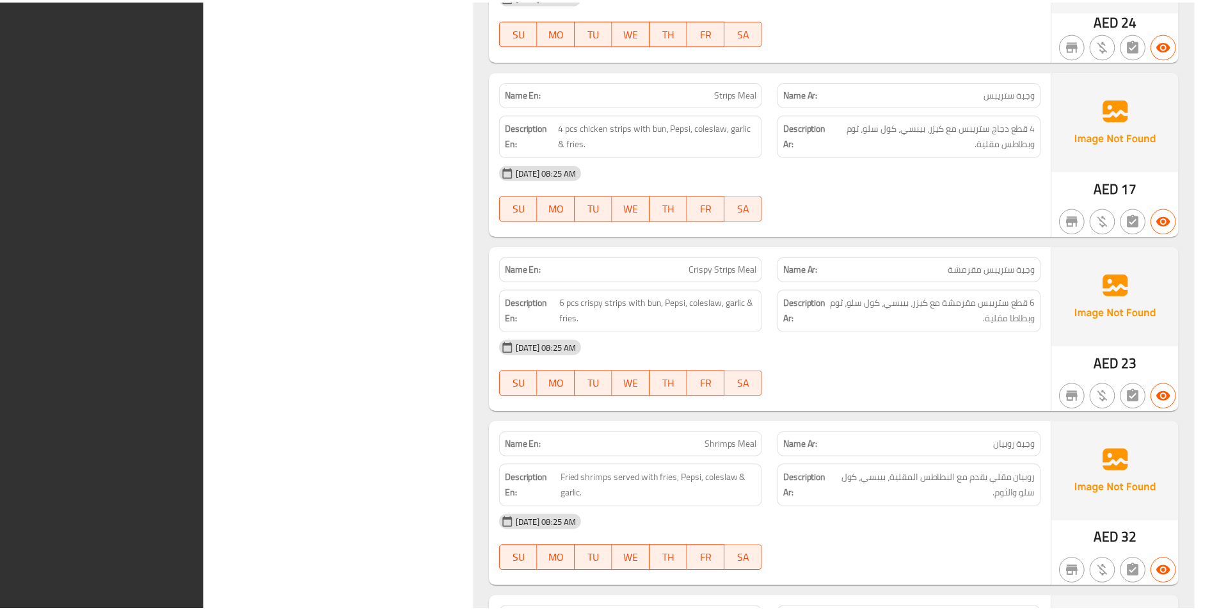
scroll to position [4008, 0]
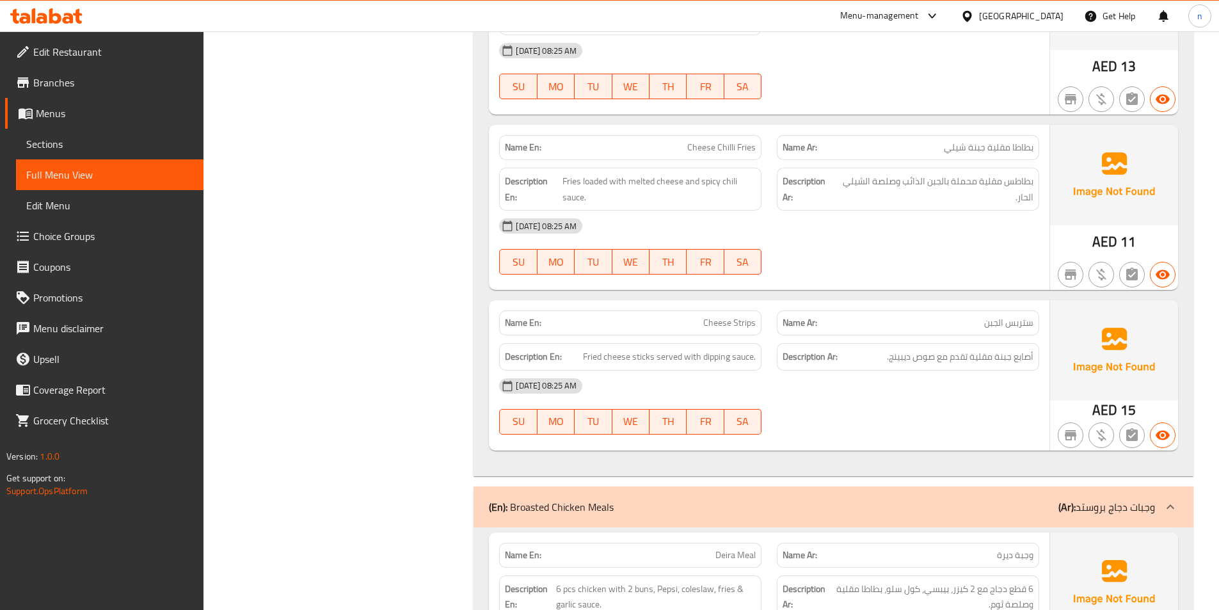
scroll to position [3063, 0]
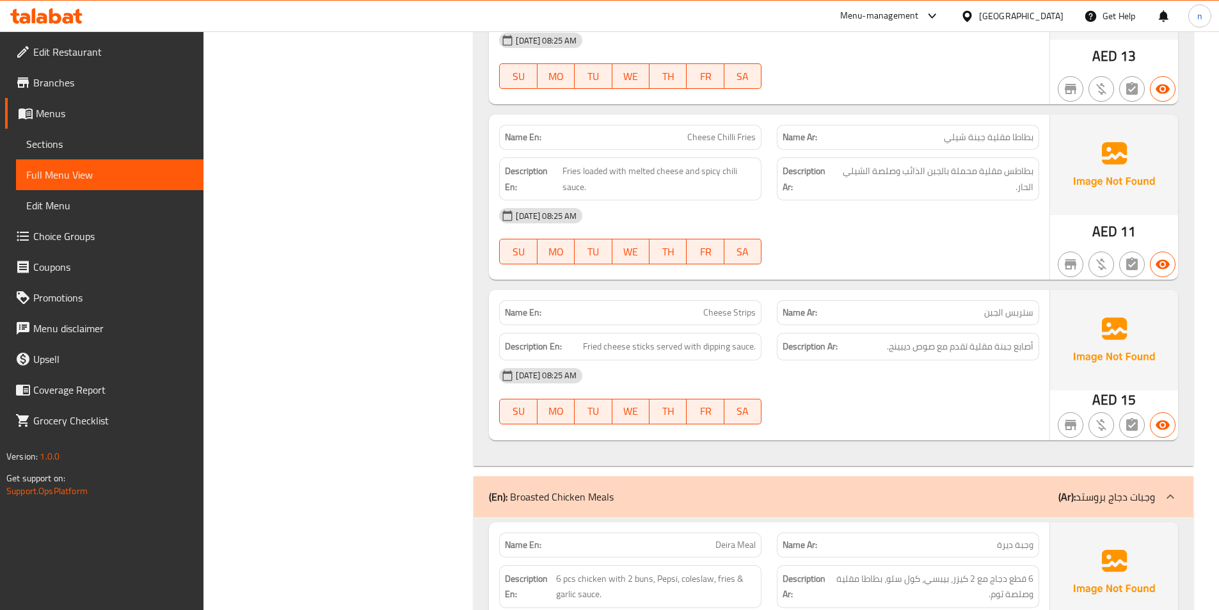
click at [719, 306] on span "Cheese Strips" at bounding box center [729, 312] width 52 height 13
copy span "Cheese Strips"
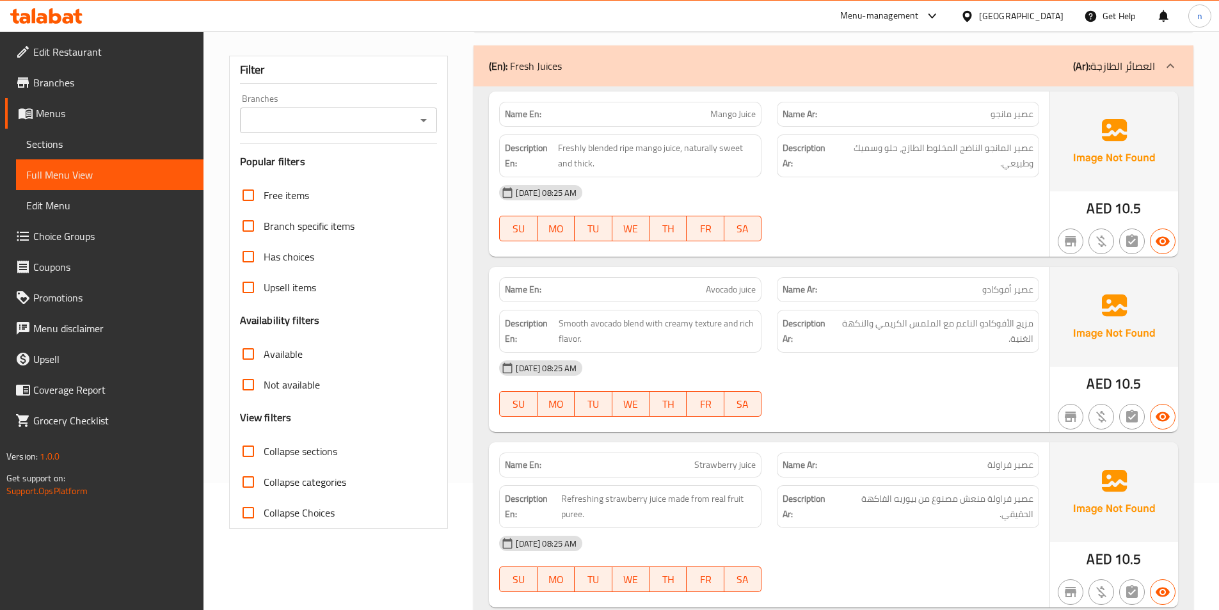
scroll to position [0, 0]
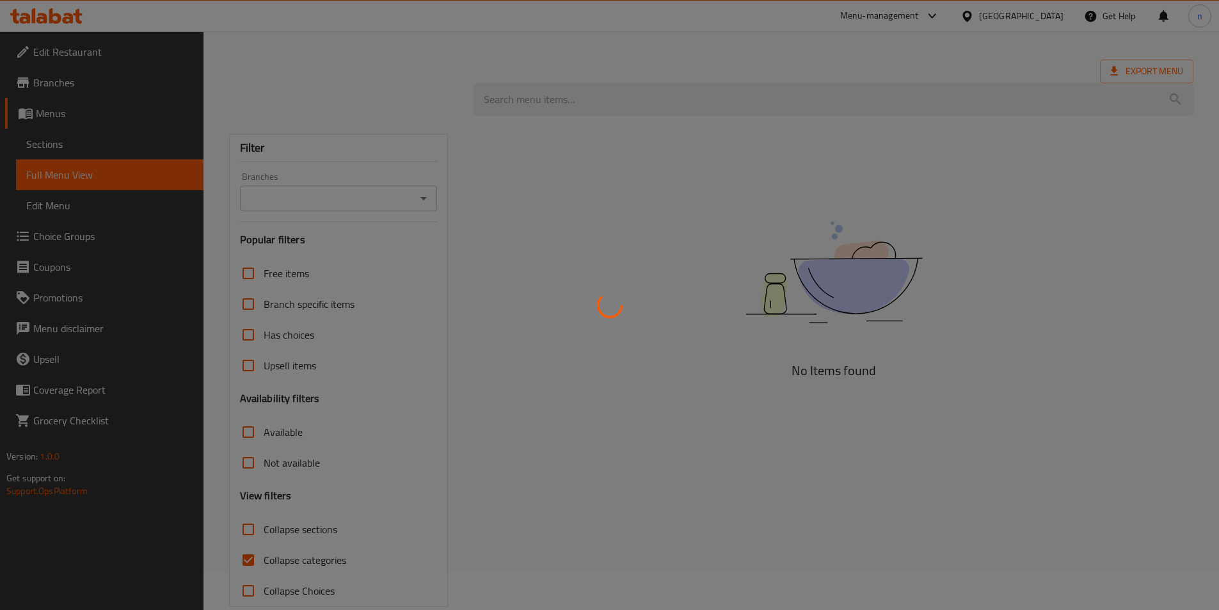
scroll to position [62, 0]
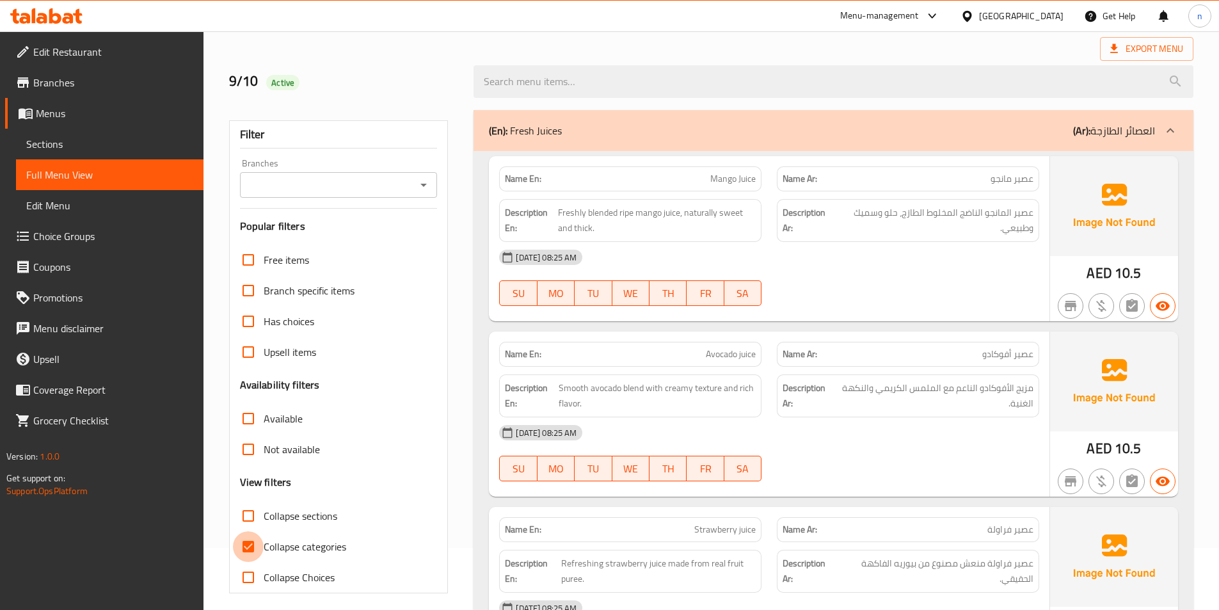
click at [252, 536] on input "Collapse categories" at bounding box center [248, 546] width 31 height 31
checkbox input "false"
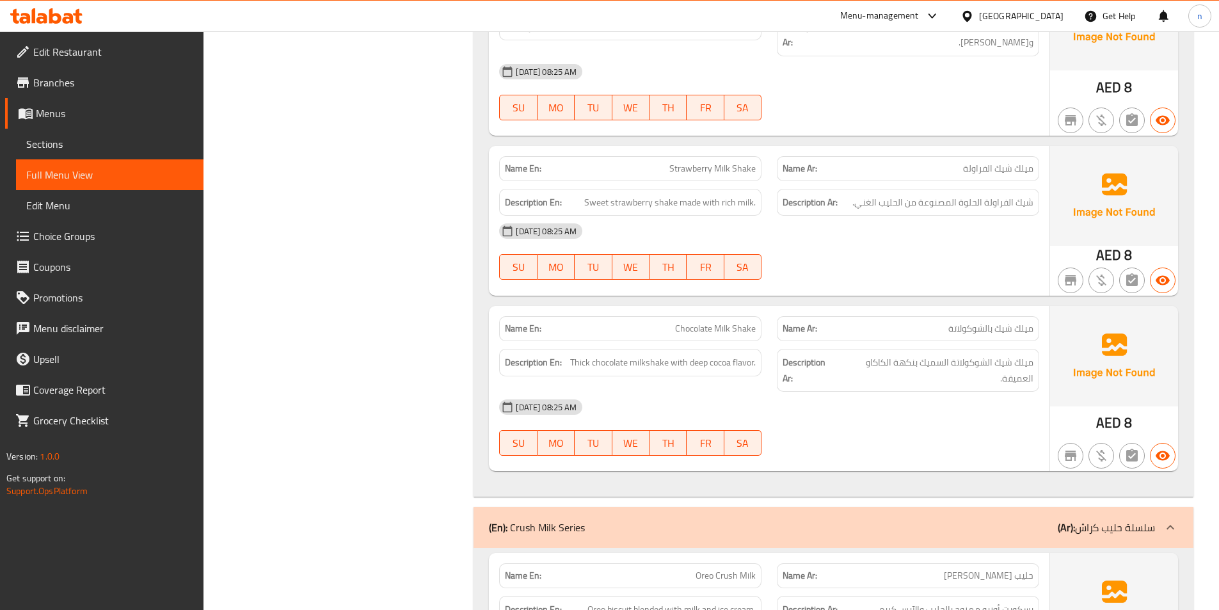
scroll to position [0, 0]
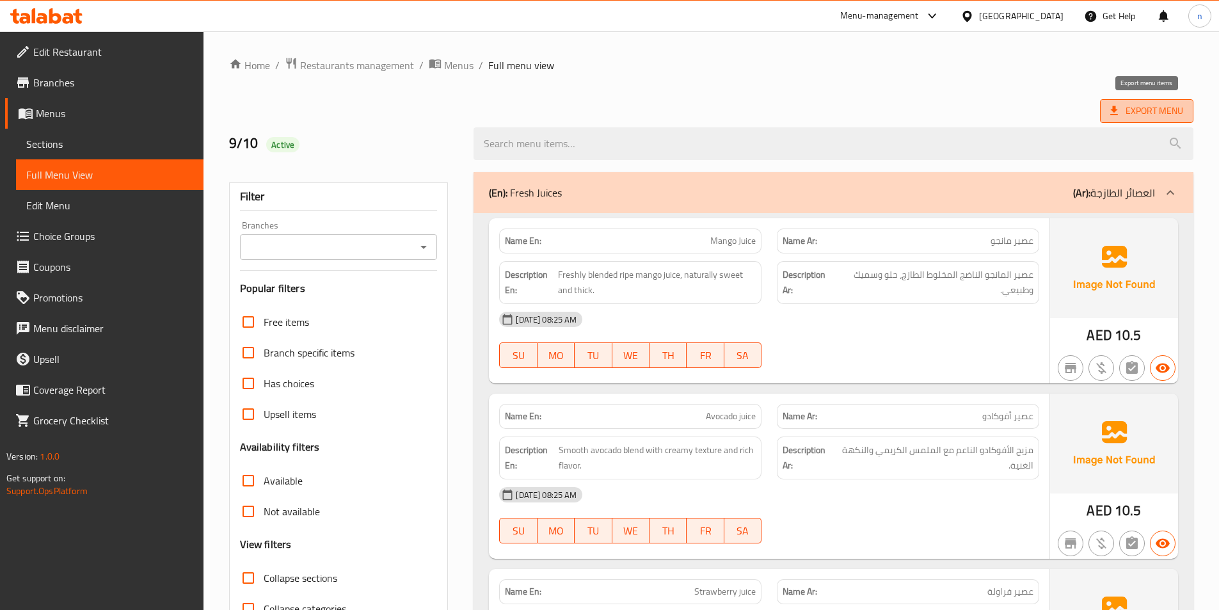
click at [1137, 109] on span "Export Menu" at bounding box center [1146, 111] width 73 height 16
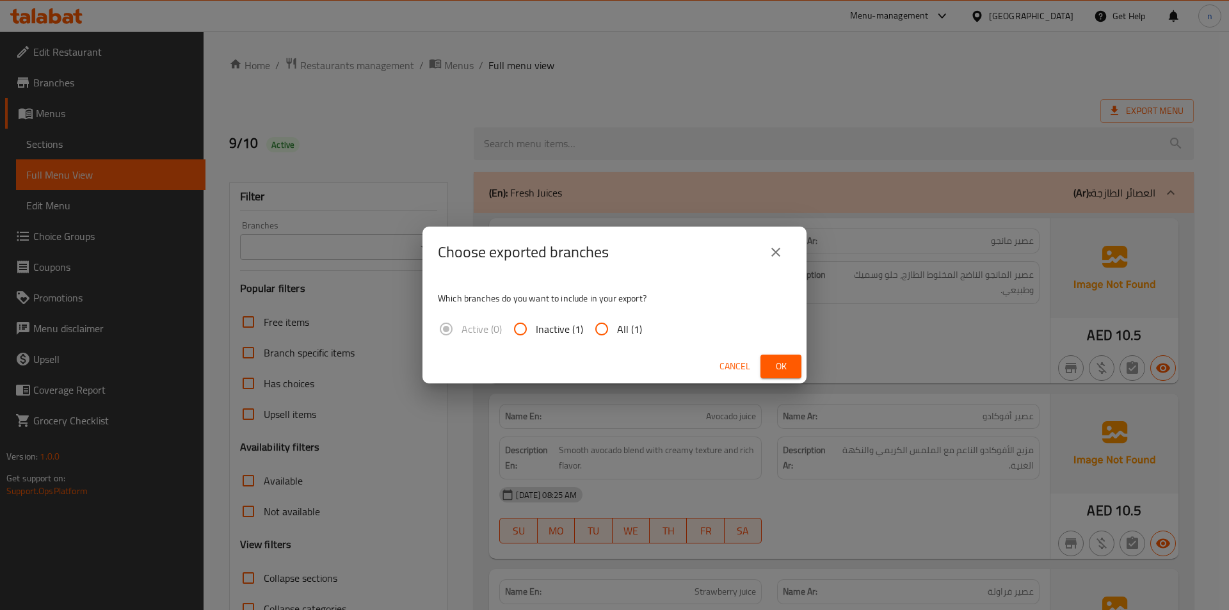
click at [604, 334] on input "All (1)" at bounding box center [601, 329] width 31 height 31
radio input "true"
click at [784, 364] on span "Ok" at bounding box center [780, 366] width 20 height 16
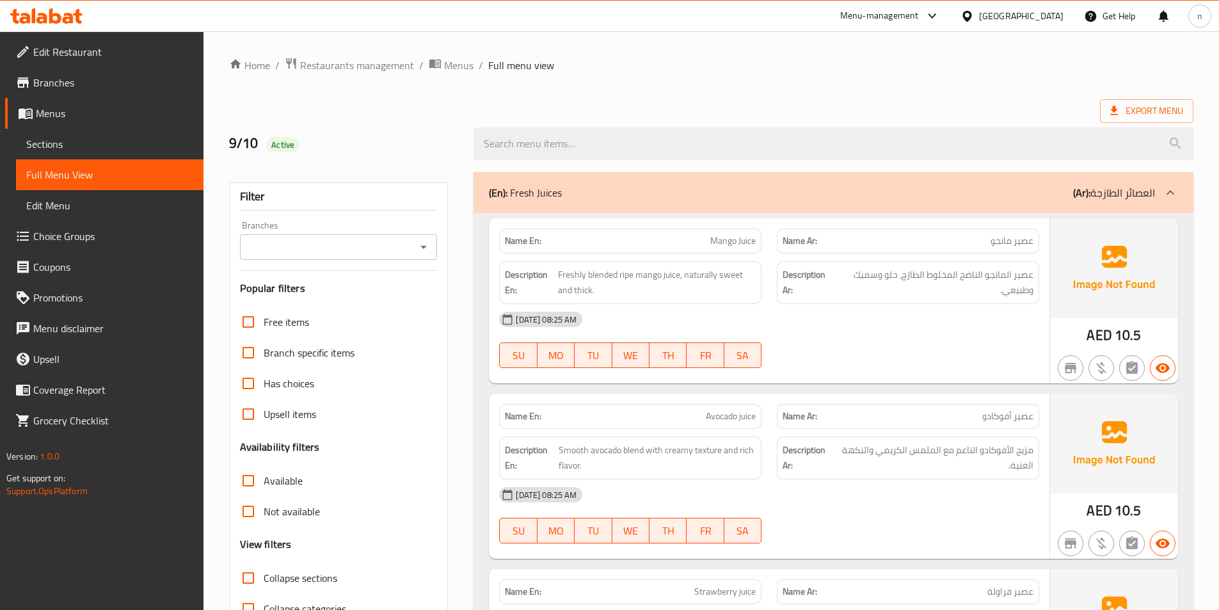
click at [70, 75] on span "Branches" at bounding box center [113, 82] width 160 height 15
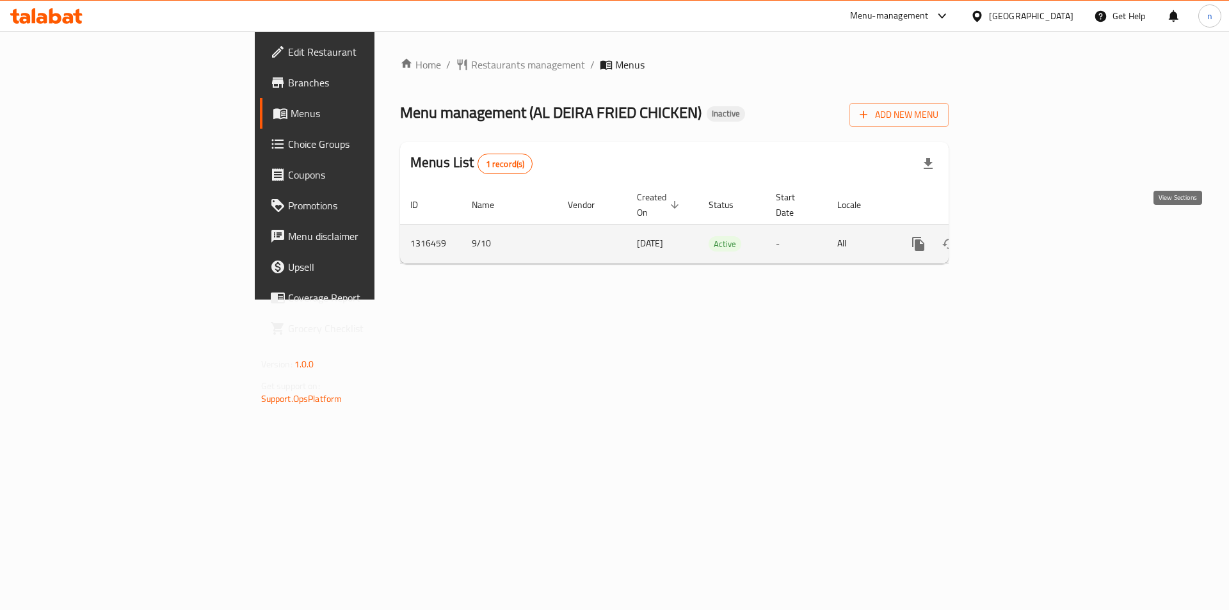
click at [1018, 236] on icon "enhanced table" at bounding box center [1010, 243] width 15 height 15
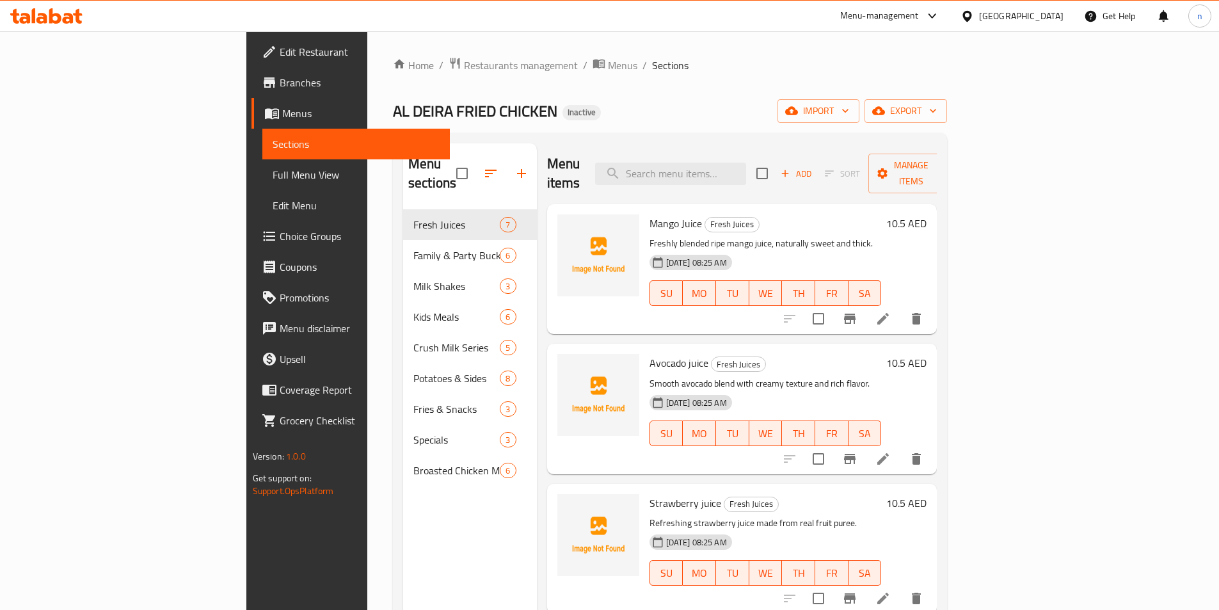
click at [637, 115] on div "AL DEIRA FRIED CHICKEN Inactive import export" at bounding box center [670, 111] width 554 height 24
click at [464, 63] on span "Restaurants management" at bounding box center [521, 65] width 114 height 15
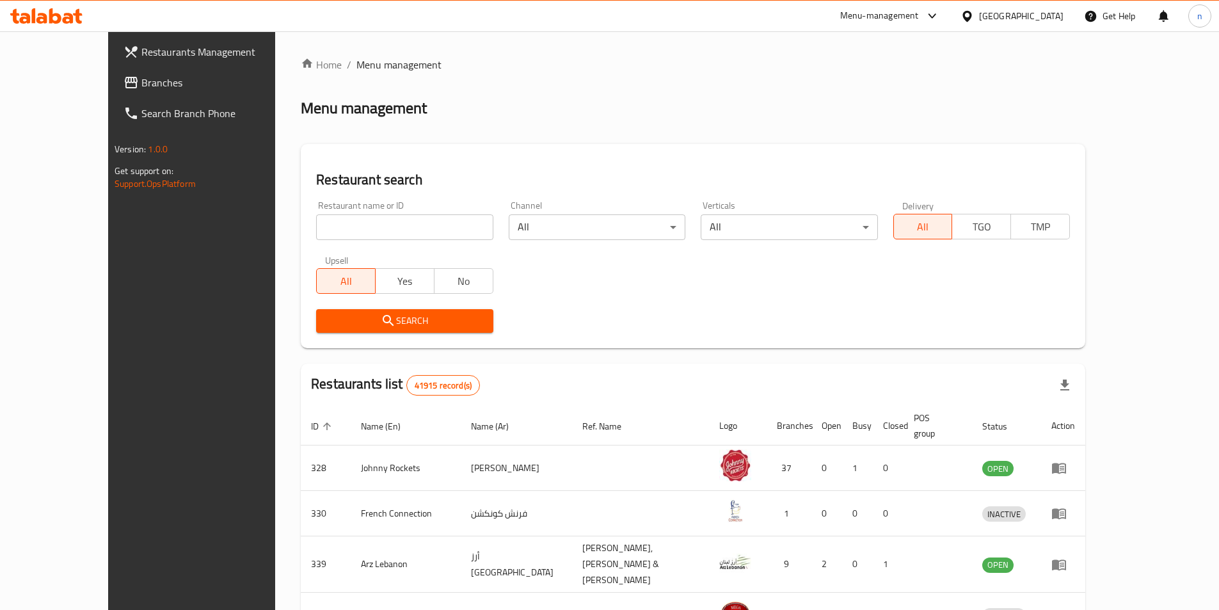
click at [480, 67] on ol "Home / Menu management" at bounding box center [693, 64] width 785 height 15
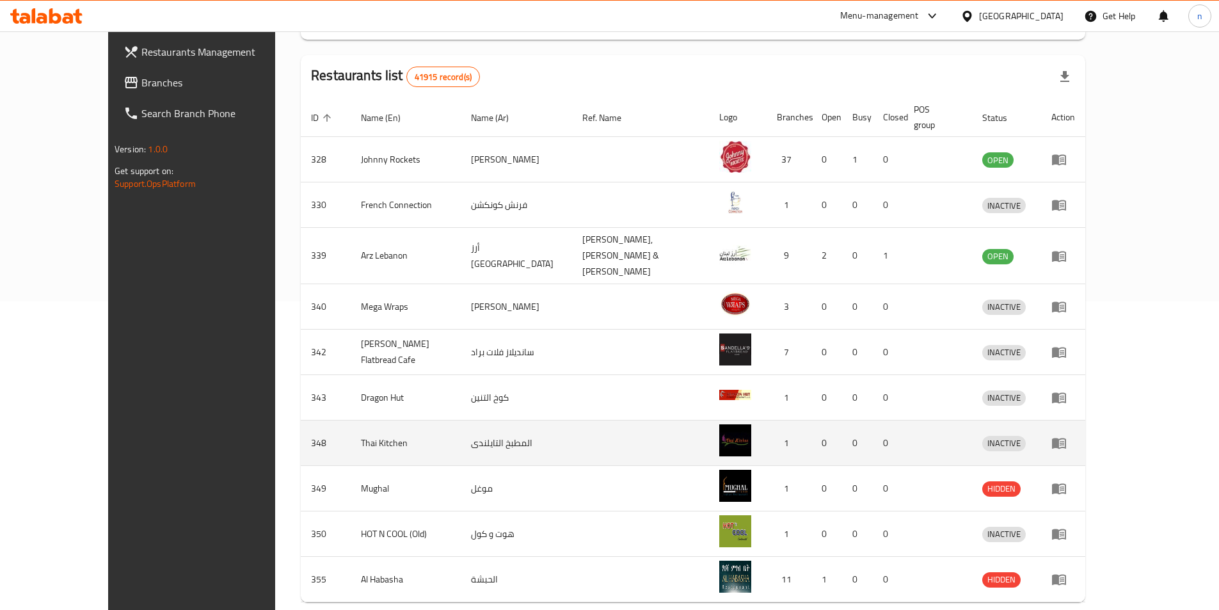
scroll to position [320, 0]
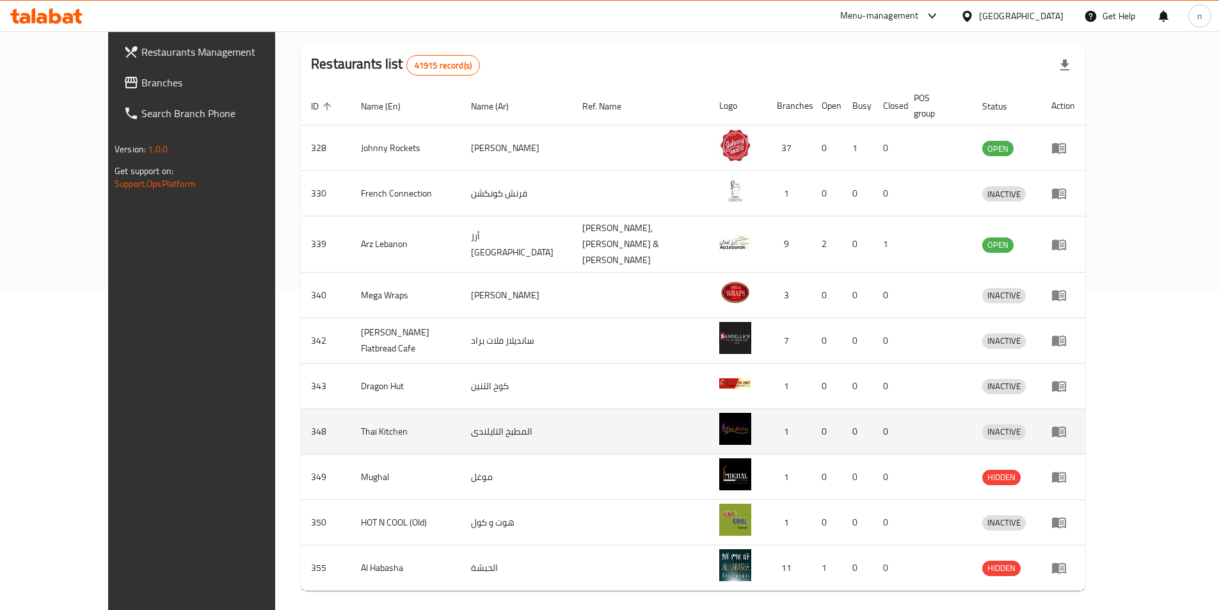
click at [400, 409] on td "Thai Kitchen" at bounding box center [406, 431] width 110 height 45
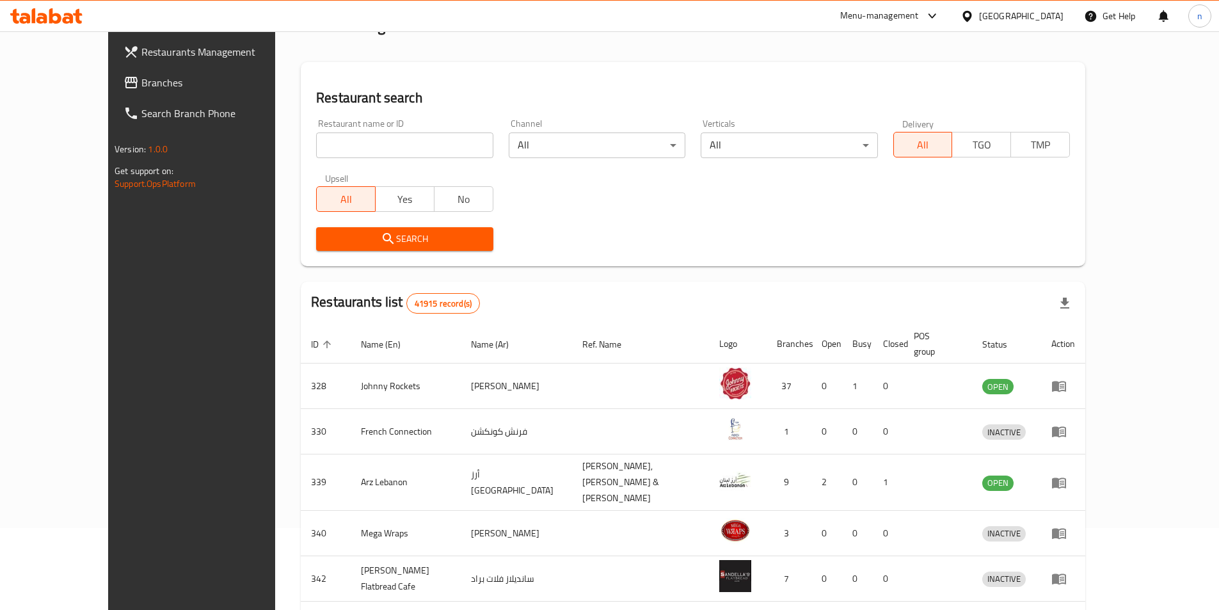
scroll to position [64, 0]
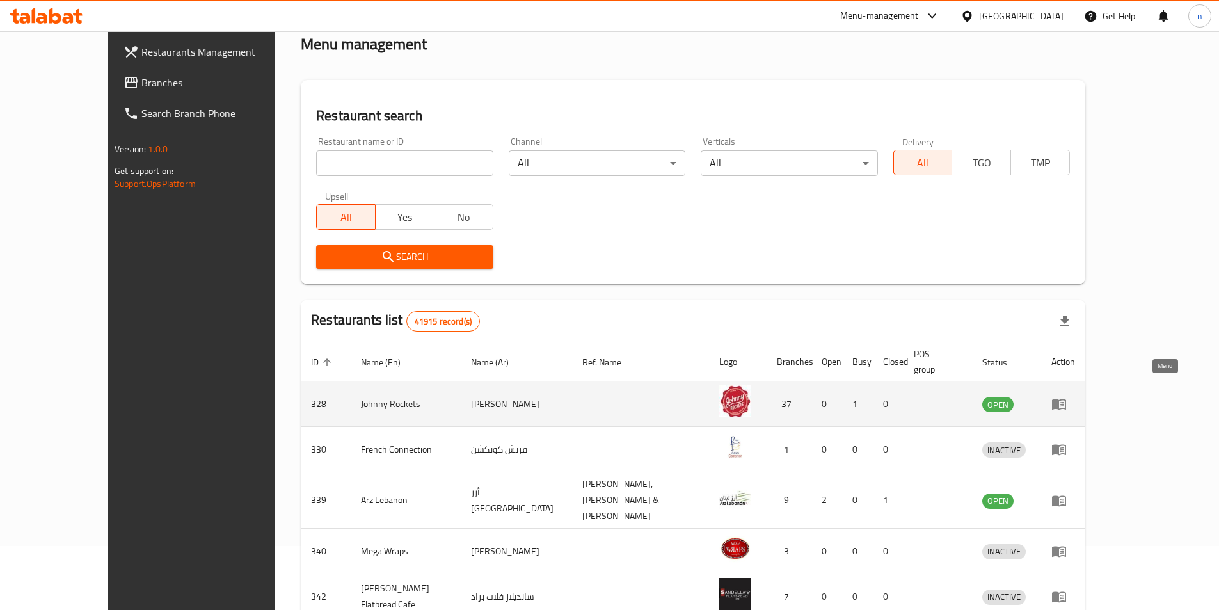
click at [1075, 396] on link "enhanced table" at bounding box center [1063, 403] width 24 height 15
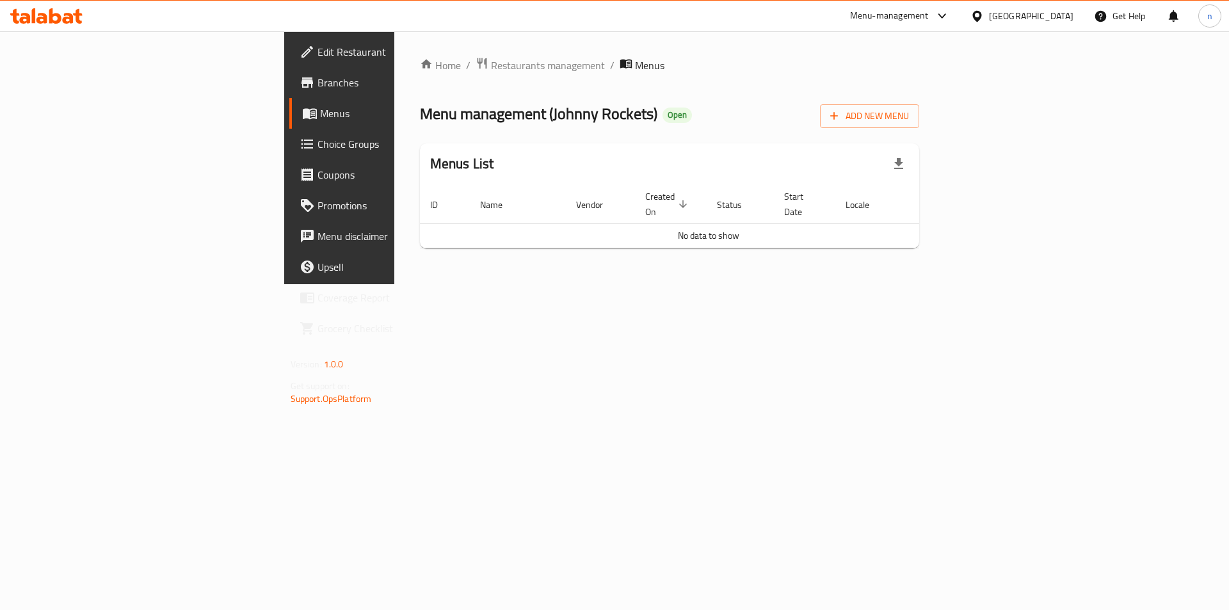
click at [945, 284] on div "Home / Restaurants management / Menus Menu management ( Johnny Rockets ) Open A…" at bounding box center [669, 157] width 551 height 253
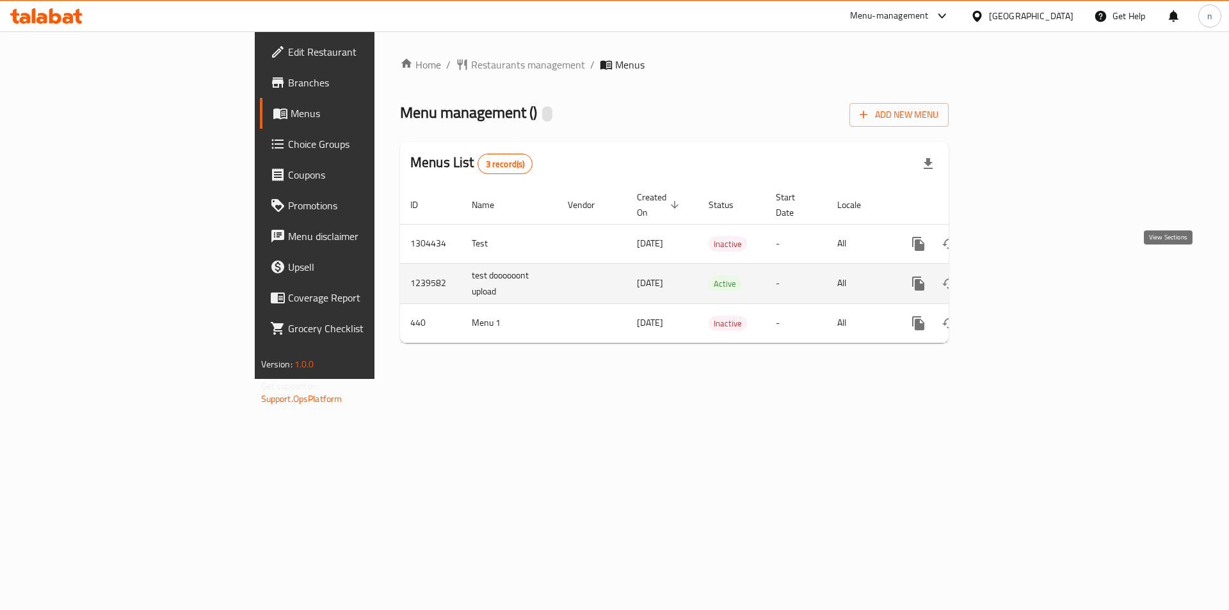
click at [1016, 278] on icon "enhanced table" at bounding box center [1011, 284] width 12 height 12
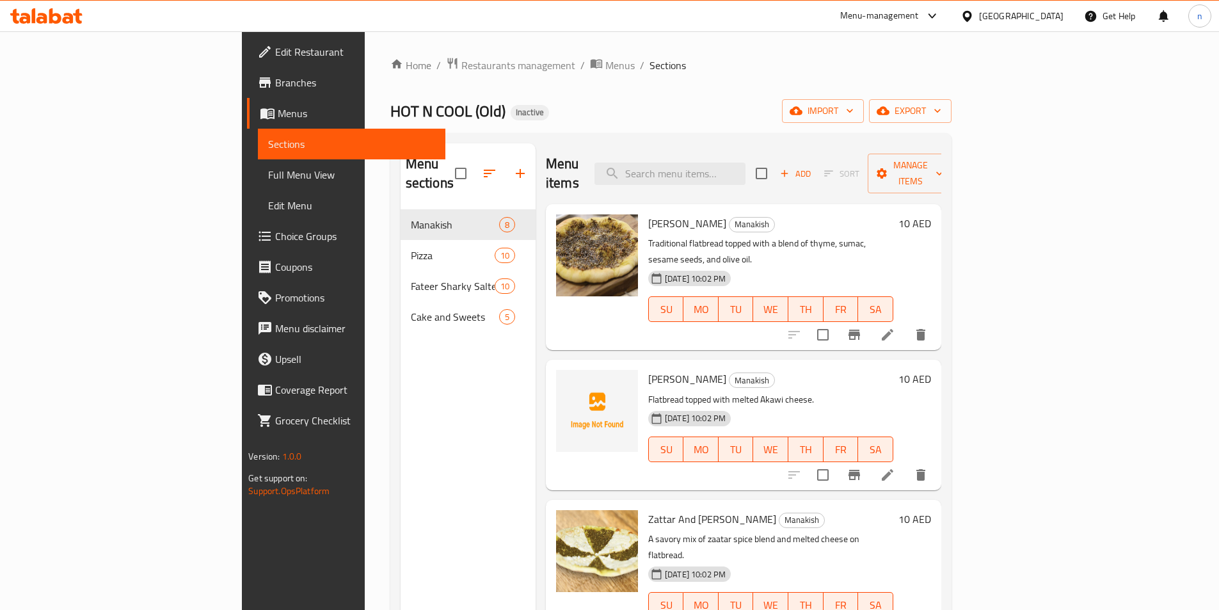
click at [275, 56] on span "Edit Restaurant" at bounding box center [355, 51] width 160 height 15
